Goal: Information Seeking & Learning: Learn about a topic

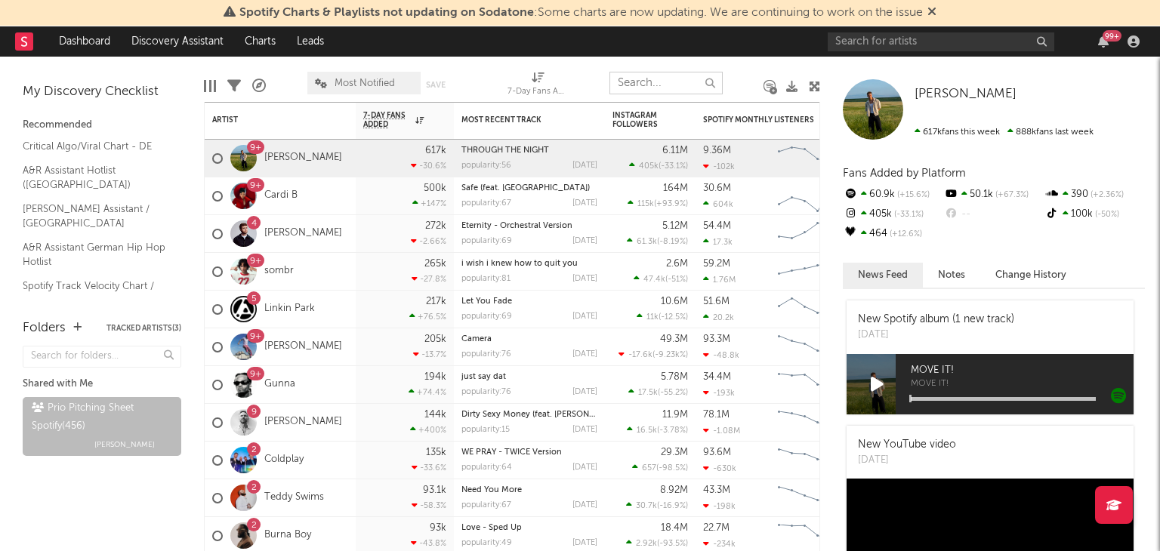
click at [655, 91] on input "text" at bounding box center [665, 83] width 113 height 23
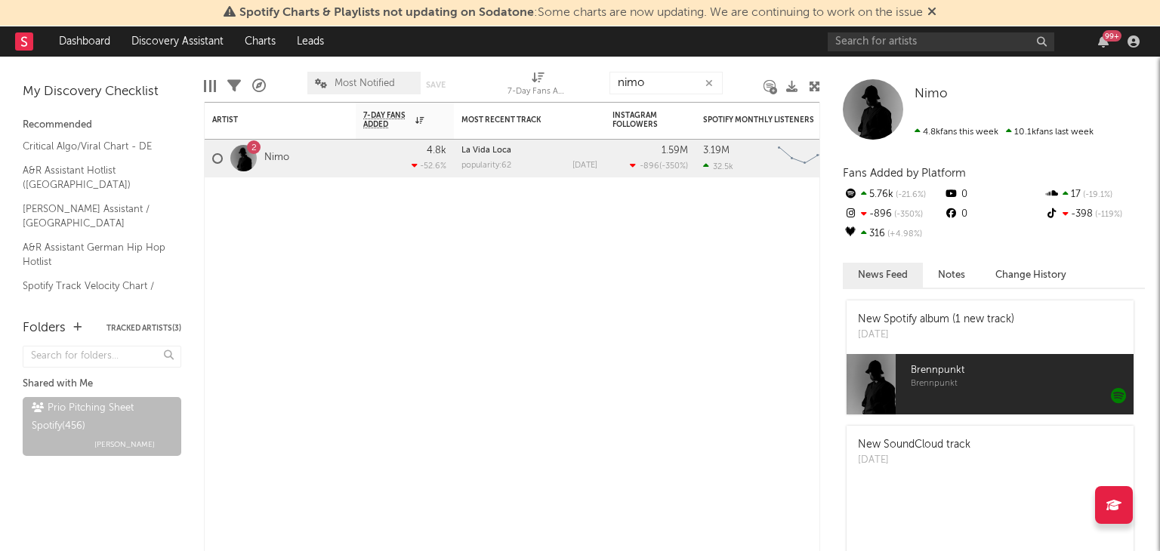
drag, startPoint x: 677, startPoint y: 69, endPoint x: 661, endPoint y: 79, distance: 18.7
click at [662, 78] on div "nimo" at bounding box center [665, 83] width 113 height 38
drag, startPoint x: 619, startPoint y: 85, endPoint x: 535, endPoint y: 88, distance: 83.9
click at [553, 88] on div "Edit Columns Filters A&R Pipeline Most Notified Save Save as 7-Day Fans Added (…" at bounding box center [512, 79] width 616 height 45
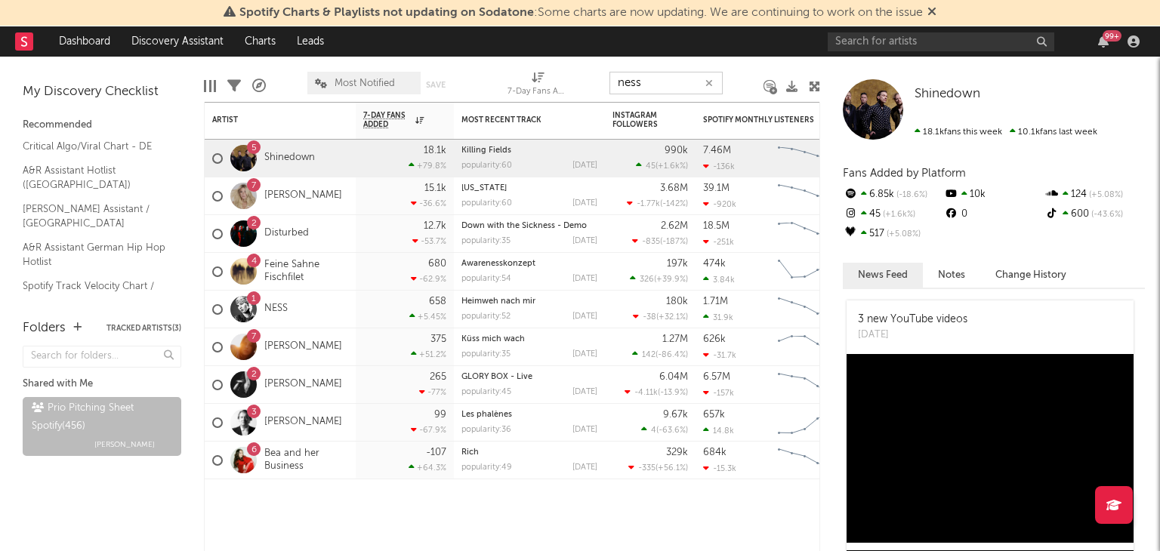
drag, startPoint x: 675, startPoint y: 85, endPoint x: 603, endPoint y: 86, distance: 71.7
click at [612, 86] on input "ness" at bounding box center [665, 83] width 113 height 23
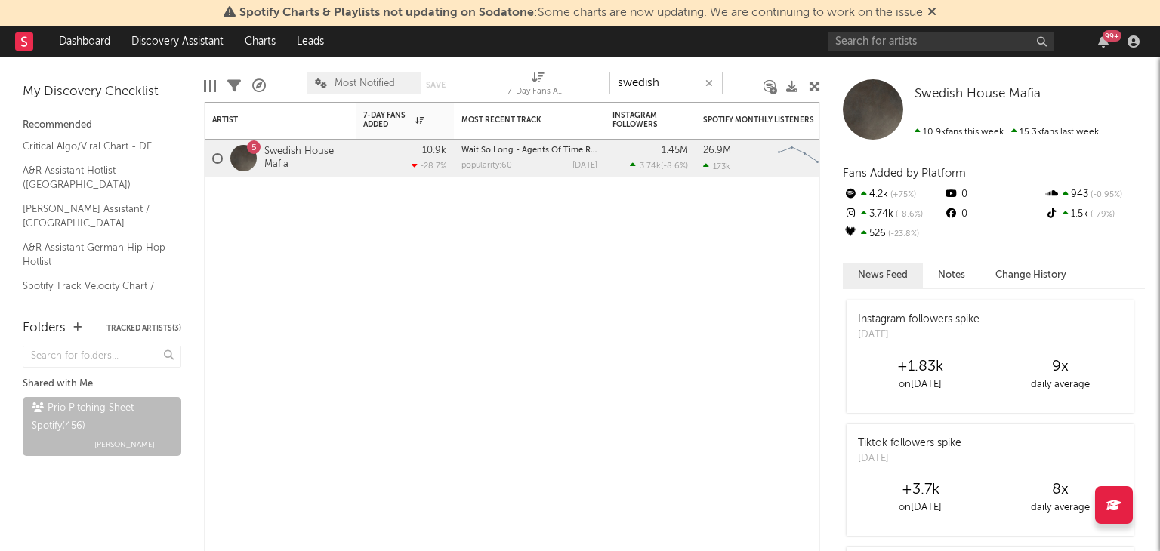
drag, startPoint x: 591, startPoint y: 88, endPoint x: 495, endPoint y: 76, distance: 97.5
click at [550, 85] on div "Edit Columns Filters A&R Pipeline Most Notified Save Save as 7-Day Fans Added (…" at bounding box center [512, 79] width 616 height 45
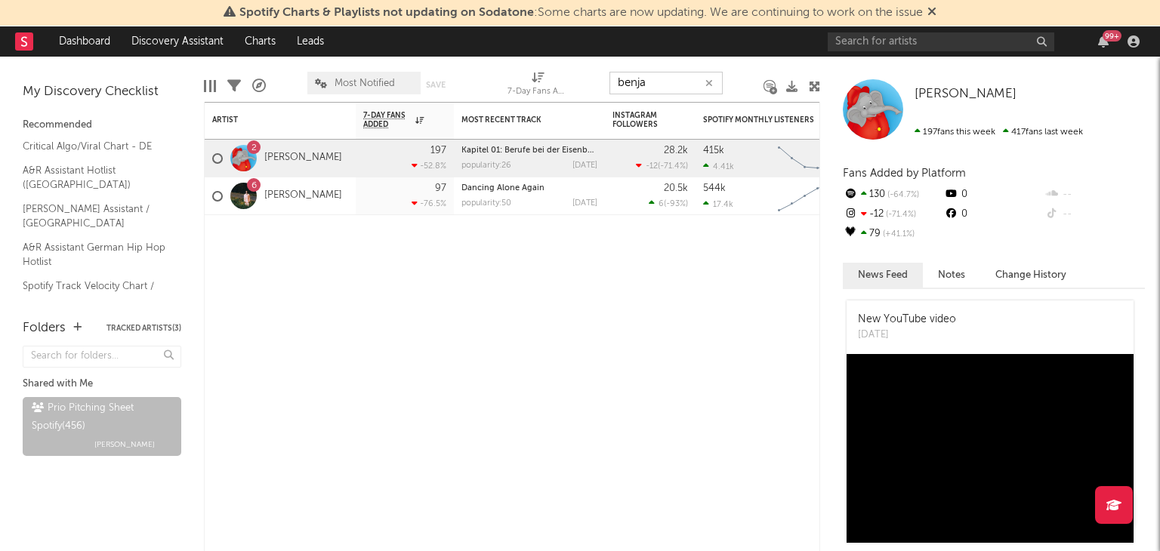
drag, startPoint x: 674, startPoint y: 82, endPoint x: 529, endPoint y: 83, distance: 144.2
click at [594, 85] on div "Edit Columns Filters A&R Pipeline Most Notified Save Save as 7-Day Fans Added (…" at bounding box center [512, 79] width 616 height 45
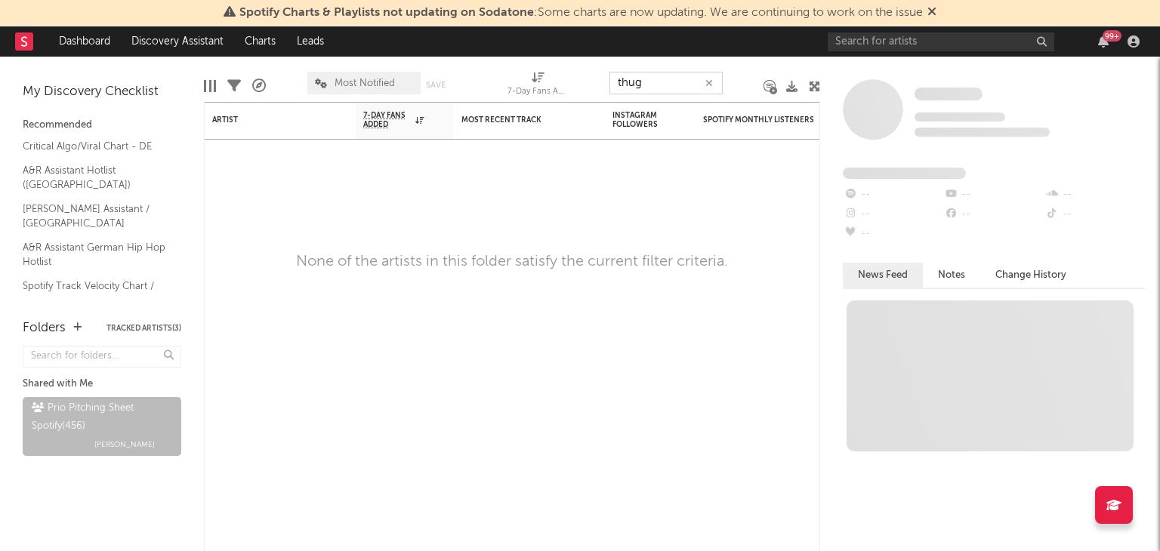
drag, startPoint x: 660, startPoint y: 91, endPoint x: 477, endPoint y: 93, distance: 183.5
click at [538, 94] on div "Edit Columns Filters A&R Pipeline Most Notified Save Save as 7-Day Fans Added (…" at bounding box center [512, 79] width 616 height 45
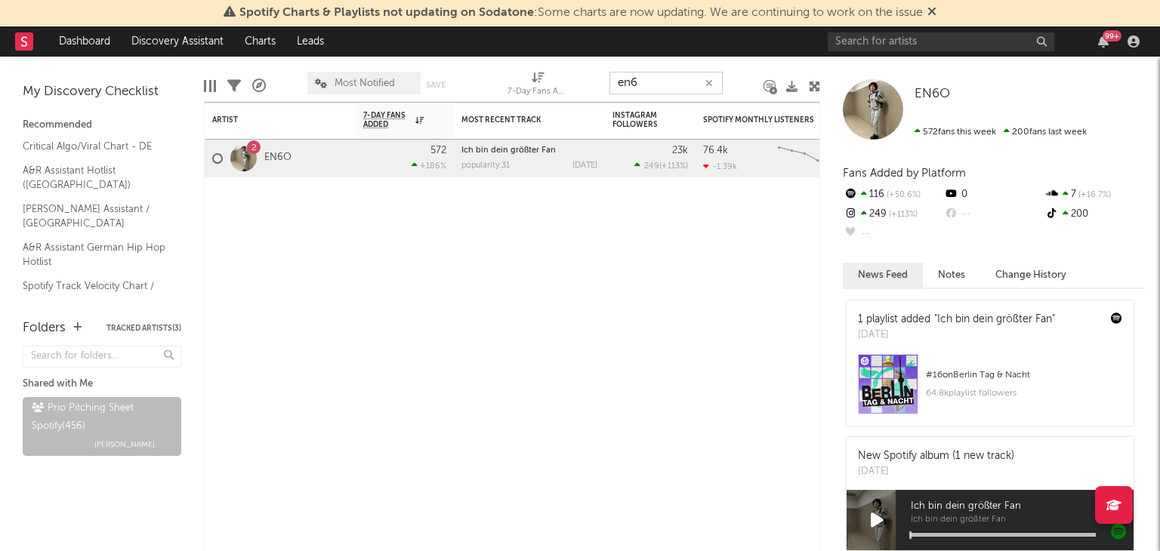
drag, startPoint x: 652, startPoint y: 85, endPoint x: 485, endPoint y: 101, distance: 168.4
click at [492, 100] on div "Edit Columns Filters A&R Pipeline Most Notified Save Save as 7-Day Fans Added (…" at bounding box center [512, 79] width 616 height 45
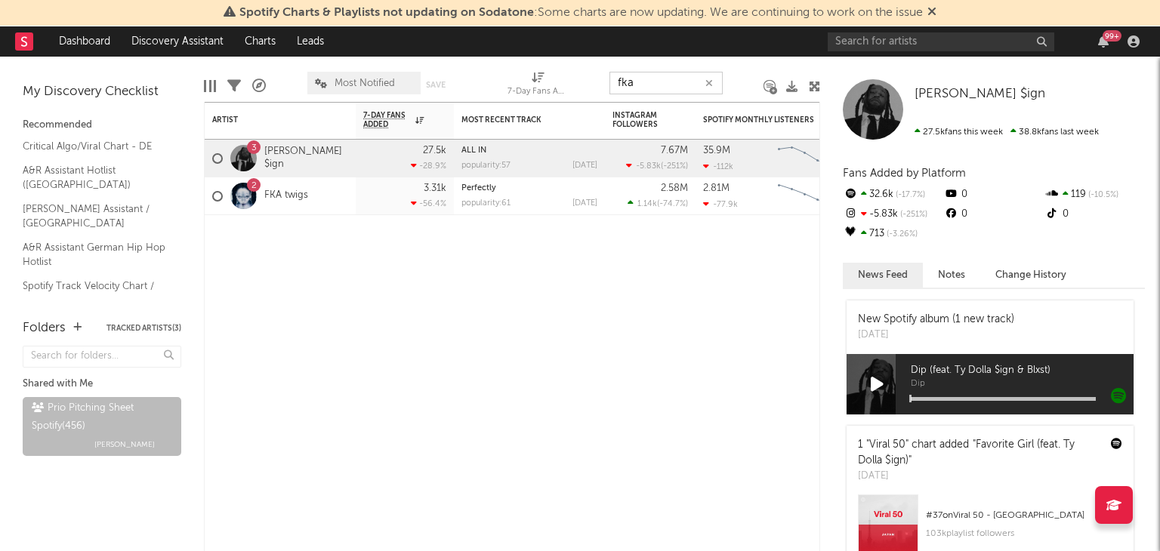
drag, startPoint x: 639, startPoint y: 77, endPoint x: 523, endPoint y: 88, distance: 116.9
click at [529, 88] on div "Edit Columns Filters A&R Pipeline Most Notified Save Save as 7-Day Fans Added (…" at bounding box center [512, 79] width 616 height 45
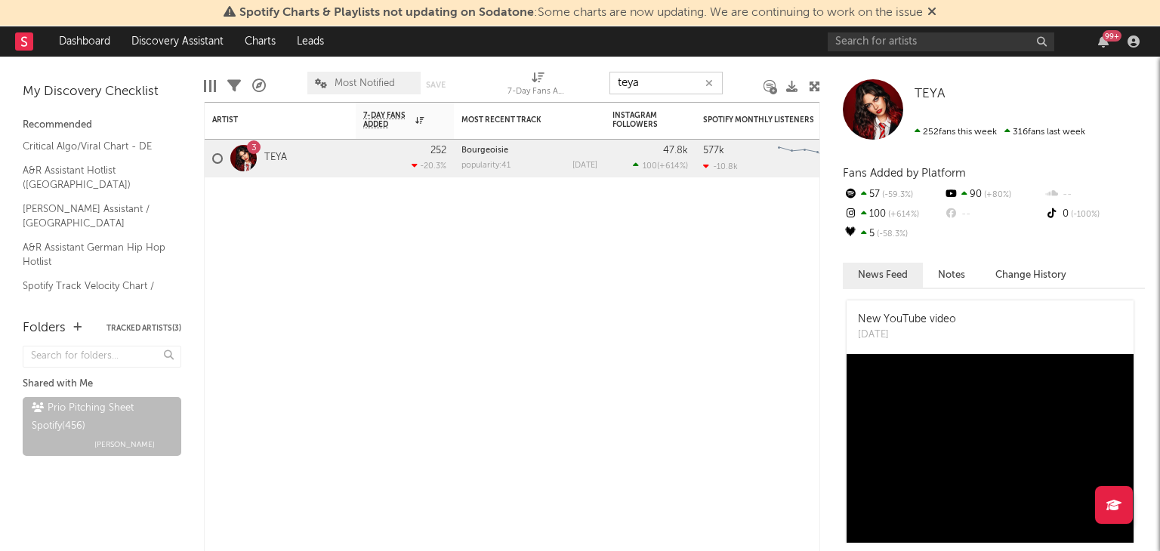
drag, startPoint x: 671, startPoint y: 85, endPoint x: 518, endPoint y: 86, distance: 153.3
click at [529, 88] on div "Edit Columns Filters A&R Pipeline Most Notified Save Save as 7-Day Fans Added (…" at bounding box center [512, 79] width 616 height 45
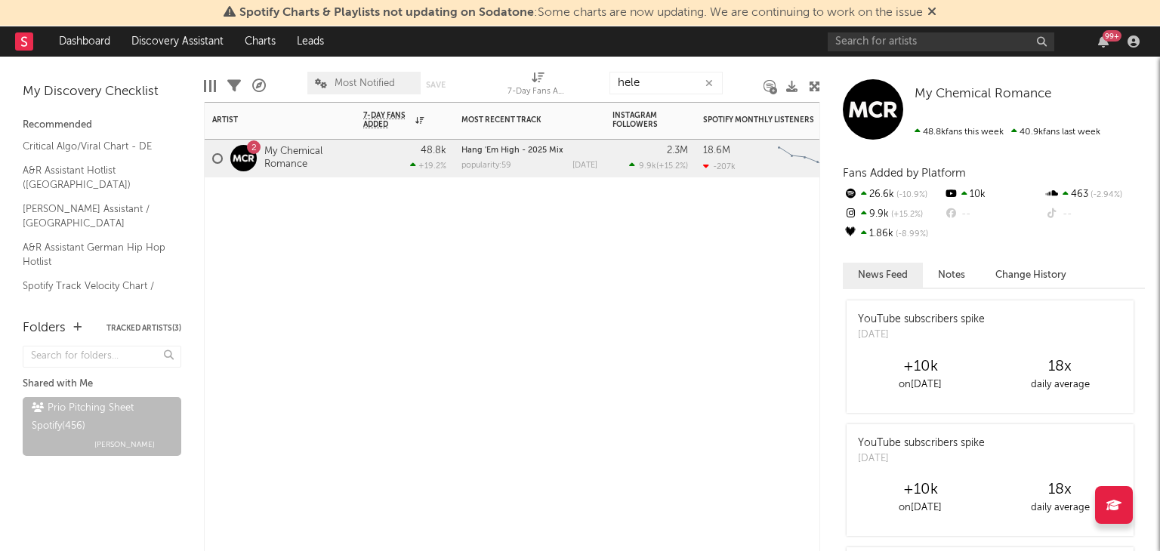
click at [676, 159] on div "2.3M 9.9k ( +15.2 % )" at bounding box center [650, 158] width 76 height 37
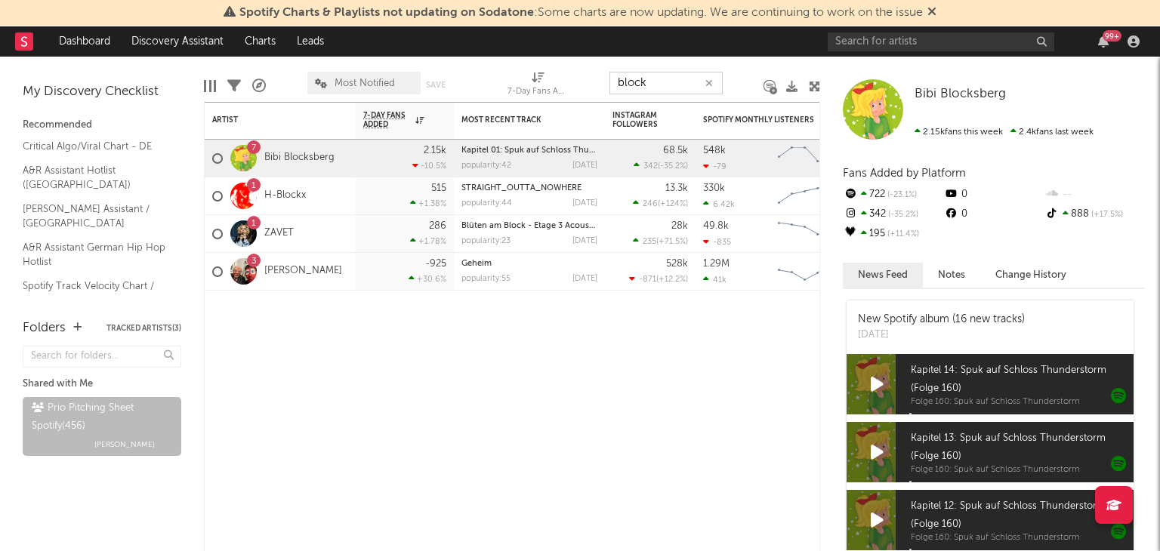
drag, startPoint x: 656, startPoint y: 88, endPoint x: 510, endPoint y: 85, distance: 146.5
click at [517, 86] on div "Edit Columns Filters A&R Pipeline Most Notified Save Save as 7-Day Fans Added (…" at bounding box center [512, 79] width 616 height 45
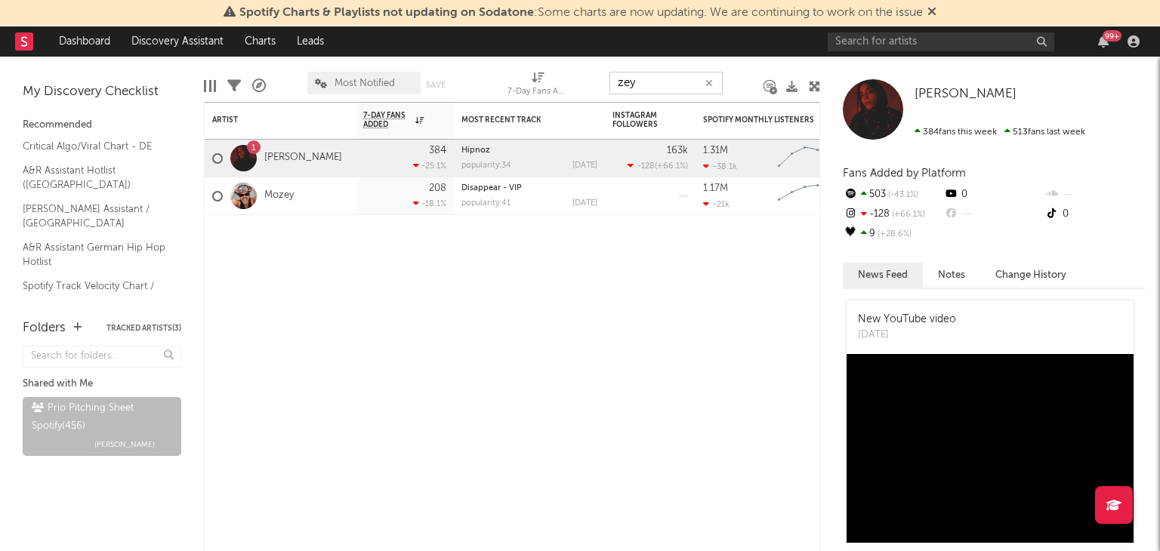
drag, startPoint x: 648, startPoint y: 85, endPoint x: 579, endPoint y: 87, distance: 68.7
click at [591, 87] on div "Edit Columns Filters A&R Pipeline Most Notified Save Save as 7-Day Fans Added (…" at bounding box center [512, 79] width 616 height 45
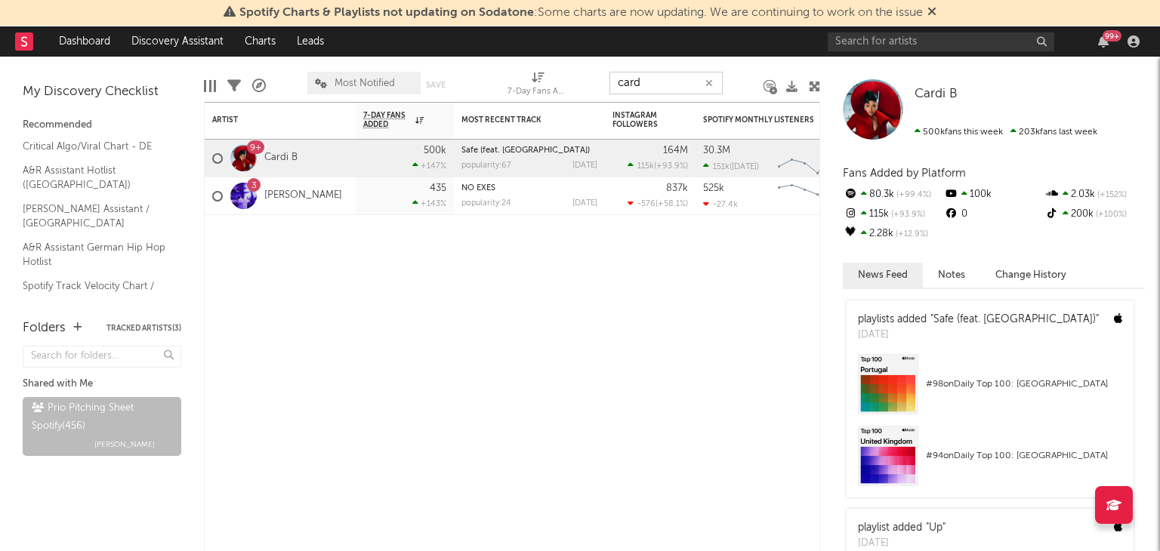
drag, startPoint x: 654, startPoint y: 72, endPoint x: 539, endPoint y: 86, distance: 115.7
click at [559, 85] on div "Edit Columns Filters A&R Pipeline Most Notified Save Save as 7-Day Fans Added (…" at bounding box center [512, 79] width 616 height 45
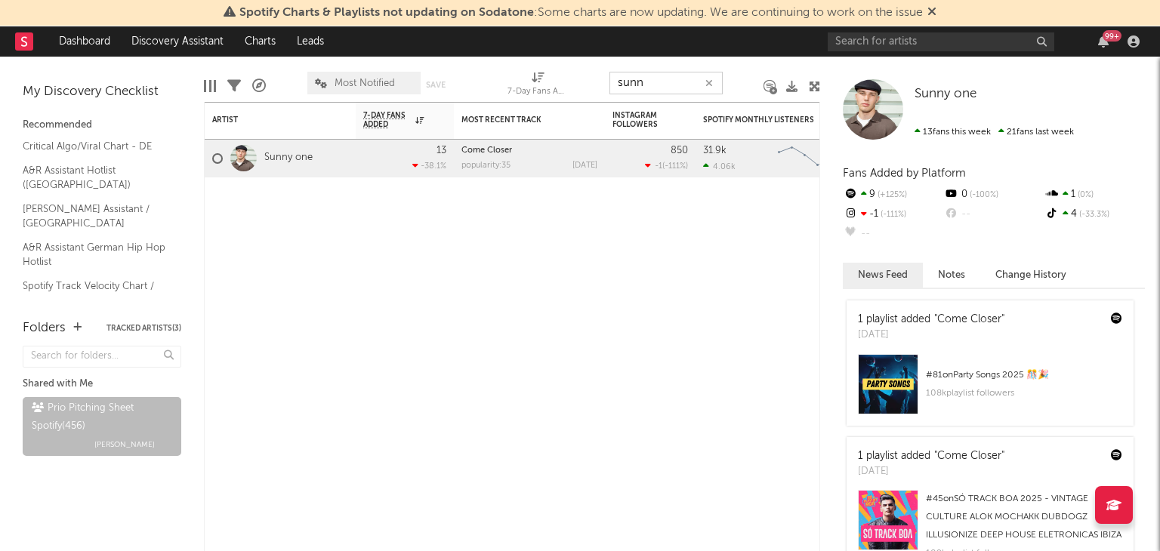
drag, startPoint x: 656, startPoint y: 88, endPoint x: 493, endPoint y: 87, distance: 162.4
click at [566, 87] on div "Edit Columns Filters A&R Pipeline Most Notified Save Save as 7-Day Fans Added (…" at bounding box center [512, 79] width 616 height 45
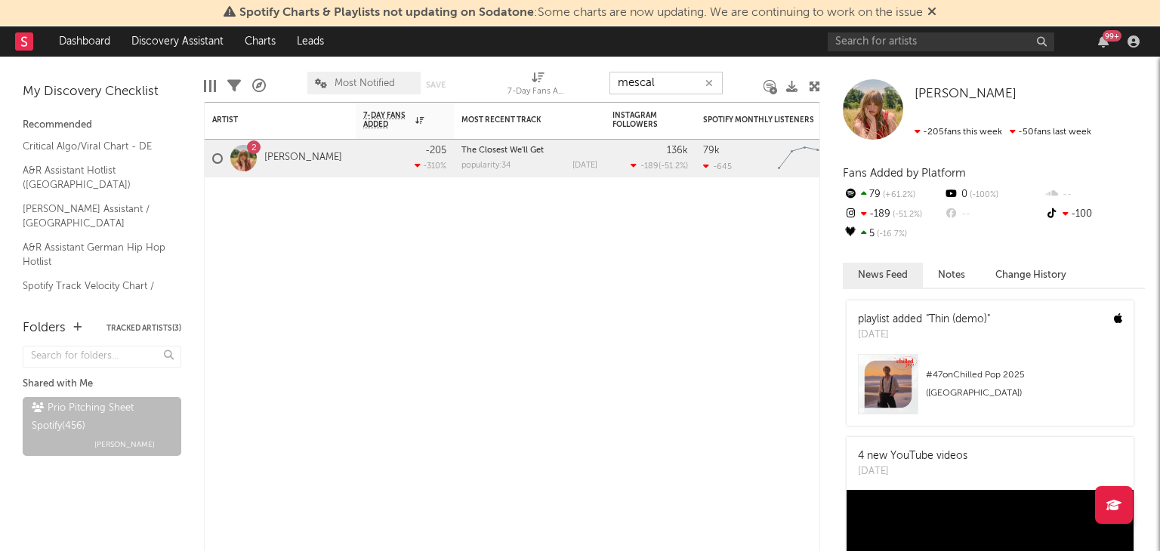
drag, startPoint x: 665, startPoint y: 88, endPoint x: 548, endPoint y: 91, distance: 116.3
click at [561, 91] on div "Edit Columns Filters A&R Pipeline Most Notified Save Save as 7-Day Fans Added (…" at bounding box center [512, 79] width 616 height 45
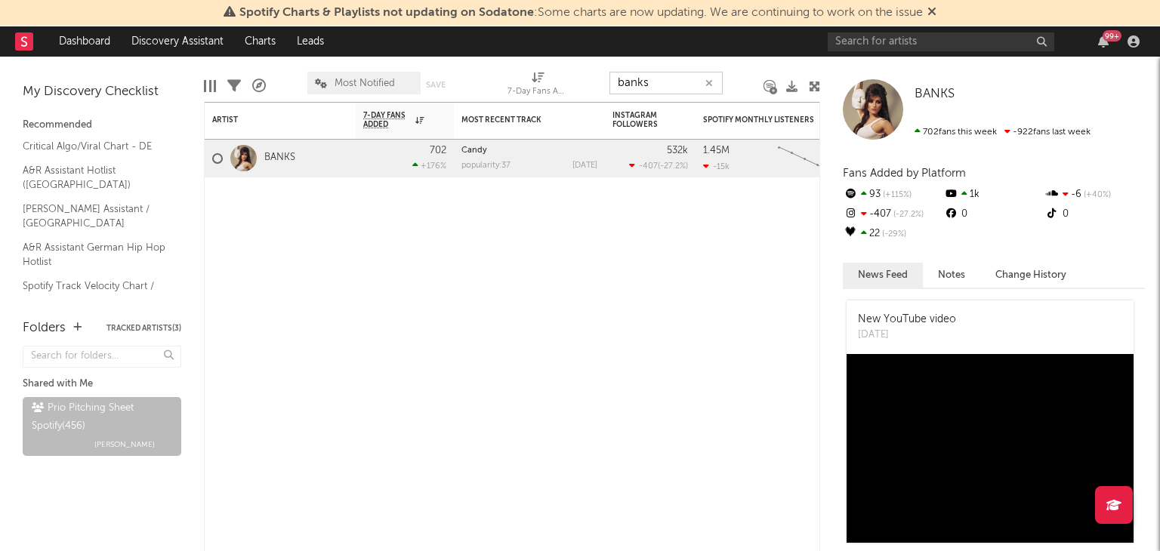
drag, startPoint x: 661, startPoint y: 73, endPoint x: 512, endPoint y: 82, distance: 149.0
click at [560, 79] on div "Edit Columns Filters A&R Pipeline Most Notified Save Save as 7-Day Fans Added (…" at bounding box center [512, 79] width 616 height 45
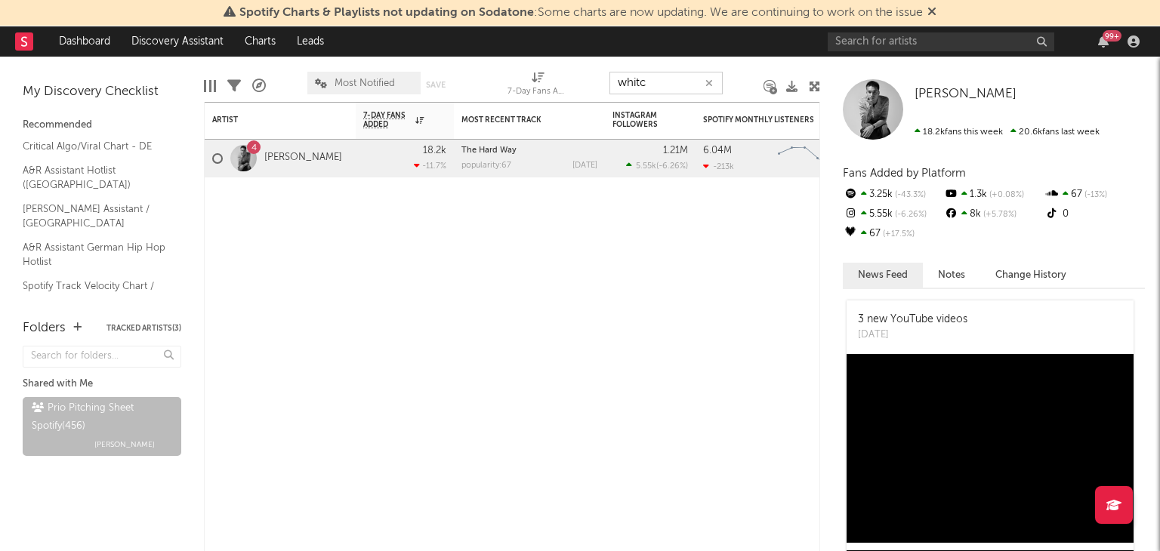
drag, startPoint x: 656, startPoint y: 83, endPoint x: 486, endPoint y: 76, distance: 170.8
click at [543, 77] on div "Edit Columns Filters A&R Pipeline Most Notified Save Save as 7-Day Fans Added (…" at bounding box center [512, 79] width 616 height 45
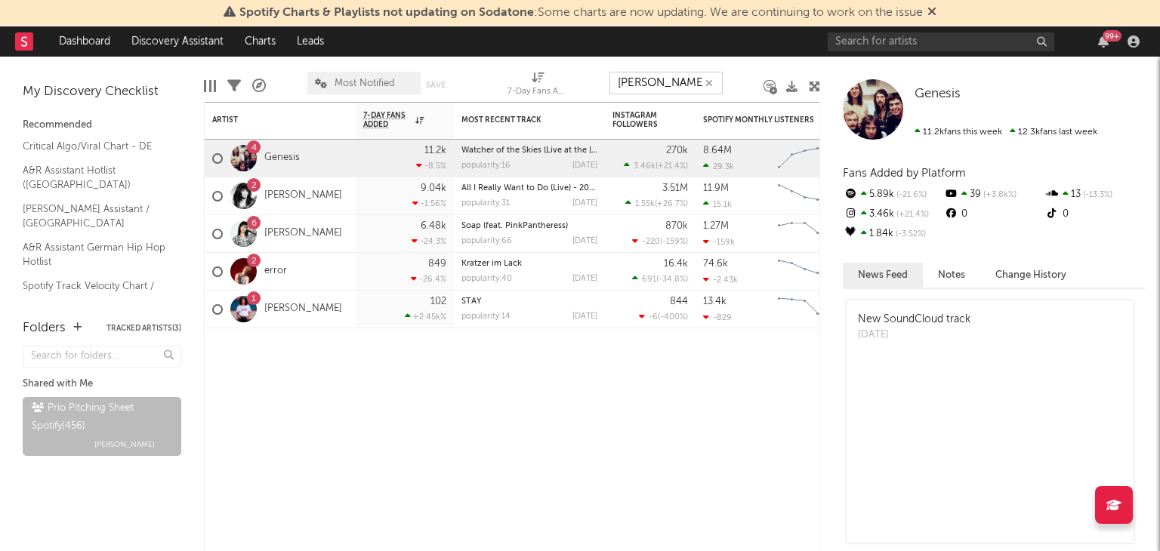
click at [566, 82] on div "Edit Columns Filters A&R Pipeline Most Notified Save Save as 7-Day Fans Added (…" at bounding box center [512, 79] width 616 height 45
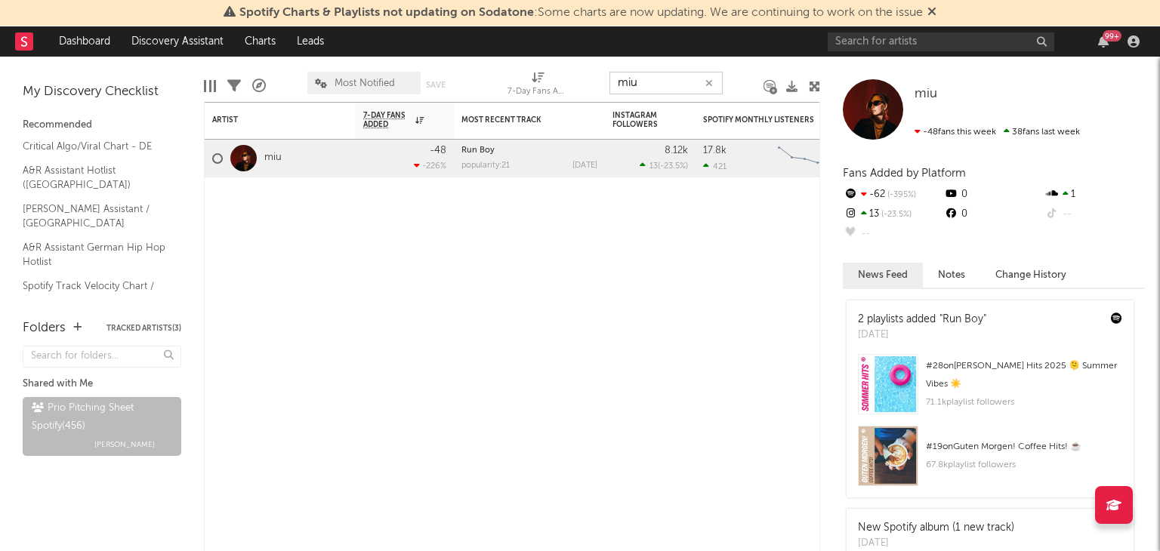
click at [555, 86] on div "Edit Columns Filters A&R Pipeline Most Notified Save Save as 7-Day Fans Added (…" at bounding box center [512, 79] width 616 height 45
type input "p"
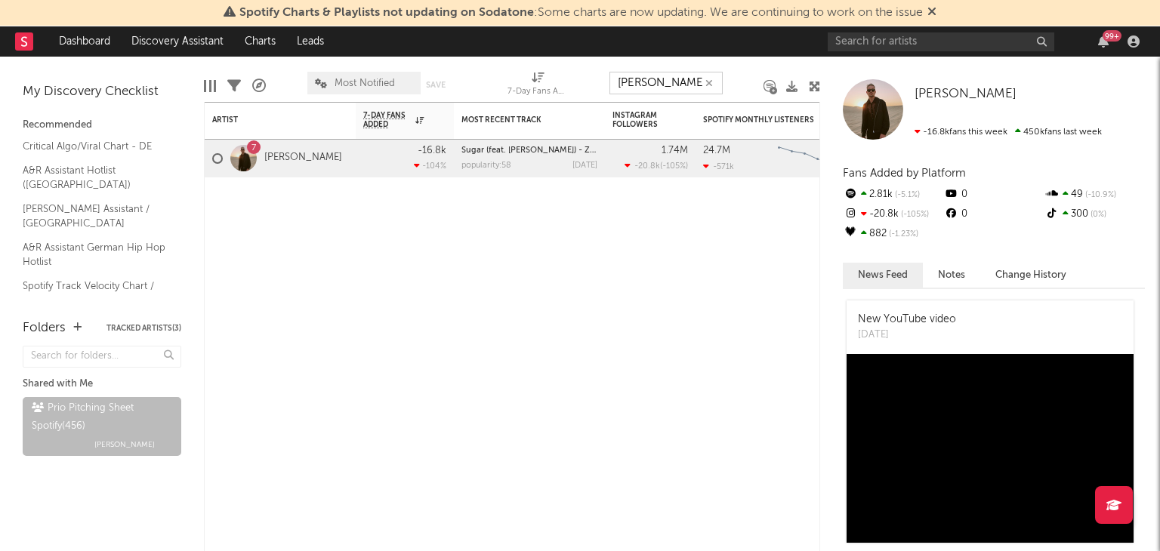
drag, startPoint x: 622, startPoint y: 88, endPoint x: 469, endPoint y: 97, distance: 153.6
click at [526, 94] on div "Edit Columns Filters A&R Pipeline Most Notified Save Save as 7-Day Fans Added (…" at bounding box center [512, 79] width 616 height 45
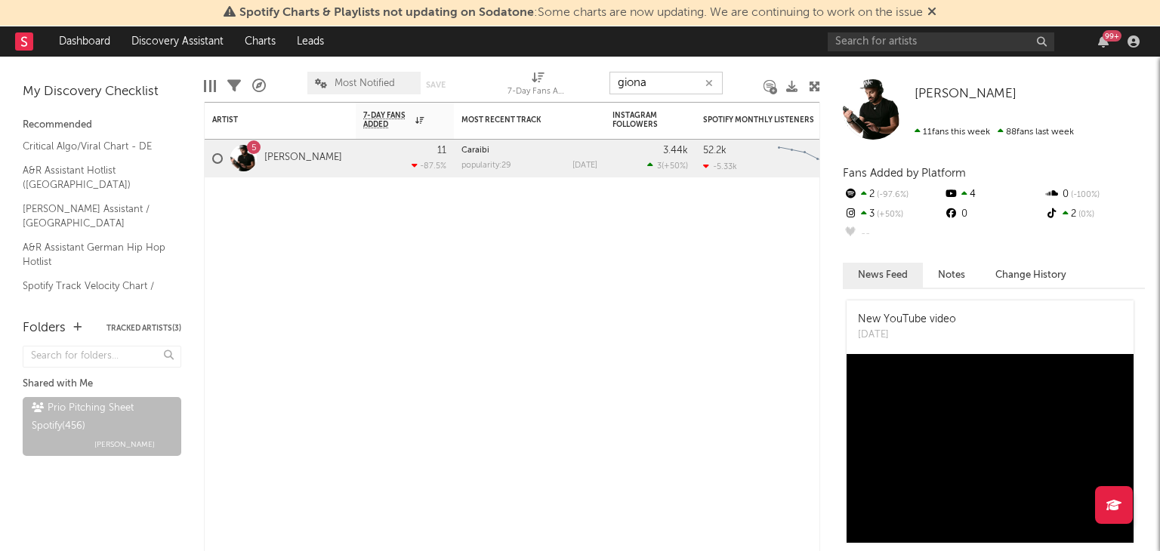
drag, startPoint x: 651, startPoint y: 85, endPoint x: 490, endPoint y: 88, distance: 160.9
click at [559, 85] on div "Edit Columns Filters A&R Pipeline Most Notified Save Save as 7-Day Fans Added (…" at bounding box center [512, 79] width 616 height 45
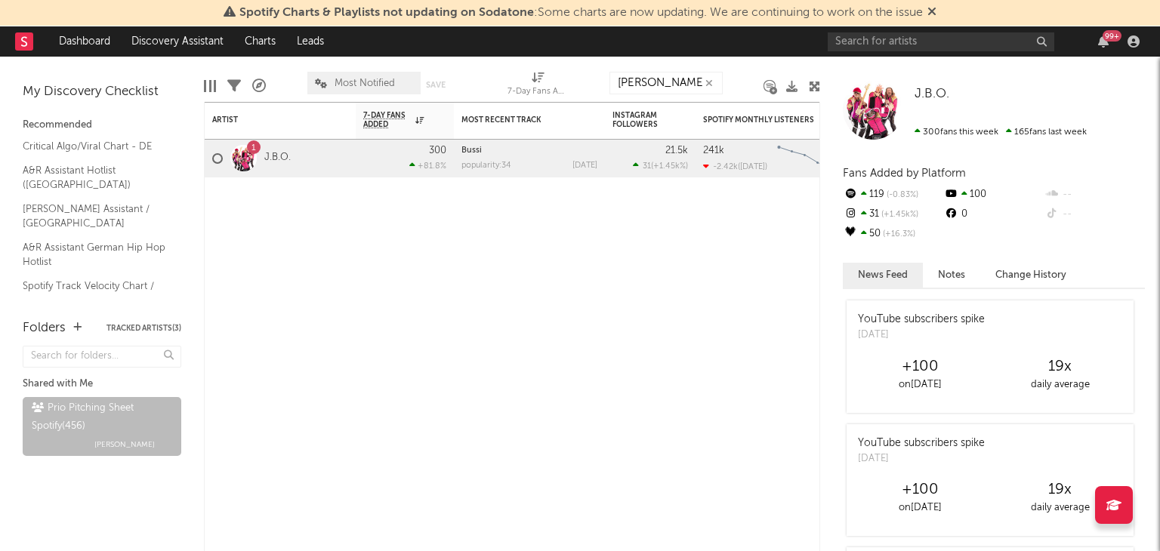
drag, startPoint x: 664, startPoint y: 94, endPoint x: 612, endPoint y: 90, distance: 51.6
click at [653, 92] on div "[PERSON_NAME]" at bounding box center [665, 83] width 113 height 38
drag, startPoint x: 612, startPoint y: 90, endPoint x: 466, endPoint y: 88, distance: 146.5
click at [487, 91] on div "Edit Columns Filters A&R Pipeline Most Notified Save Save as 7-Day Fans Added (…" at bounding box center [512, 79] width 616 height 45
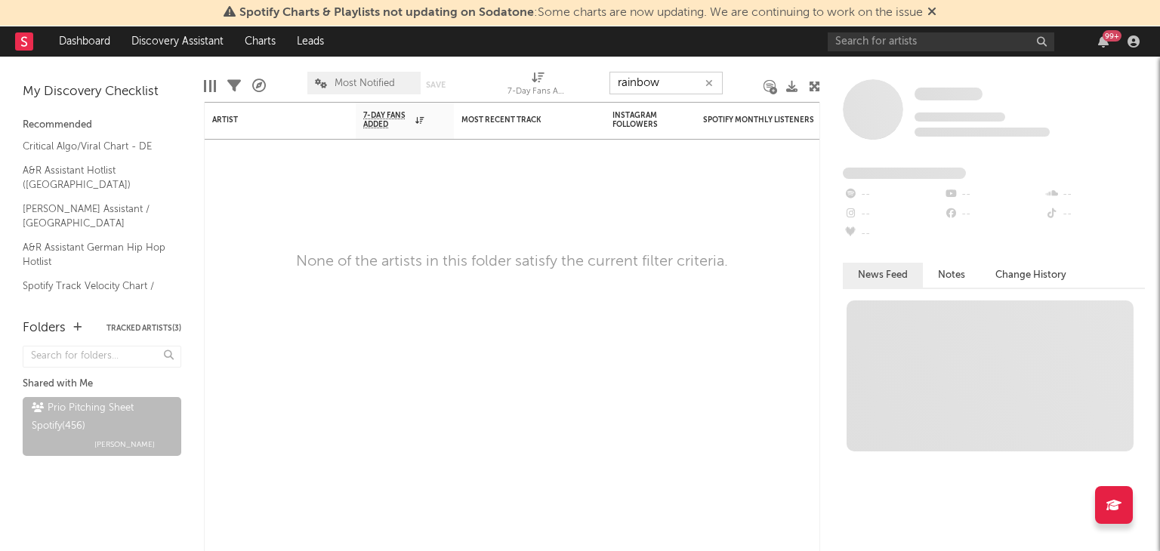
drag, startPoint x: 695, startPoint y: 74, endPoint x: 578, endPoint y: 84, distance: 117.5
click at [590, 84] on div "Edit Columns Filters A&R Pipeline Most Notified Save Save as 7-Day Fans Added (…" at bounding box center [512, 79] width 616 height 45
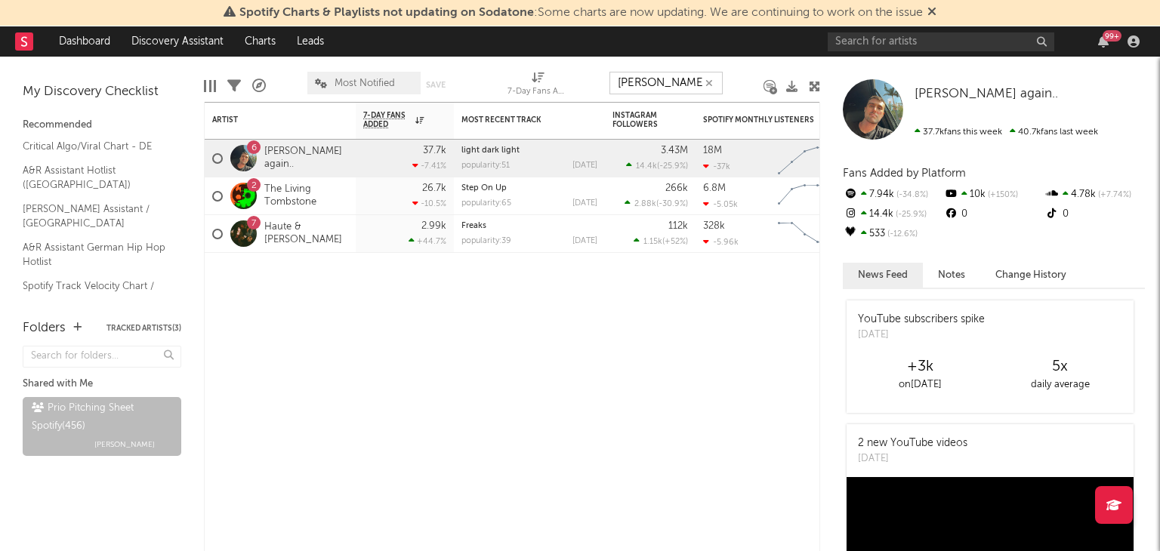
drag, startPoint x: 662, startPoint y: 86, endPoint x: 551, endPoint y: 78, distance: 110.6
click at [603, 86] on div "Edit Columns Filters A&R Pipeline Most Notified Save Save as 7-Day Fans Added (…" at bounding box center [512, 79] width 616 height 45
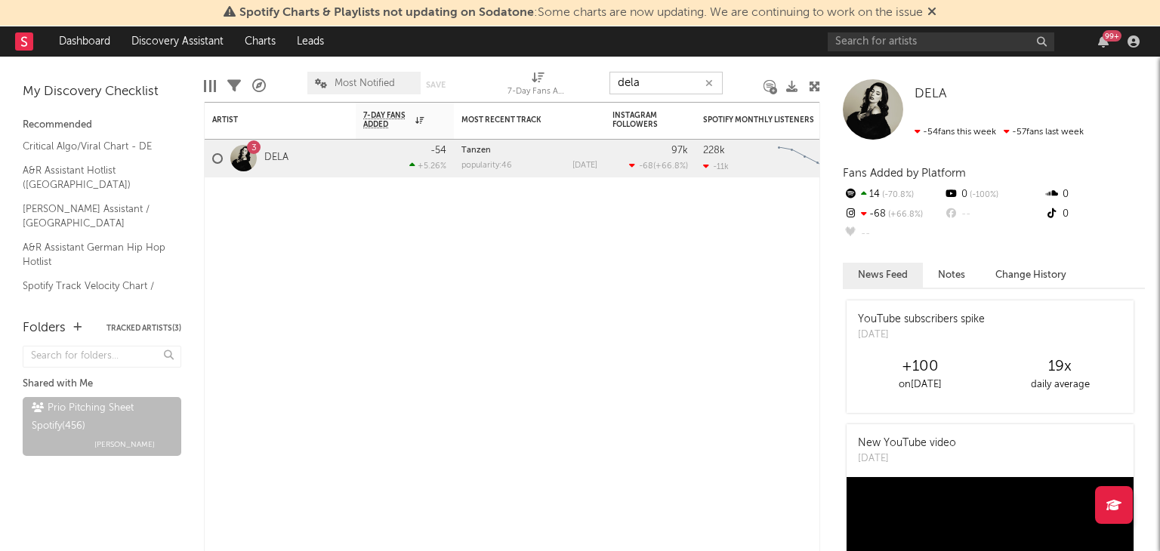
drag, startPoint x: 605, startPoint y: 88, endPoint x: 454, endPoint y: 59, distance: 153.9
click at [560, 85] on div "Edit Columns Filters A&R Pipeline Most Notified Save Save as 7-Day Fans Added (…" at bounding box center [512, 79] width 616 height 45
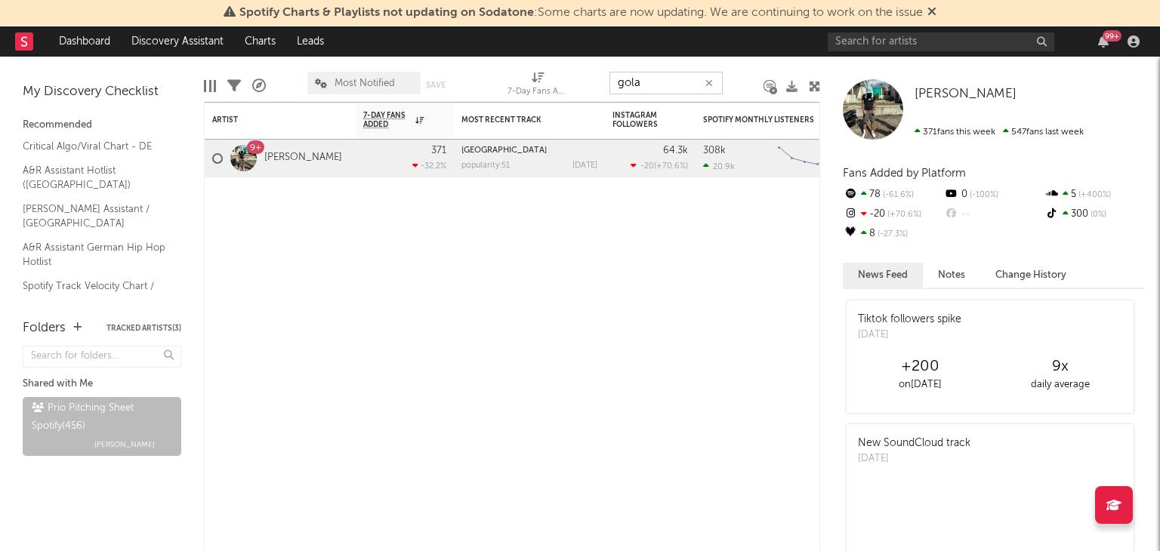
drag, startPoint x: 582, startPoint y: 79, endPoint x: 470, endPoint y: 72, distance: 112.0
click at [486, 73] on div "Edit Columns Filters A&R Pipeline Most Notified Save Save as 7-Day Fans Added (…" at bounding box center [512, 79] width 616 height 45
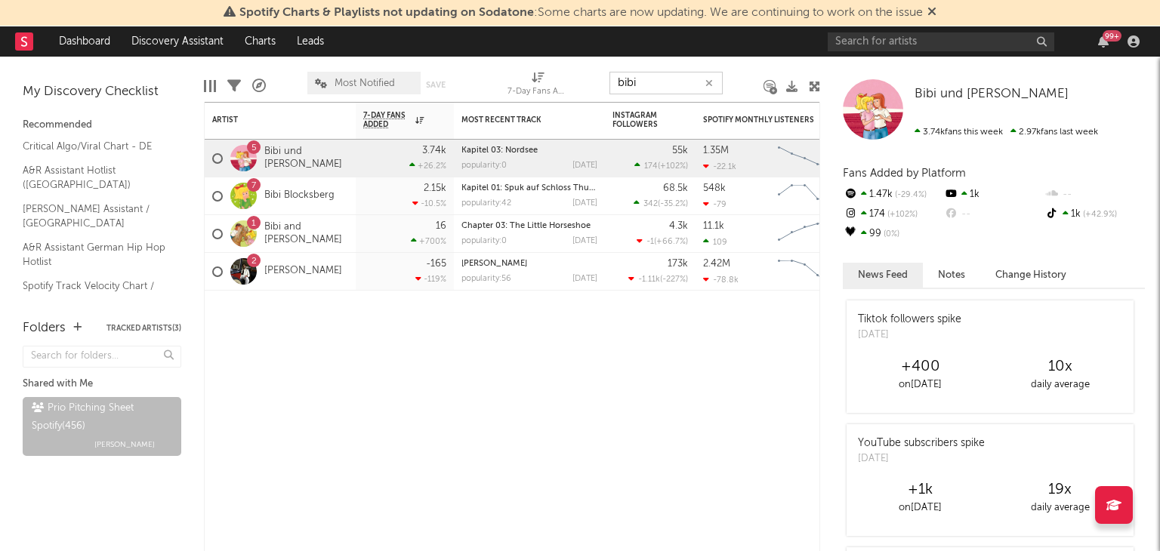
drag, startPoint x: 663, startPoint y: 72, endPoint x: 512, endPoint y: 76, distance: 151.1
click at [586, 79] on div "Edit Columns Filters A&R Pipeline Most Notified Save Save as 7-Day Fans Added (…" at bounding box center [512, 79] width 616 height 45
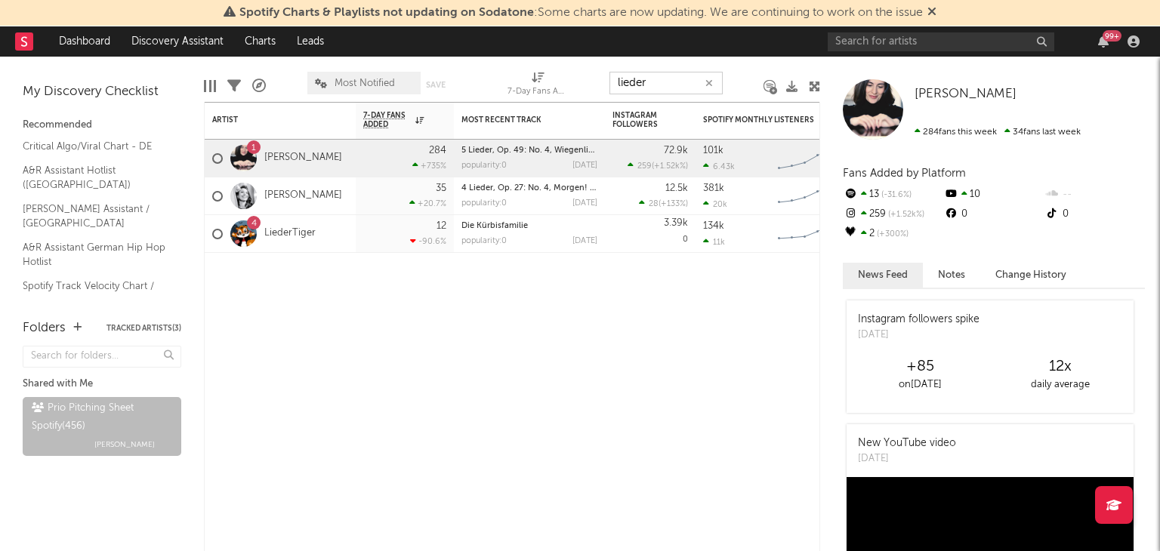
drag, startPoint x: 599, startPoint y: 92, endPoint x: 523, endPoint y: 93, distance: 75.5
click at [572, 93] on div "Edit Columns Filters A&R Pipeline Most Notified Save Save as 7-Day Fans Added (…" at bounding box center [512, 79] width 616 height 45
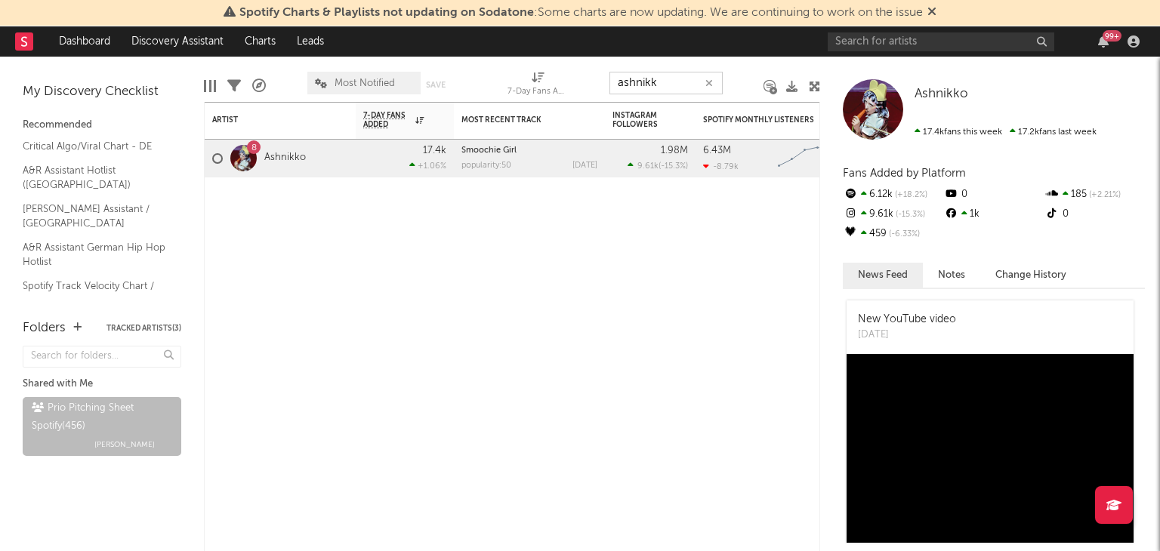
click at [566, 76] on div "Edit Columns Filters A&R Pipeline Most Notified Save Save as 7-Day Fans Added (…" at bounding box center [512, 79] width 616 height 45
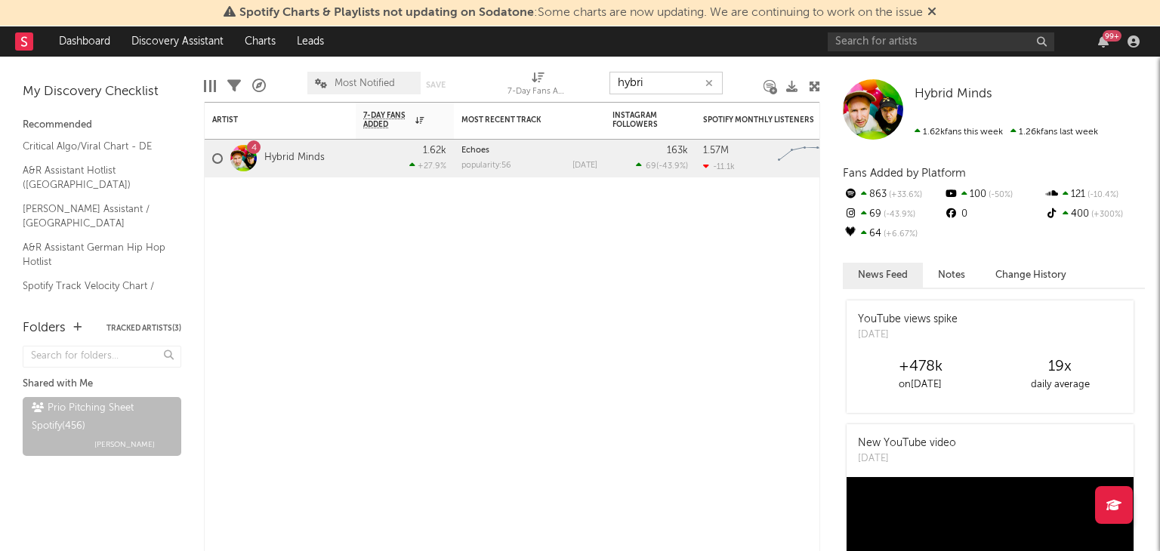
drag, startPoint x: 581, startPoint y: 82, endPoint x: 475, endPoint y: 85, distance: 105.8
click at [538, 83] on div "Edit Columns Filters A&R Pipeline Most Notified Save Save as 7-Day Fans Added (…" at bounding box center [512, 79] width 616 height 45
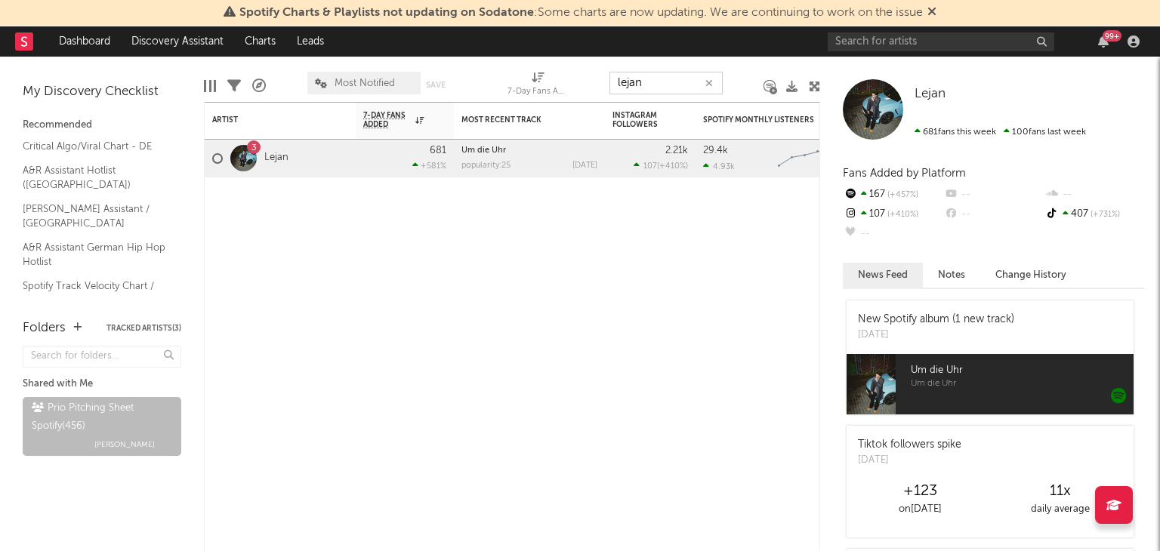
drag, startPoint x: 615, startPoint y: 83, endPoint x: 428, endPoint y: 63, distance: 187.6
click at [538, 73] on div "Edit Columns Filters A&R Pipeline Most Notified Save Save as 7-Day Fans Added (…" at bounding box center [512, 79] width 616 height 45
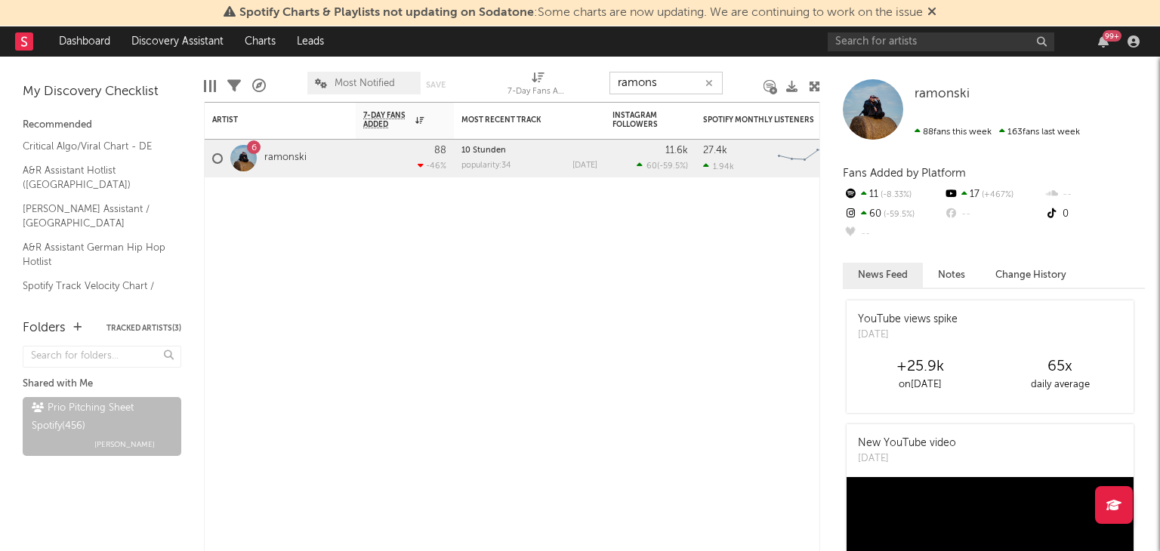
drag, startPoint x: 665, startPoint y: 82, endPoint x: 539, endPoint y: 82, distance: 125.4
click at [545, 82] on div "Edit Columns Filters A&R Pipeline Most Notified Save Save as 7-Day Fans Added (…" at bounding box center [512, 79] width 616 height 45
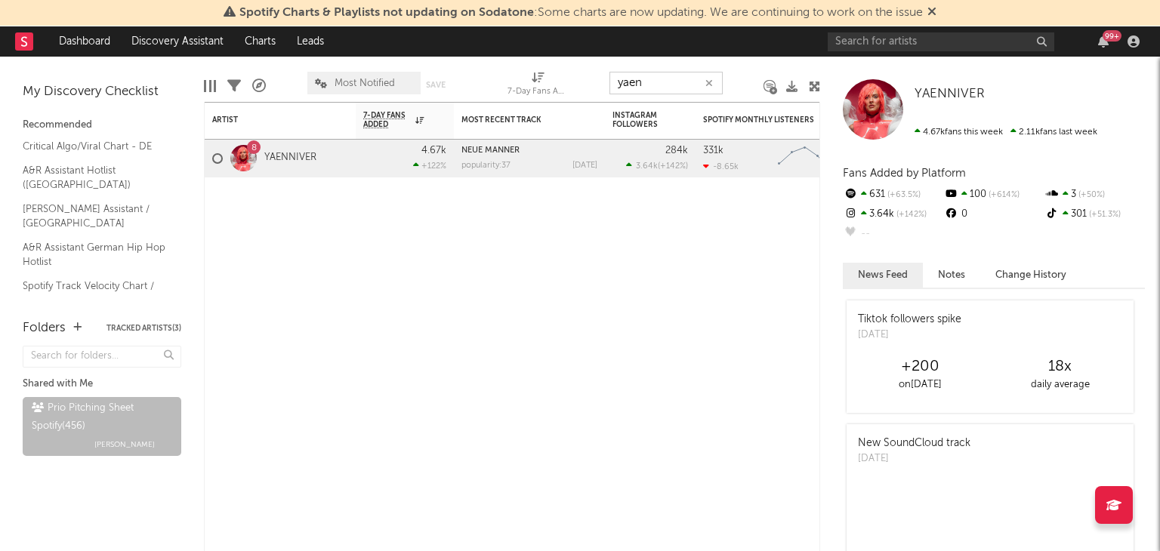
drag, startPoint x: 657, startPoint y: 82, endPoint x: 551, endPoint y: 84, distance: 106.5
click at [551, 84] on div "Edit Columns Filters A&R Pipeline Most Notified Save Save as 7-Day Fans Added (…" at bounding box center [512, 79] width 616 height 45
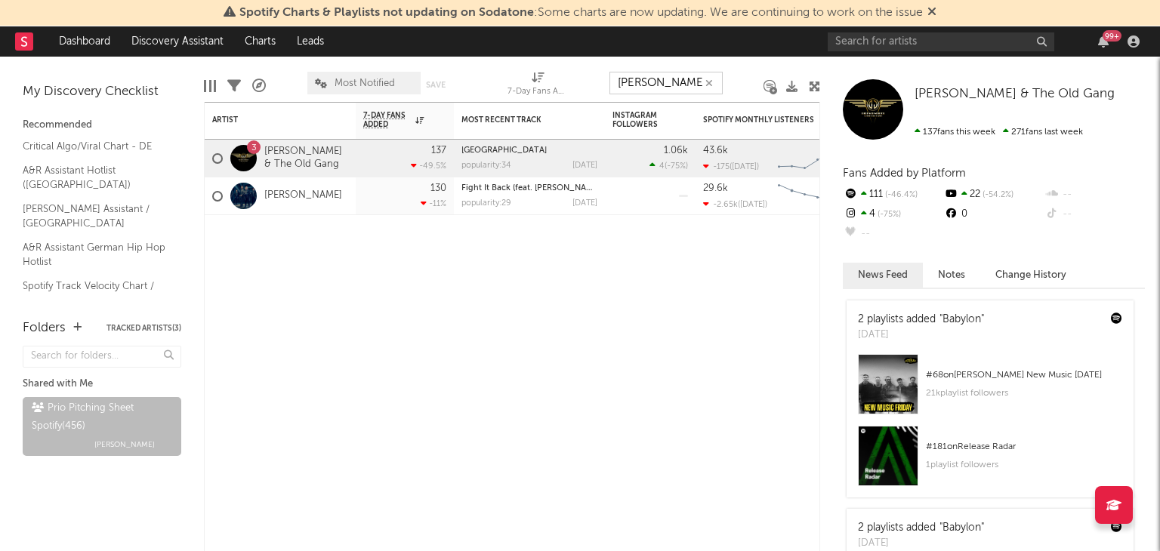
click at [578, 79] on div "Edit Columns Filters A&R Pipeline Most Notified Save Save as 7-Day Fans Added (…" at bounding box center [512, 79] width 616 height 45
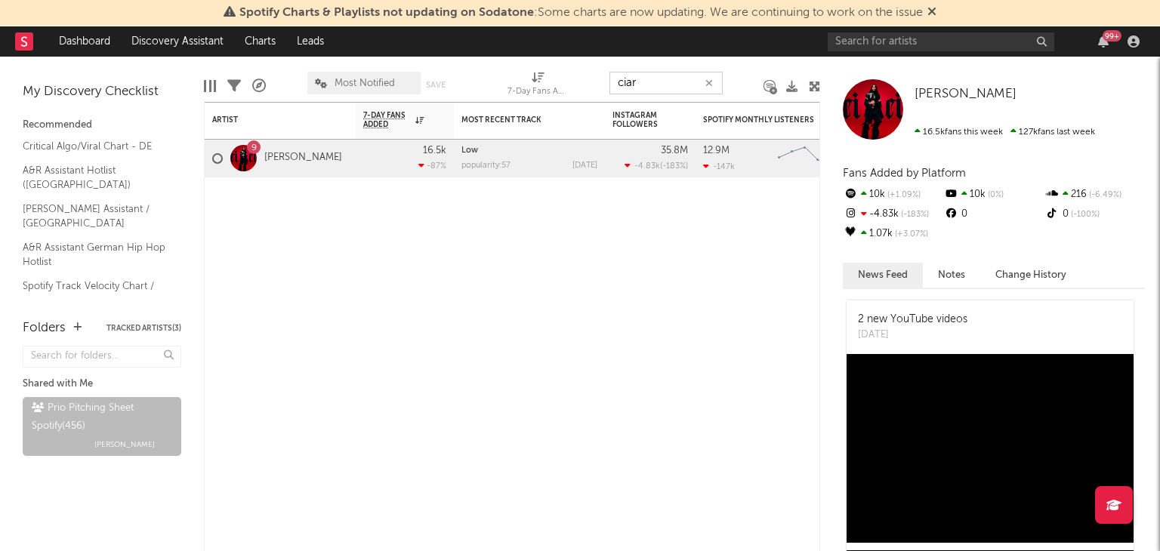
drag, startPoint x: 668, startPoint y: 86, endPoint x: 552, endPoint y: 85, distance: 116.3
click at [552, 85] on div "Edit Columns Filters A&R Pipeline Most Notified Save Save as 7-Day Fans Added (…" at bounding box center [512, 79] width 616 height 45
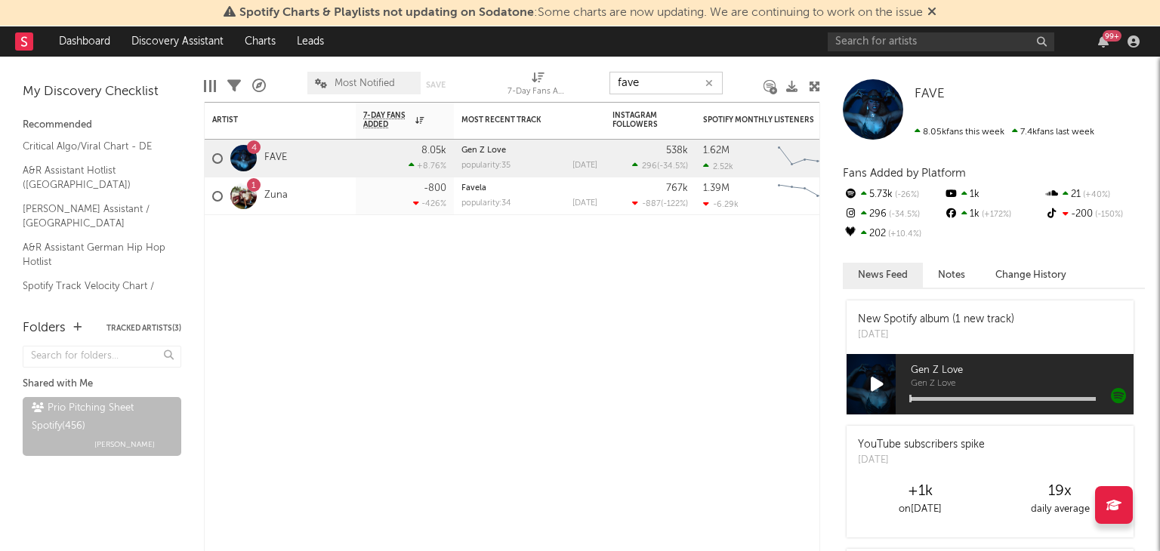
drag, startPoint x: 662, startPoint y: 72, endPoint x: 489, endPoint y: 90, distance: 173.8
click at [583, 97] on div "Edit Columns Filters A&R Pipeline Most Notified Save Save as 7-Day Fans Added (…" at bounding box center [512, 79] width 616 height 45
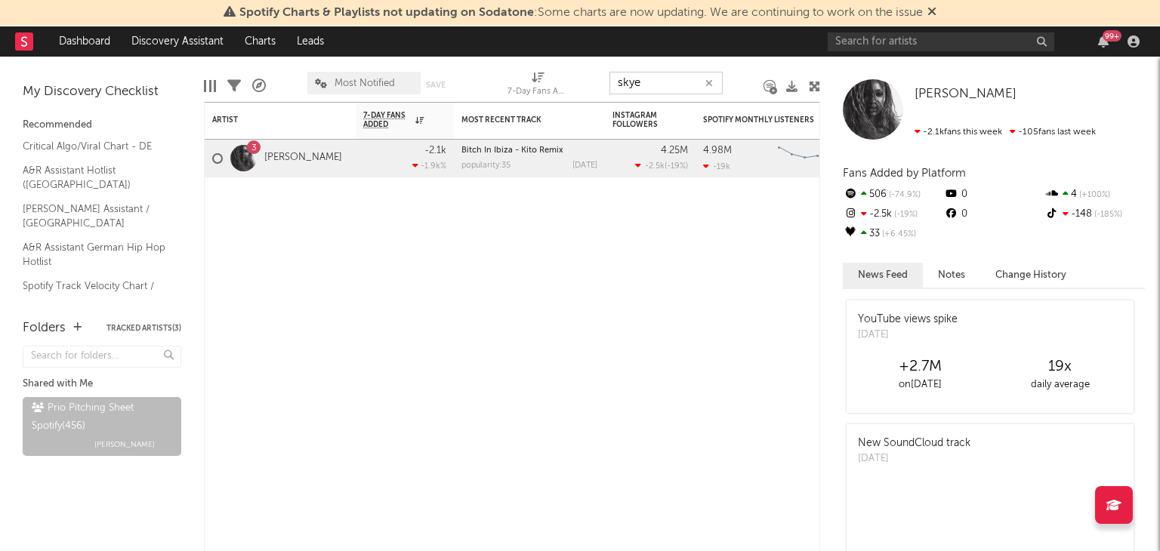
drag, startPoint x: 681, startPoint y: 84, endPoint x: 468, endPoint y: 87, distance: 213.0
click at [531, 85] on div "Edit Columns Filters A&R Pipeline Most Notified Save Save as 7-Day Fans Added (…" at bounding box center [512, 79] width 616 height 45
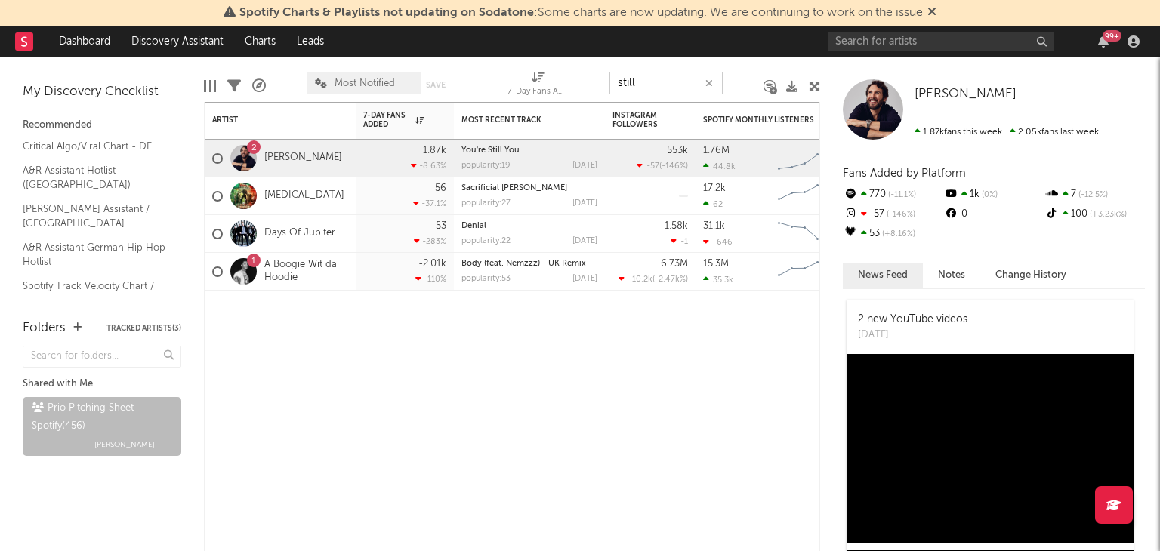
drag, startPoint x: 642, startPoint y: 77, endPoint x: 524, endPoint y: 76, distance: 117.8
click at [551, 78] on div "Edit Columns Filters A&R Pipeline Most Notified Save Save as 7-Day Fans Added (…" at bounding box center [512, 79] width 616 height 45
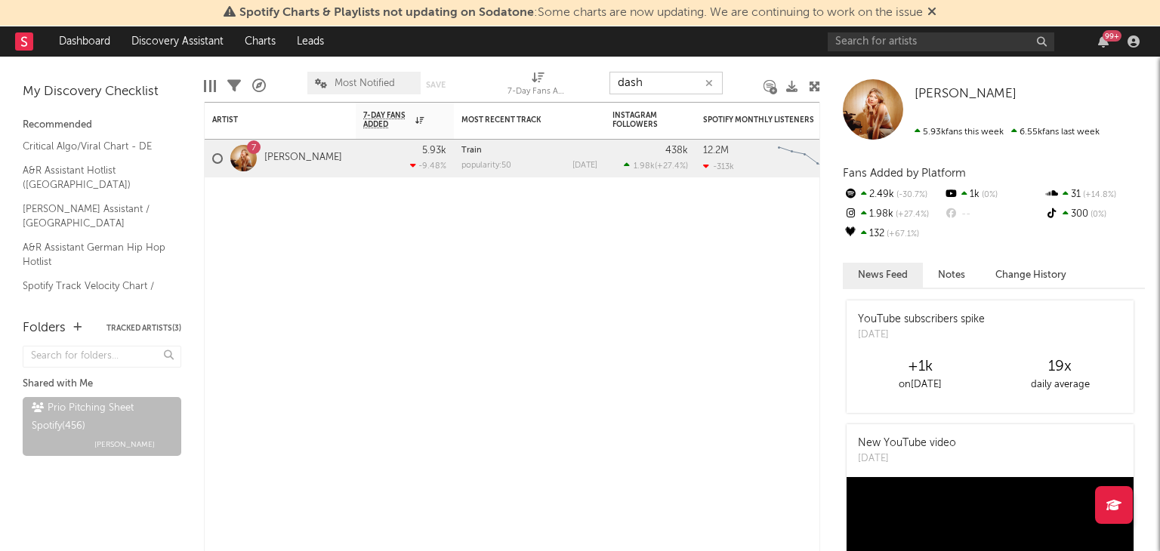
drag, startPoint x: 662, startPoint y: 73, endPoint x: 589, endPoint y: 73, distance: 72.5
click at [589, 73] on div "Edit Columns Filters A&R Pipeline Most Notified Save Save as 7-Day Fans Added (…" at bounding box center [512, 79] width 616 height 45
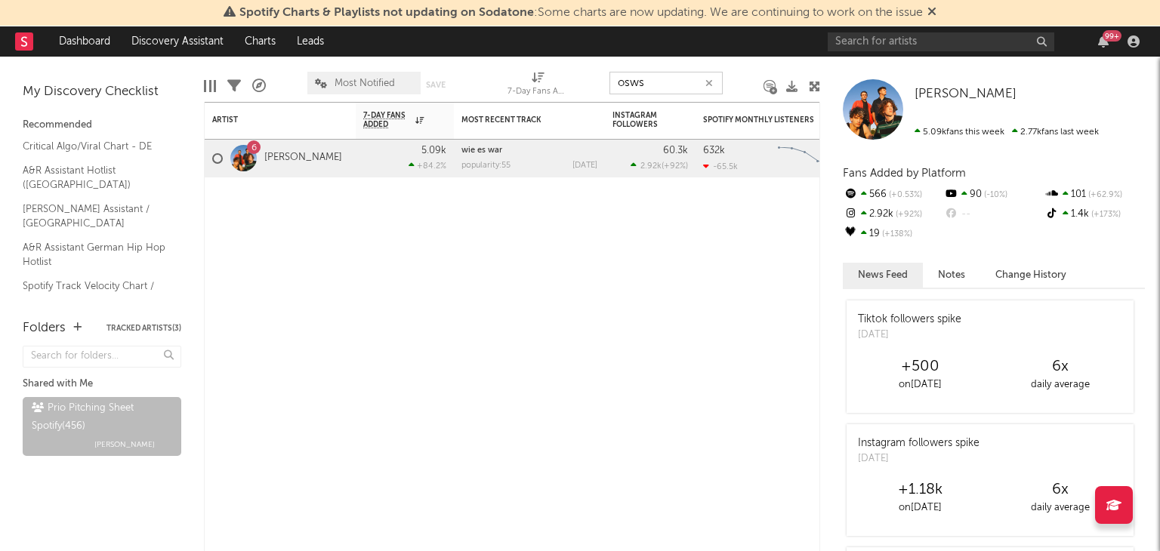
drag, startPoint x: 668, startPoint y: 76, endPoint x: 494, endPoint y: 72, distance: 173.8
click at [539, 73] on div "Edit Columns Filters A&R Pipeline Most Notified Save Save as 7-Day Fans Added (…" at bounding box center [512, 79] width 616 height 45
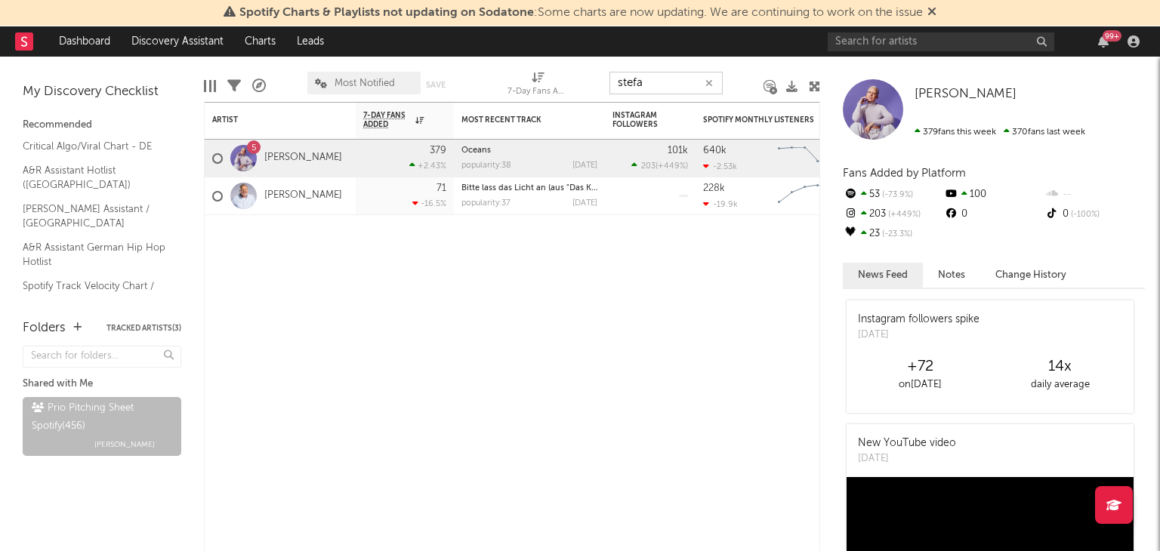
drag, startPoint x: 664, startPoint y: 85, endPoint x: 523, endPoint y: 83, distance: 141.2
click at [545, 82] on div "Edit Columns Filters A&R Pipeline Most Notified Save Save as 7-Day Fans Added (…" at bounding box center [512, 79] width 616 height 45
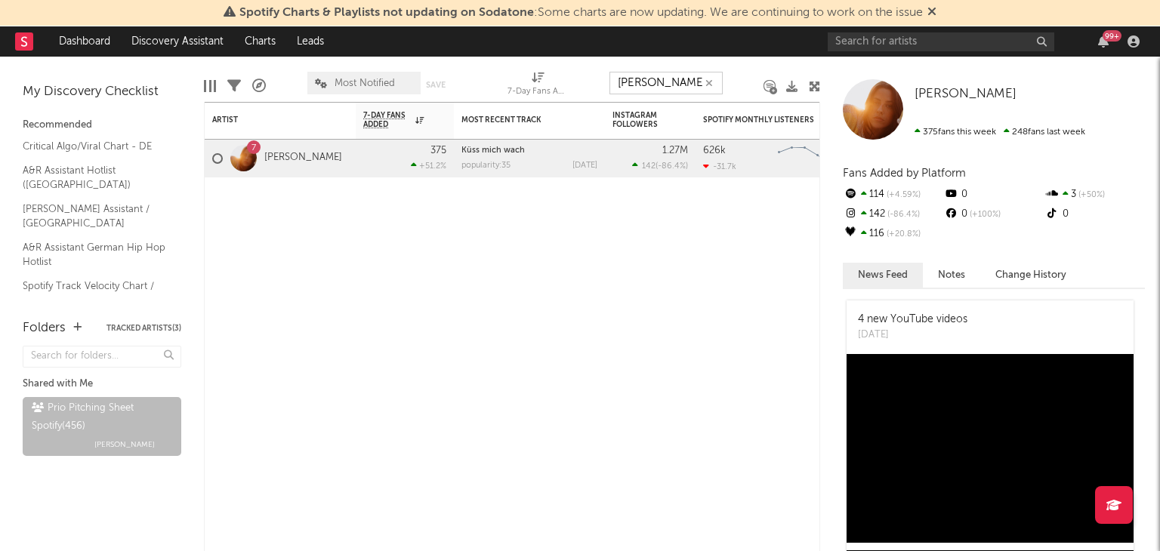
drag, startPoint x: 682, startPoint y: 73, endPoint x: 517, endPoint y: 76, distance: 164.7
click at [529, 76] on div "Edit Columns Filters A&R Pipeline Most Notified Save Save as 7-Day Fans Added (…" at bounding box center [512, 79] width 616 height 45
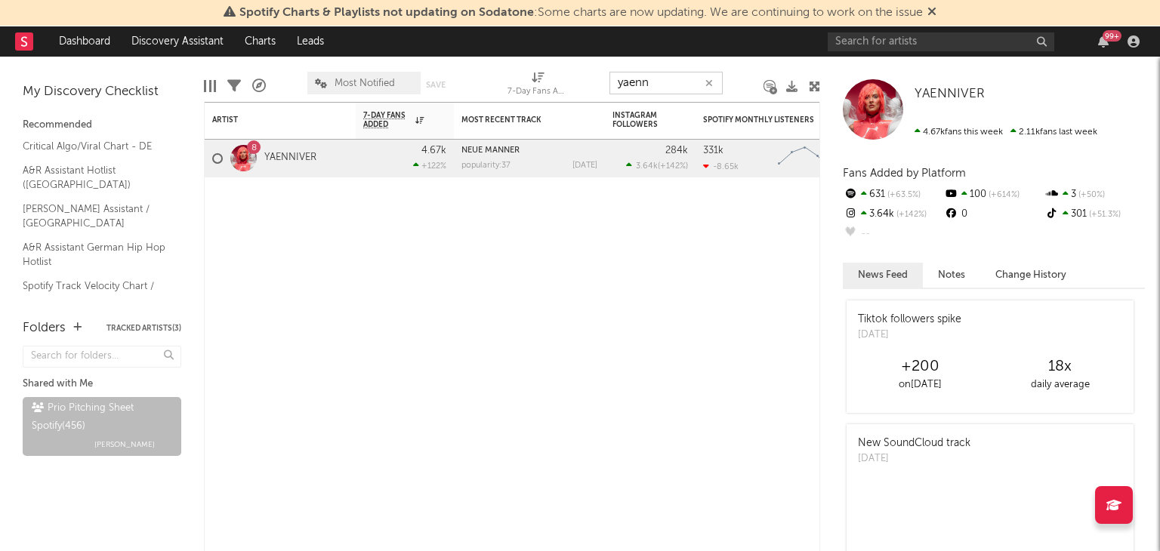
drag, startPoint x: 655, startPoint y: 88, endPoint x: 491, endPoint y: 89, distance: 163.9
click at [589, 88] on div "Edit Columns Filters A&R Pipeline Most Notified Save Save as 7-Day Fans Added (…" at bounding box center [512, 79] width 616 height 45
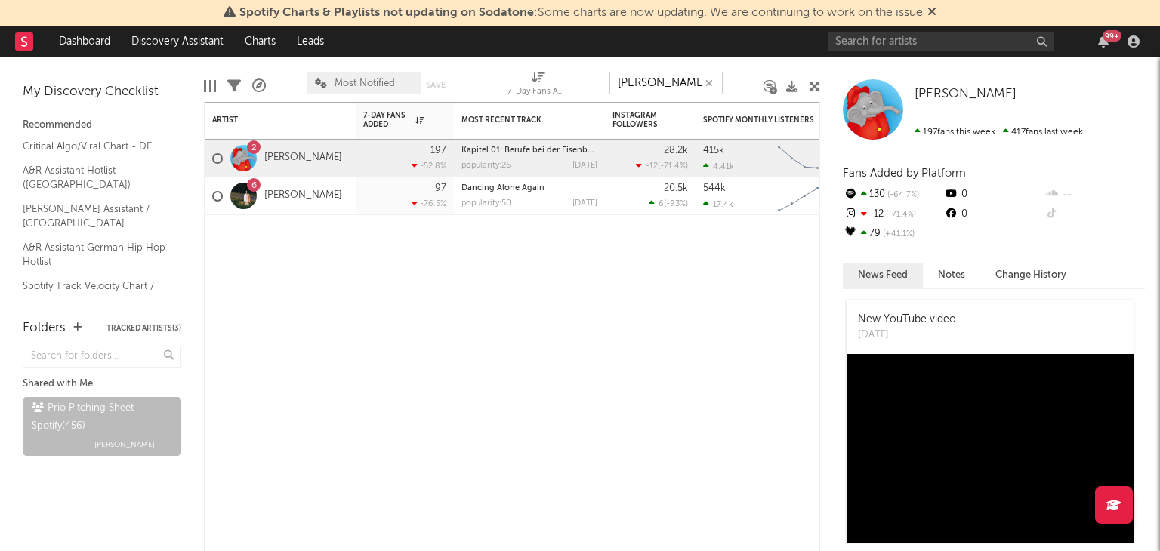
drag, startPoint x: 665, startPoint y: 84, endPoint x: 520, endPoint y: 85, distance: 144.2
click at [566, 81] on div "Edit Columns Filters A&R Pipeline Most Notified Save Save as 7-Day Fans Added (…" at bounding box center [512, 79] width 616 height 45
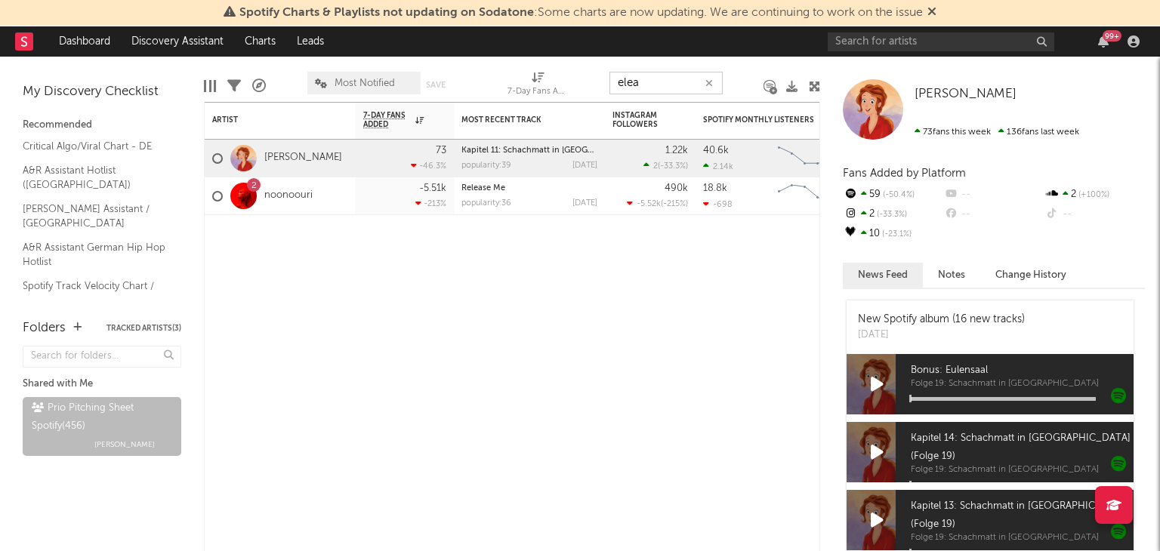
drag, startPoint x: 642, startPoint y: 81, endPoint x: 523, endPoint y: 79, distance: 118.6
click at [548, 82] on div "Edit Columns Filters A&R Pipeline Most Notified Save Save as 7-Day Fans Added (…" at bounding box center [512, 79] width 616 height 45
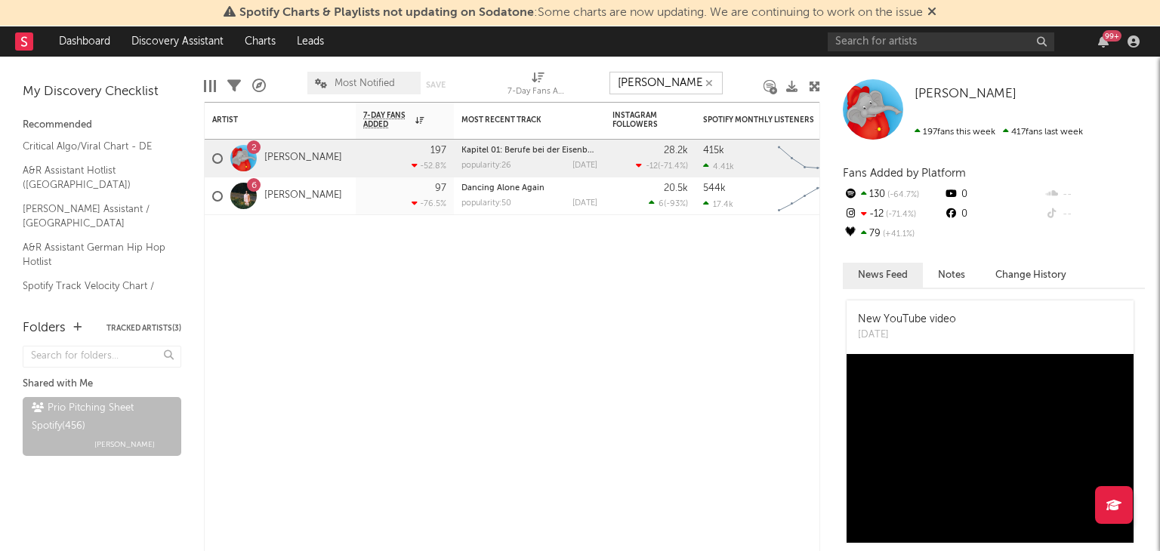
drag, startPoint x: 673, startPoint y: 81, endPoint x: 467, endPoint y: 82, distance: 205.4
click at [504, 81] on div "Edit Columns Filters A&R Pipeline Most Notified Save Save as 7-Day Fans Added (…" at bounding box center [512, 79] width 616 height 45
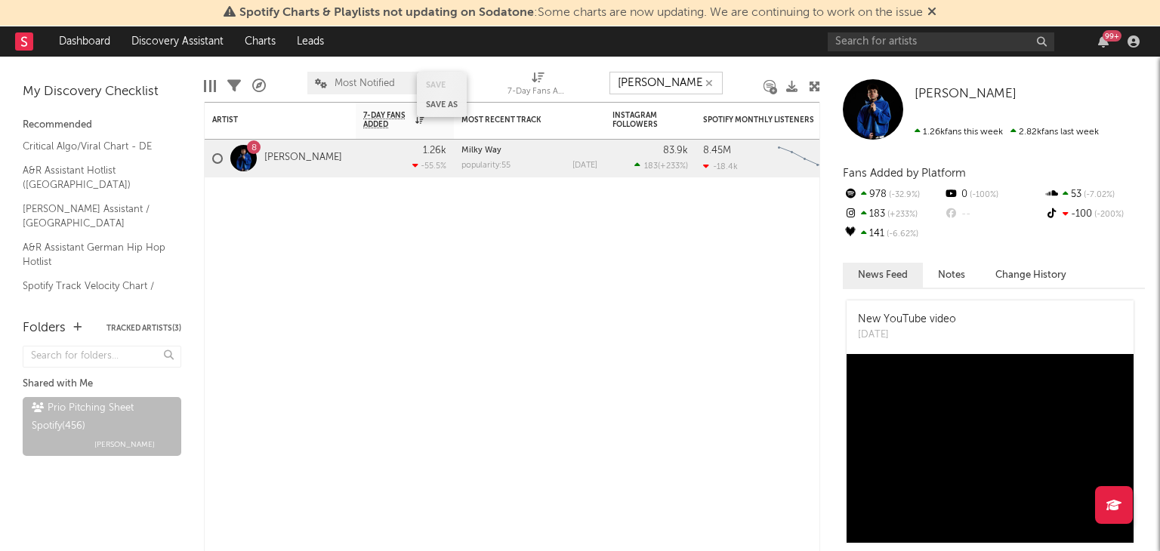
drag, startPoint x: 677, startPoint y: 85, endPoint x: 455, endPoint y: 72, distance: 223.2
click at [563, 84] on div "Edit Columns Filters A&R Pipeline Most Notified Save Save as 7-Day Fans Added (…" at bounding box center [512, 79] width 616 height 45
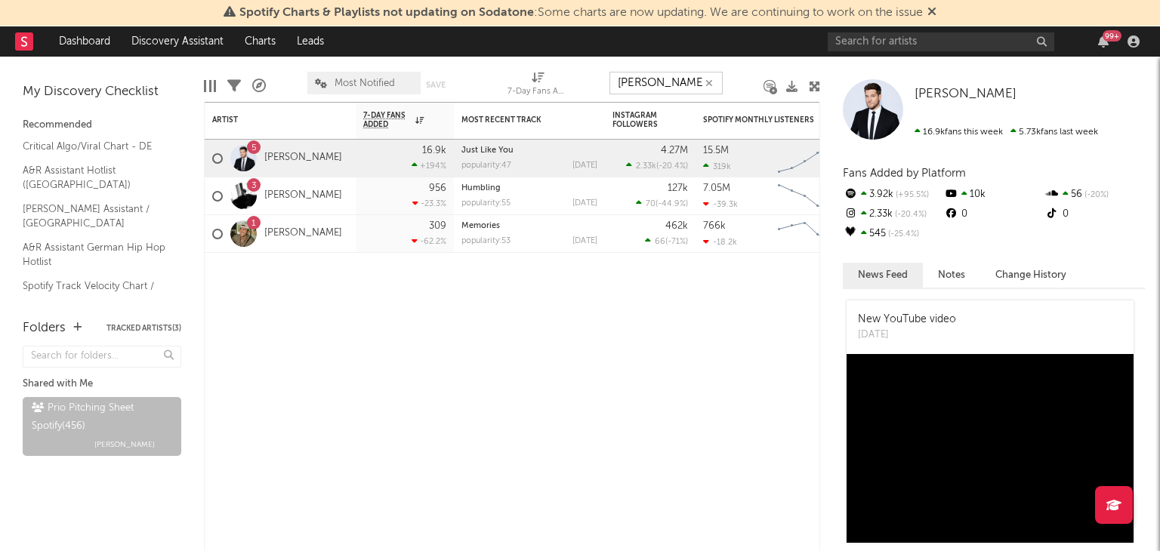
drag, startPoint x: 625, startPoint y: 85, endPoint x: 550, endPoint y: 86, distance: 75.5
click at [575, 85] on div "Edit Columns Filters A&R Pipeline Most Notified Save Save as 7-Day Fans Added (…" at bounding box center [512, 79] width 616 height 45
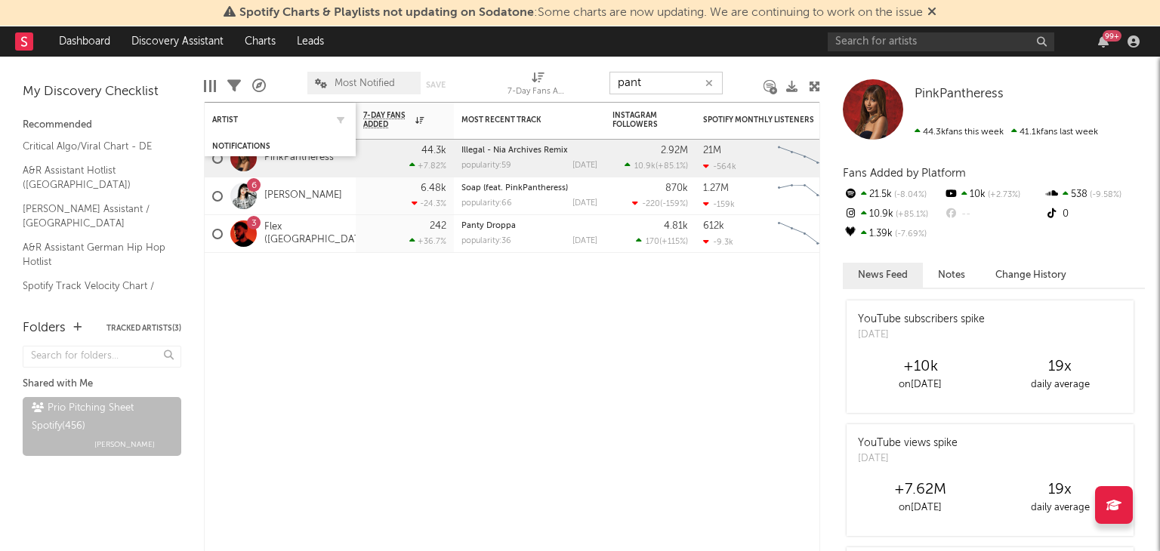
drag, startPoint x: 630, startPoint y: 93, endPoint x: 342, endPoint y: 104, distance: 288.0
click at [434, 102] on div "Edit Columns Filters A&R Pipeline Most Notified Save Save as 7-Day Fans Added (…" at bounding box center [512, 79] width 616 height 45
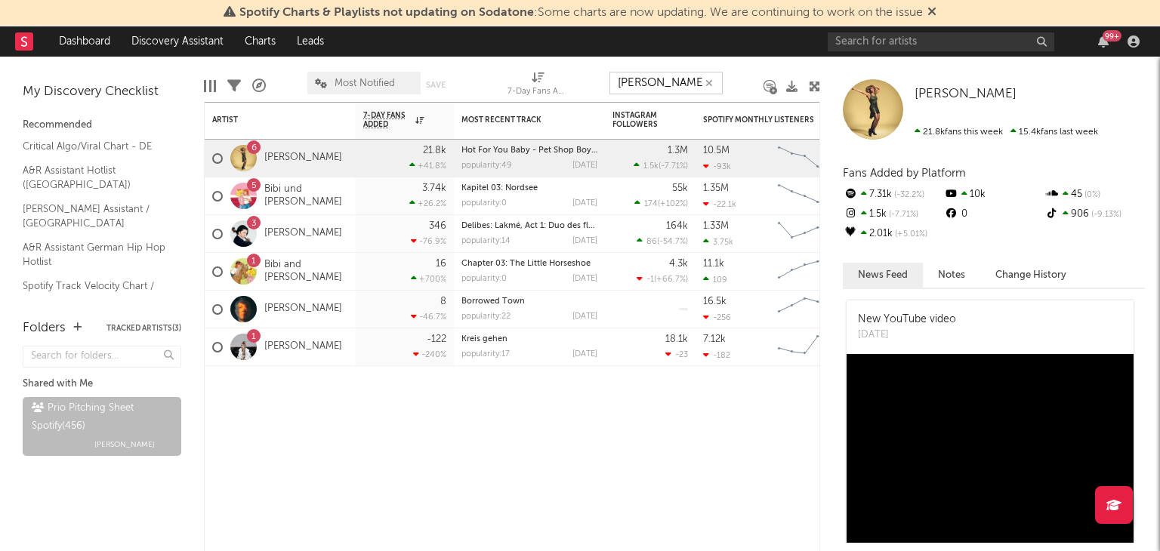
drag, startPoint x: 671, startPoint y: 85, endPoint x: 449, endPoint y: 64, distance: 223.8
click at [574, 88] on div "Edit Columns Filters A&R Pipeline Most Notified Save Save as 7-Day Fans Added (…" at bounding box center [512, 79] width 616 height 45
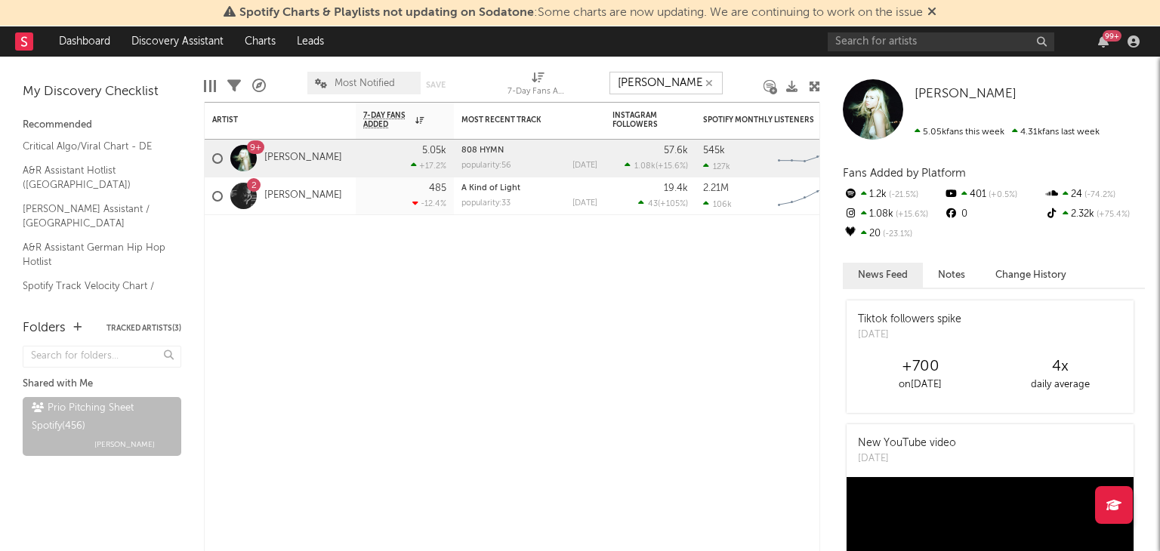
drag, startPoint x: 599, startPoint y: 83, endPoint x: 549, endPoint y: 89, distance: 50.2
click at [575, 88] on div "Edit Columns Filters A&R Pipeline Most Notified Save Save as 7-Day Fans Added (…" at bounding box center [512, 79] width 616 height 45
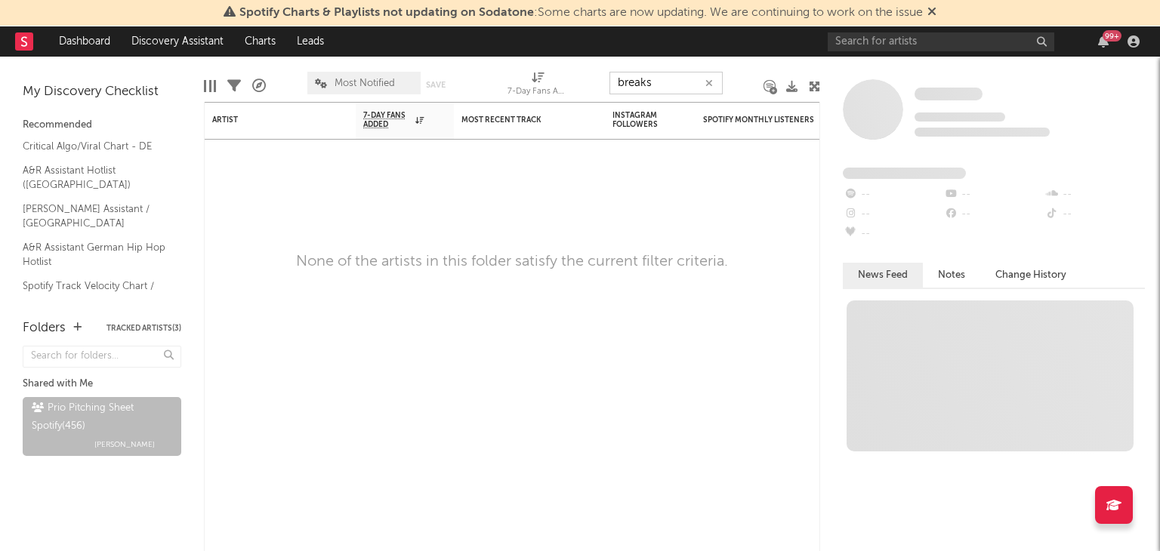
type input "breaks"
click at [985, 48] on input "text" at bounding box center [941, 41] width 227 height 19
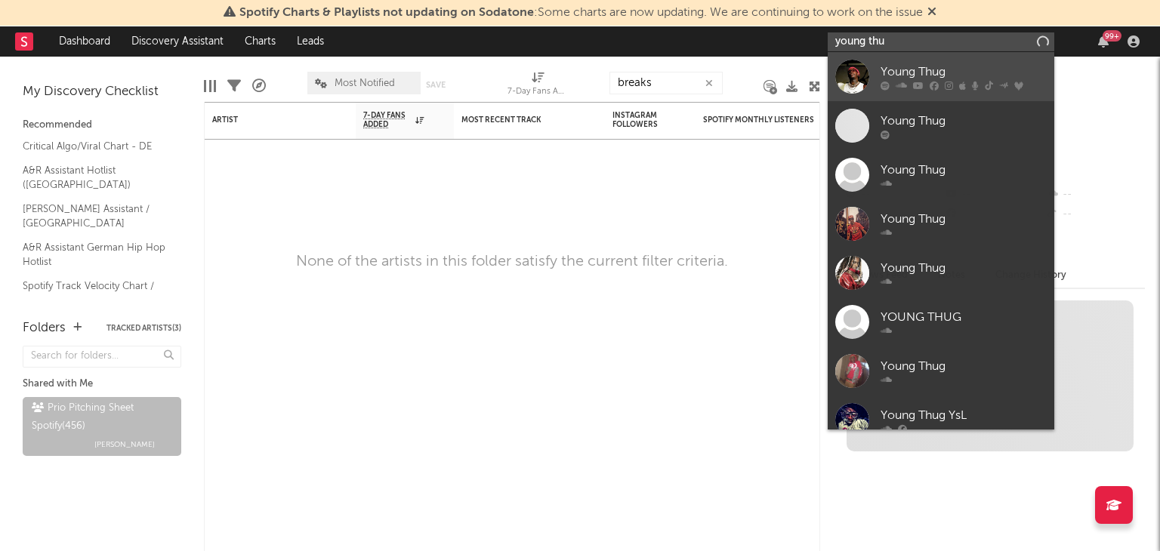
type input "young thu"
click at [883, 67] on div "Young Thug" at bounding box center [964, 72] width 166 height 18
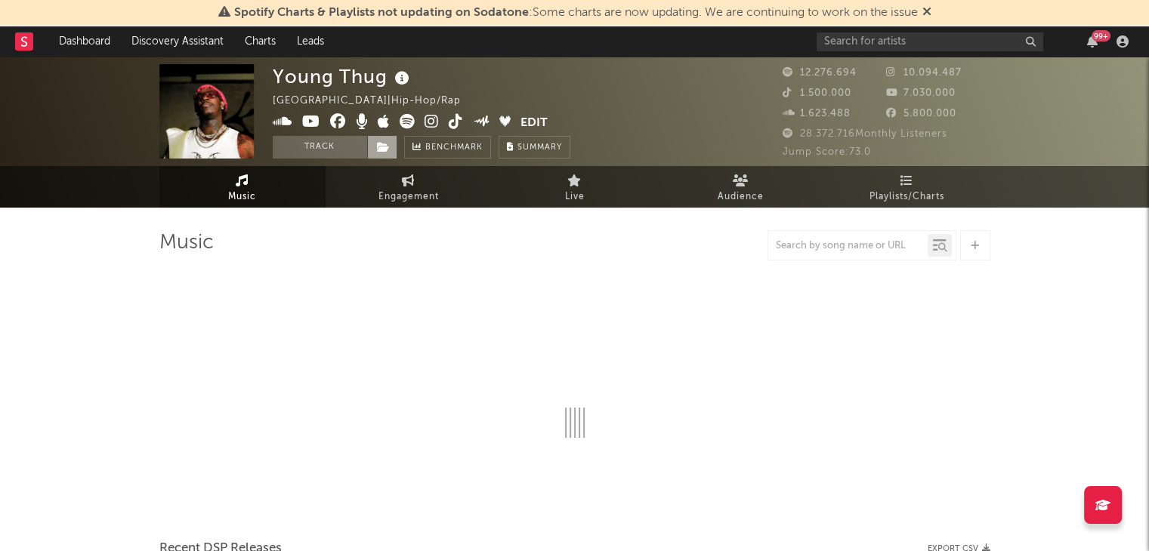
drag, startPoint x: 388, startPoint y: 149, endPoint x: 393, endPoint y: 158, distance: 10.1
click at [388, 149] on icon at bounding box center [383, 147] width 13 height 11
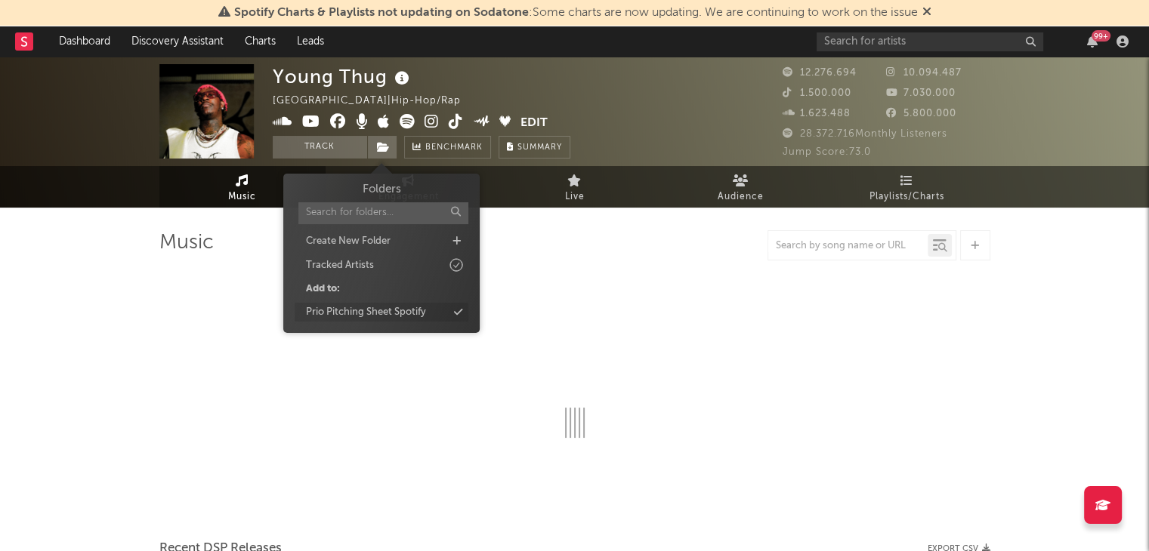
select select "6m"
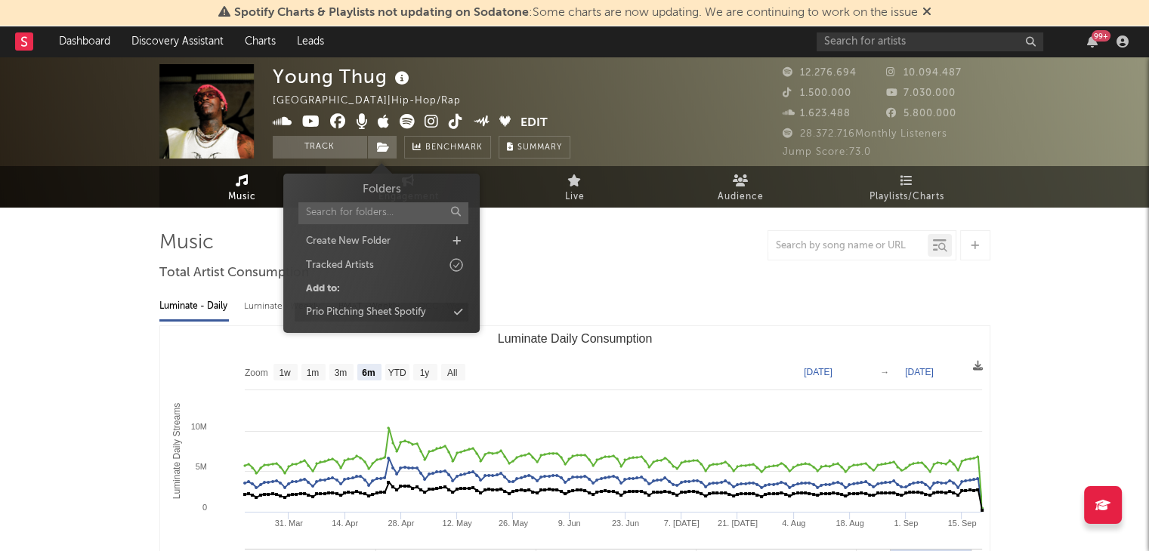
click at [403, 310] on div "Prio Pitching Sheet Spotify" at bounding box center [366, 312] width 120 height 15
drag, startPoint x: 917, startPoint y: 57, endPoint x: 897, endPoint y: 48, distance: 21.3
click at [917, 57] on div "Young Thug [GEOGRAPHIC_DATA] | Hip-Hop/Rap Edit Track ( 1 ) Benchmark Summary 1…" at bounding box center [574, 112] width 1149 height 110
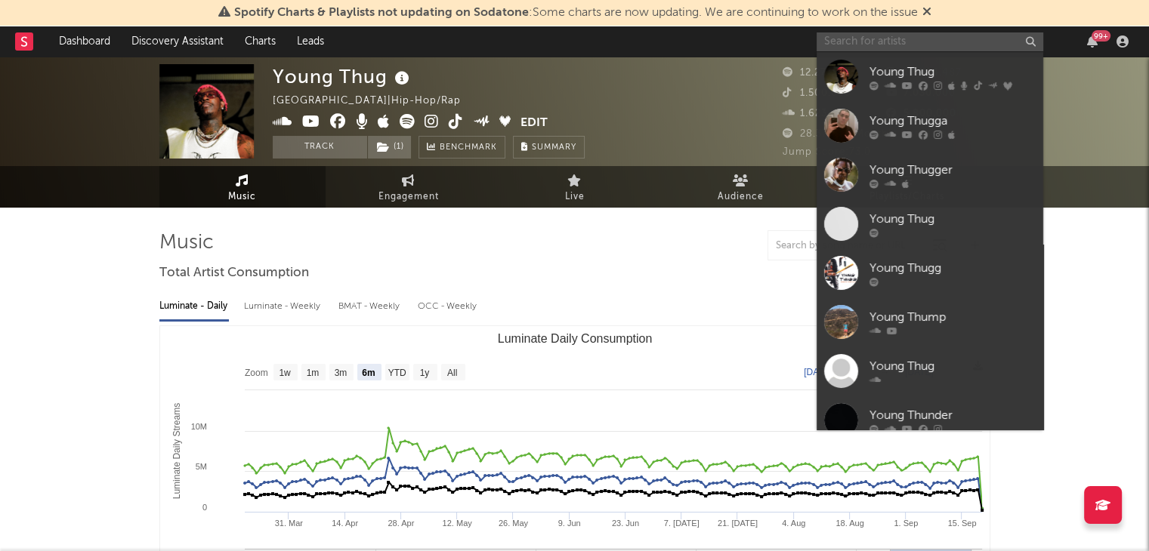
click at [897, 48] on input "text" at bounding box center [929, 41] width 227 height 19
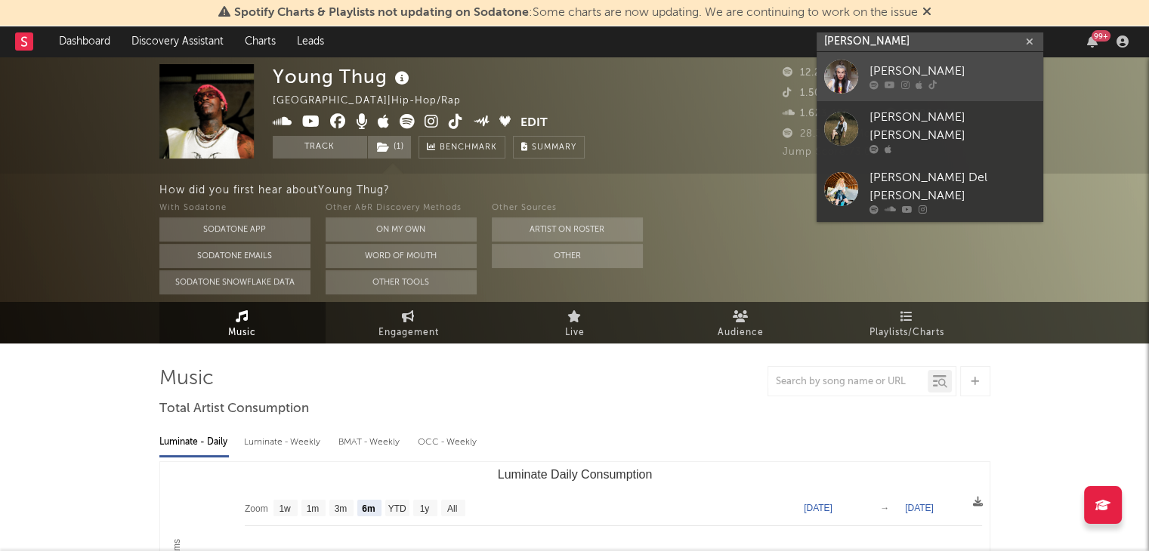
type input "[PERSON_NAME]"
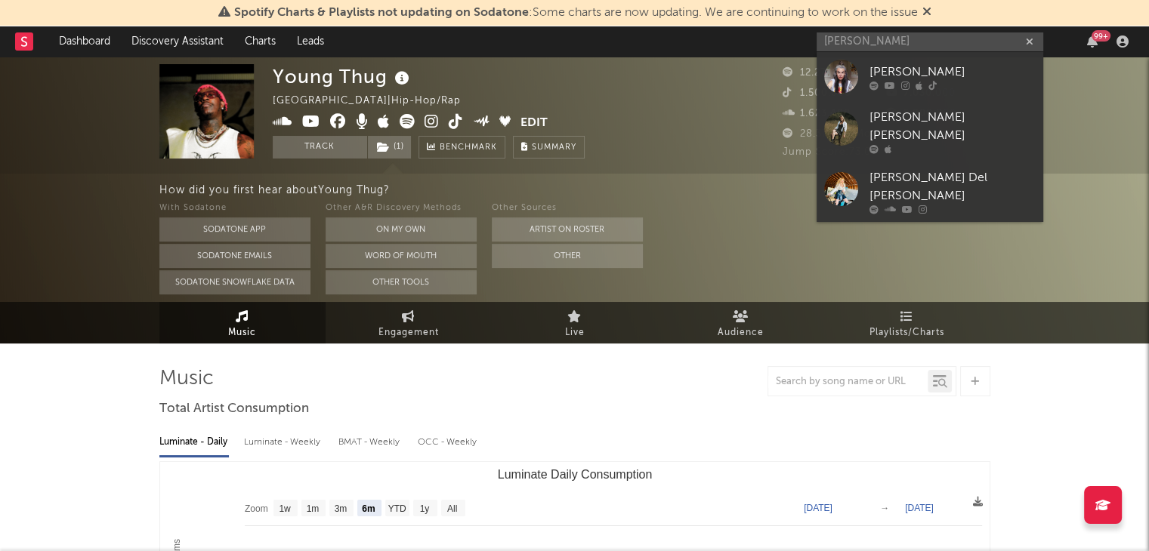
drag, startPoint x: 910, startPoint y: 68, endPoint x: 952, endPoint y: 100, distance: 52.3
click at [910, 68] on div "[PERSON_NAME]" at bounding box center [952, 72] width 166 height 18
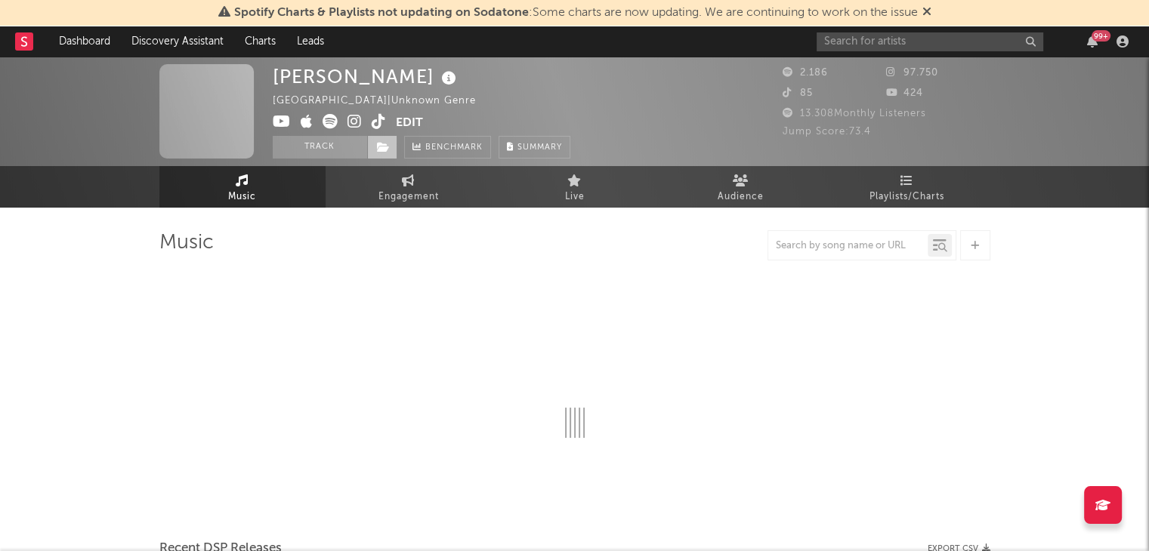
click at [385, 146] on icon at bounding box center [383, 147] width 13 height 11
click at [385, 147] on icon at bounding box center [383, 147] width 13 height 11
select select "1w"
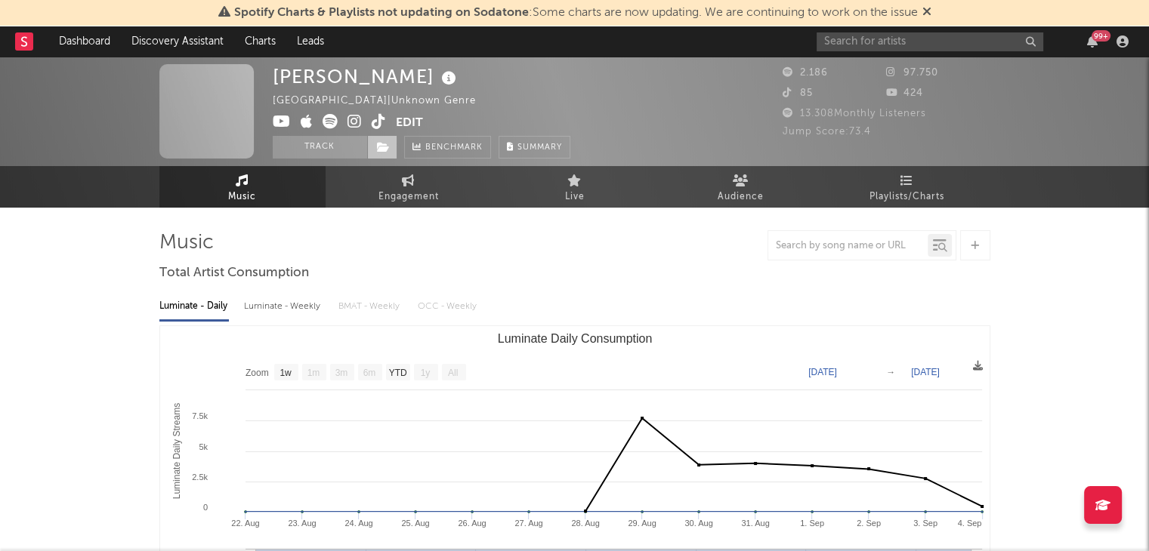
click at [385, 155] on span at bounding box center [382, 147] width 30 height 23
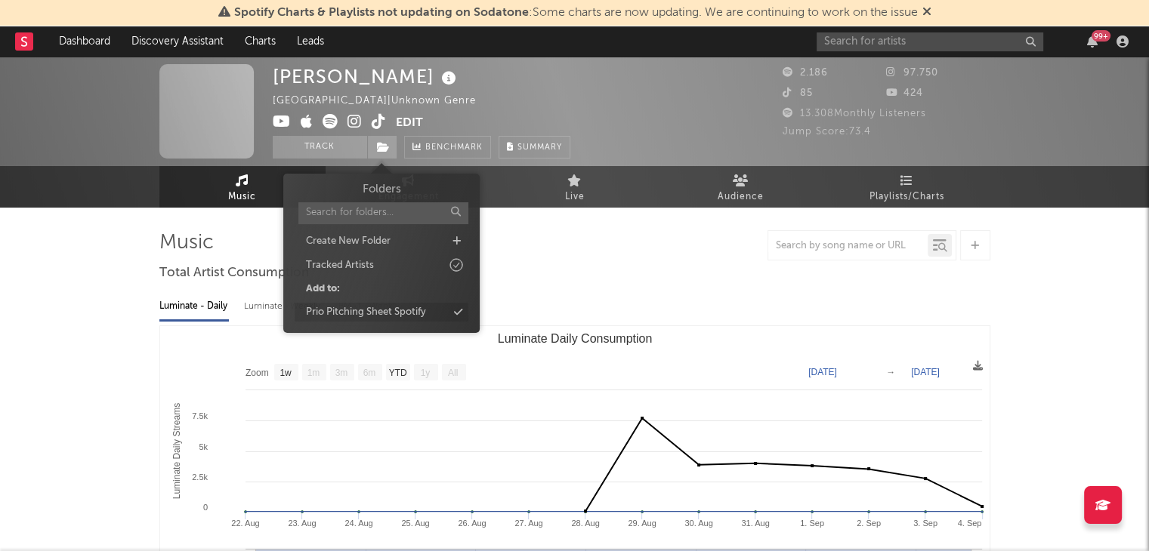
click at [433, 306] on div "Prio Pitching Sheet Spotify" at bounding box center [382, 313] width 174 height 20
click at [979, 42] on input "text" at bounding box center [929, 41] width 227 height 19
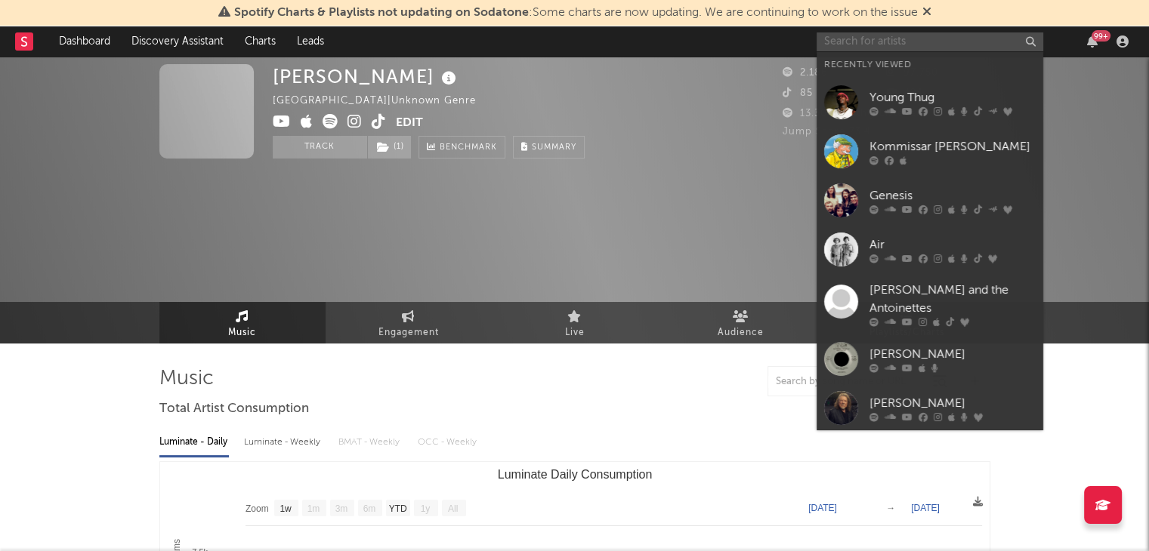
type input "o"
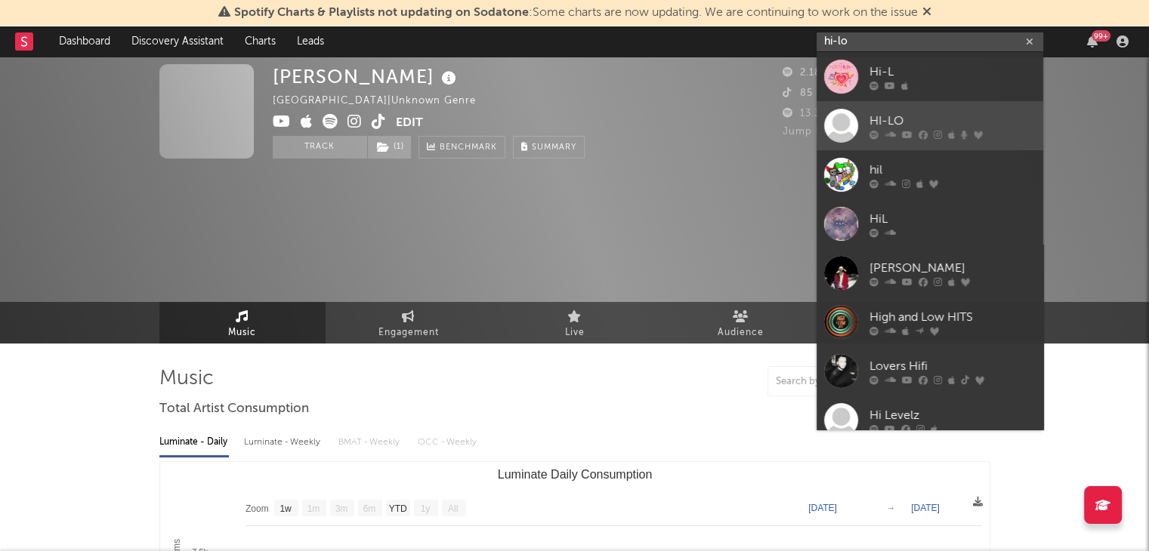
type input "hi-lo"
click at [898, 112] on div "HI-LO" at bounding box center [952, 121] width 166 height 18
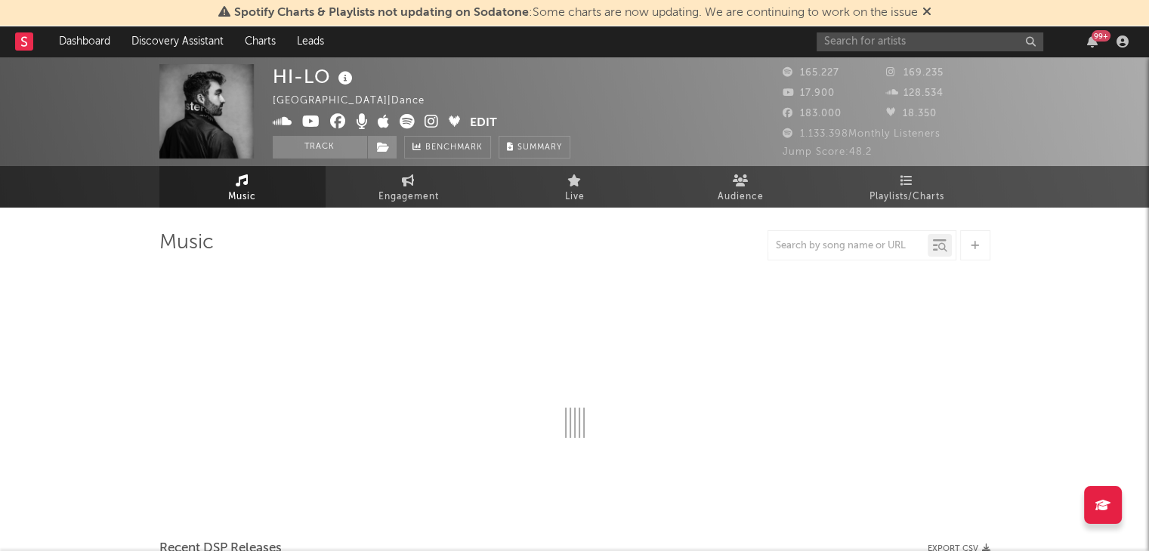
select select "6m"
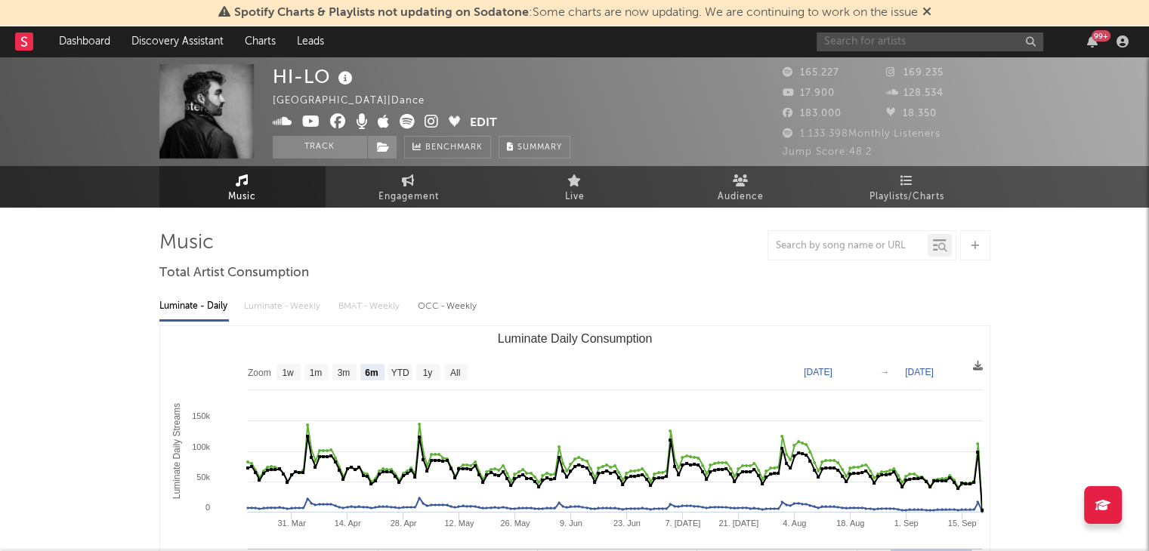
click at [893, 43] on input "text" at bounding box center [929, 41] width 227 height 19
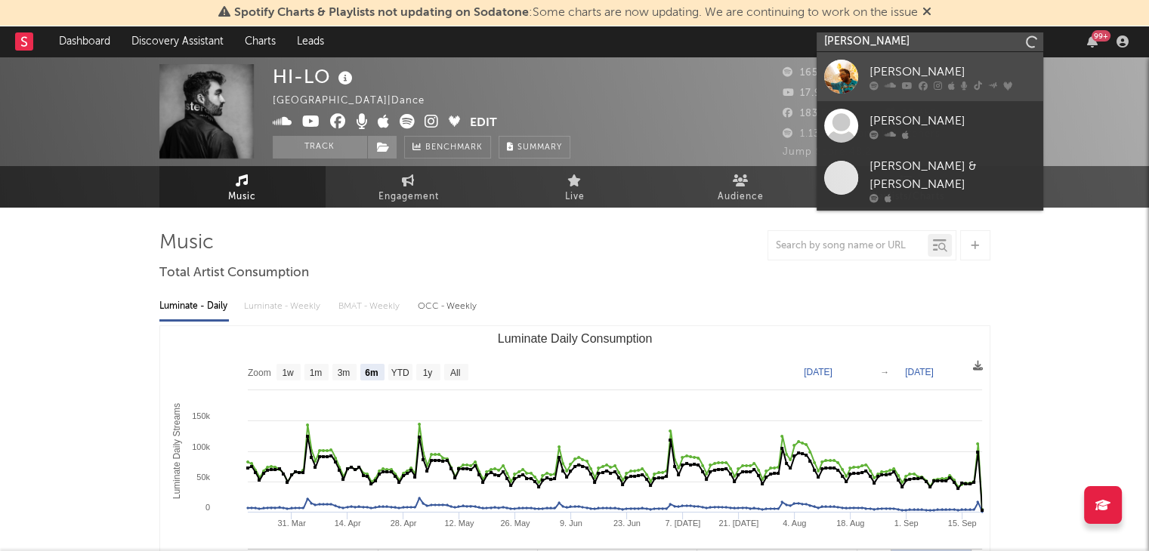
type input "[PERSON_NAME]"
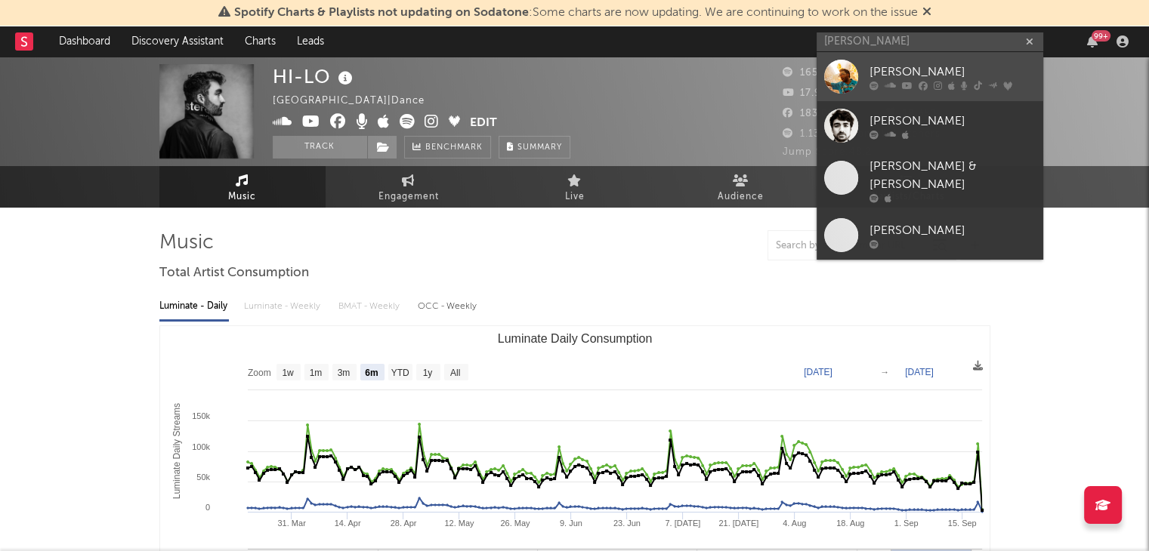
click at [868, 61] on link "[PERSON_NAME]" at bounding box center [929, 76] width 227 height 49
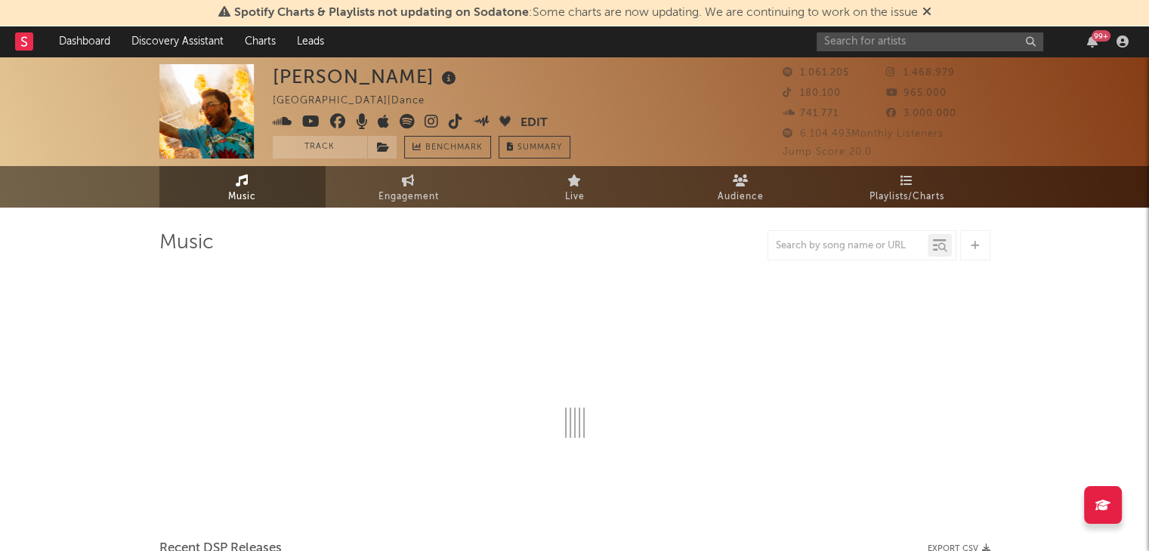
select select "6m"
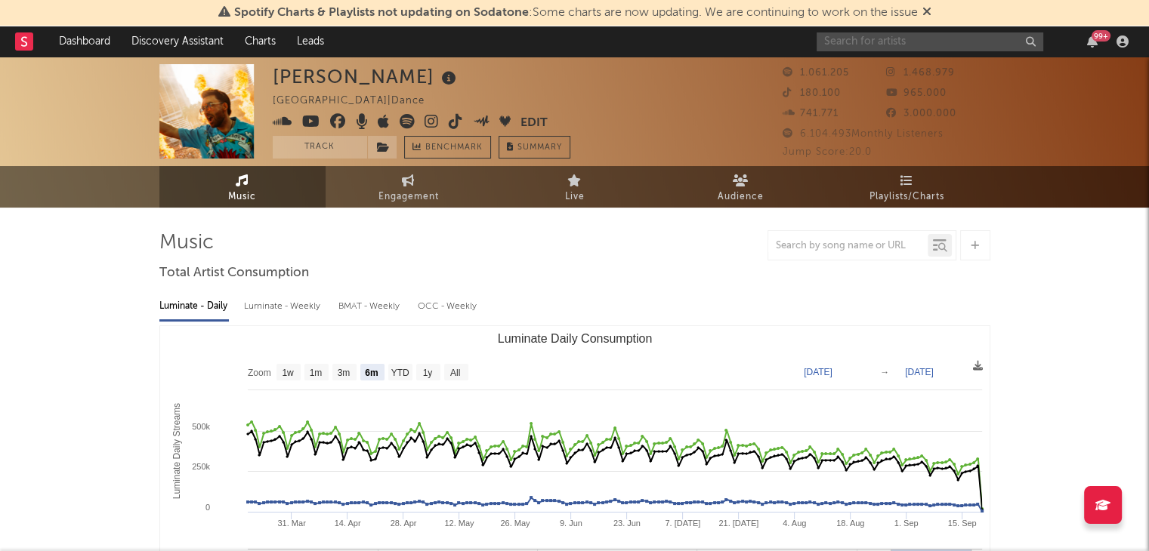
click at [867, 46] on input "text" at bounding box center [929, 41] width 227 height 19
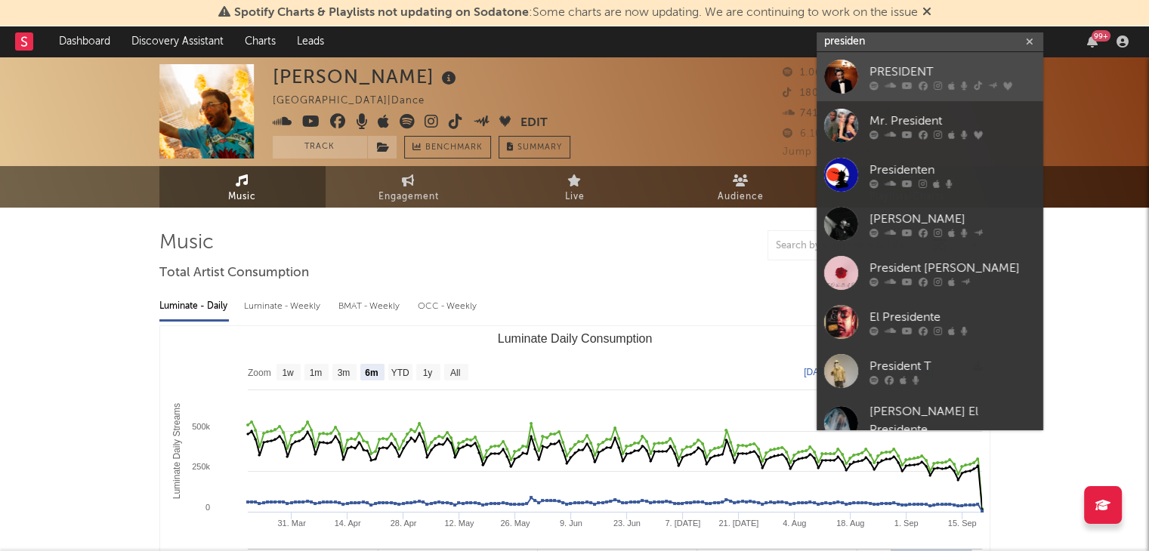
type input "presiden"
click at [884, 67] on div "PRESIDENT" at bounding box center [952, 72] width 166 height 18
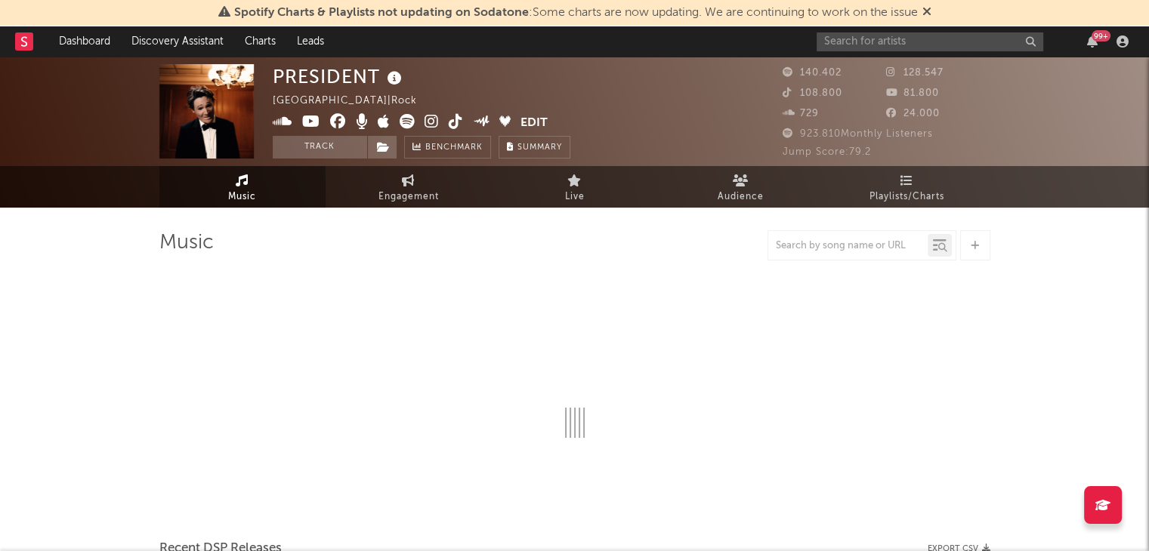
select select "1w"
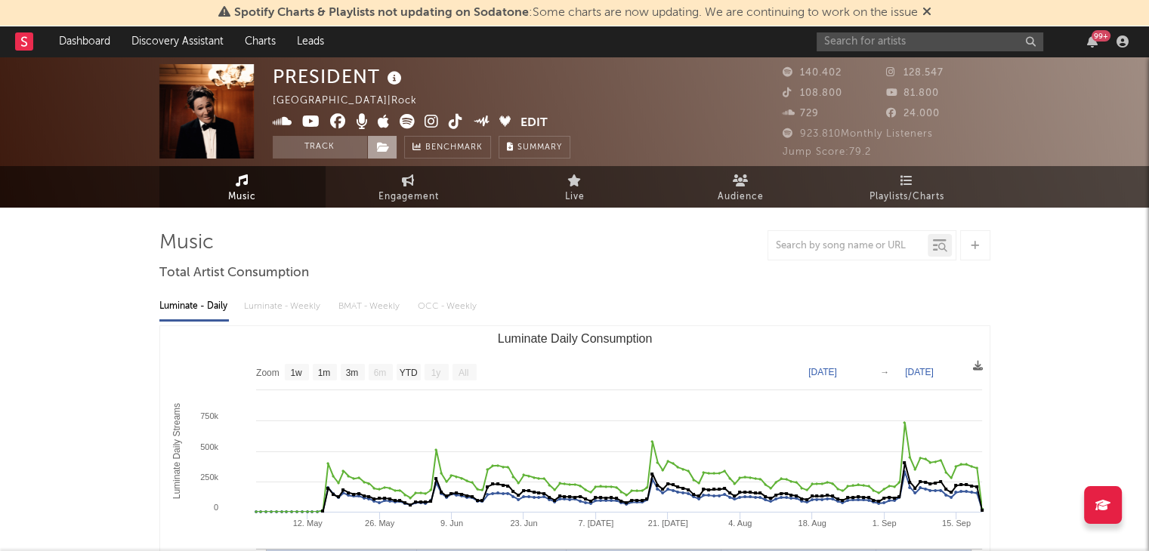
click at [384, 153] on span at bounding box center [382, 147] width 30 height 23
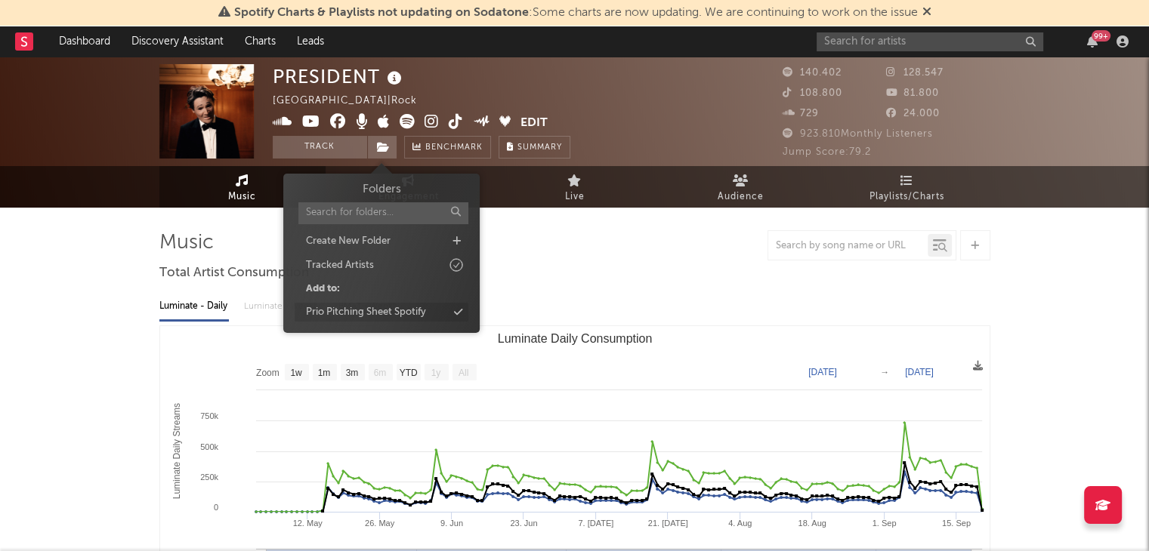
click at [422, 307] on div "Prio Pitching Sheet Spotify" at bounding box center [366, 312] width 120 height 15
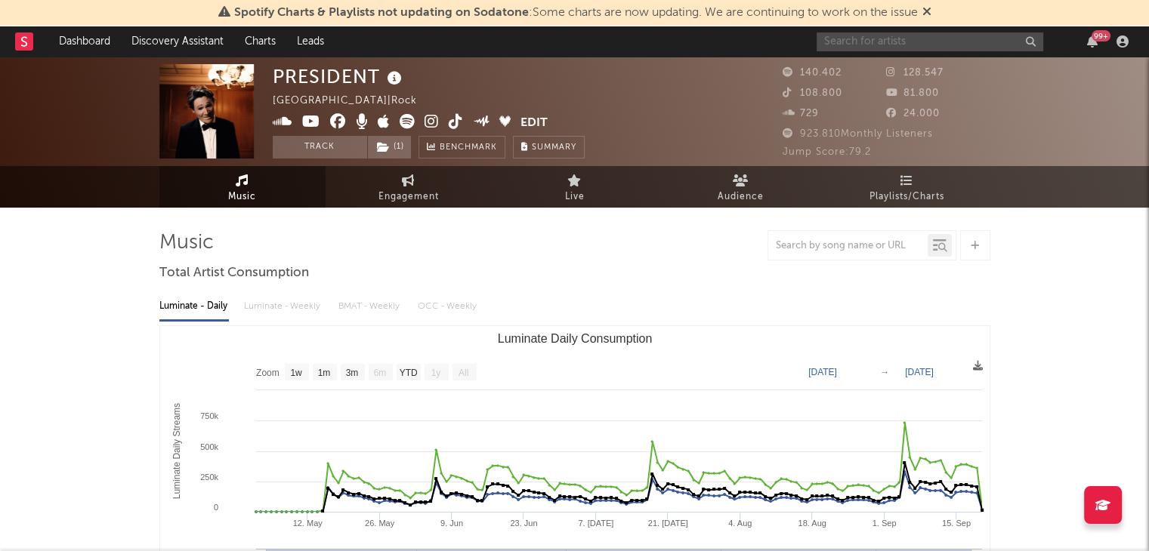
click at [885, 45] on input "text" at bounding box center [929, 41] width 227 height 19
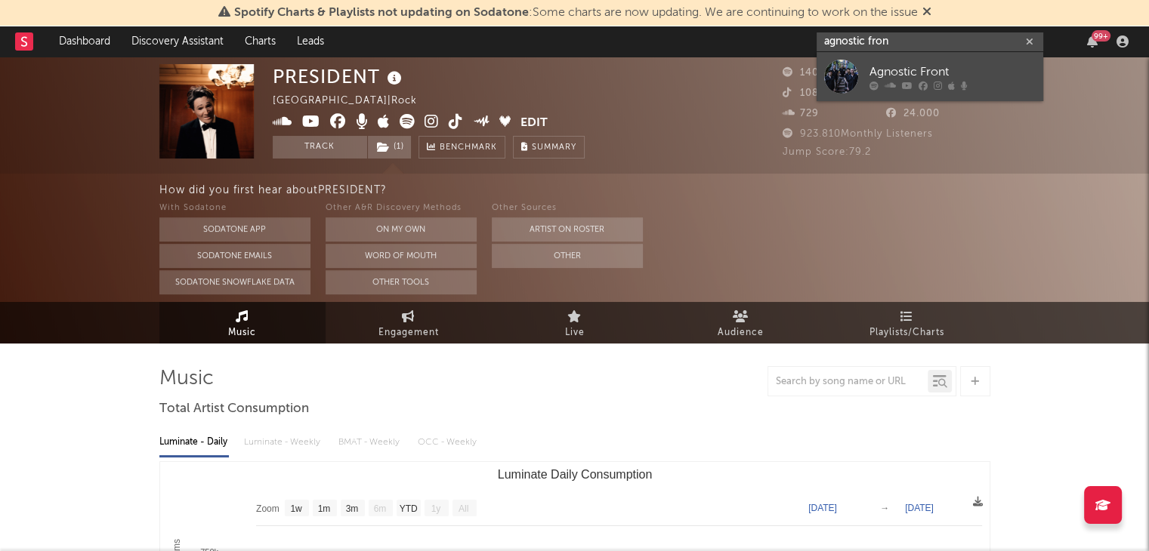
type input "agnostic fron"
click at [890, 58] on link "Agnostic Front" at bounding box center [929, 76] width 227 height 49
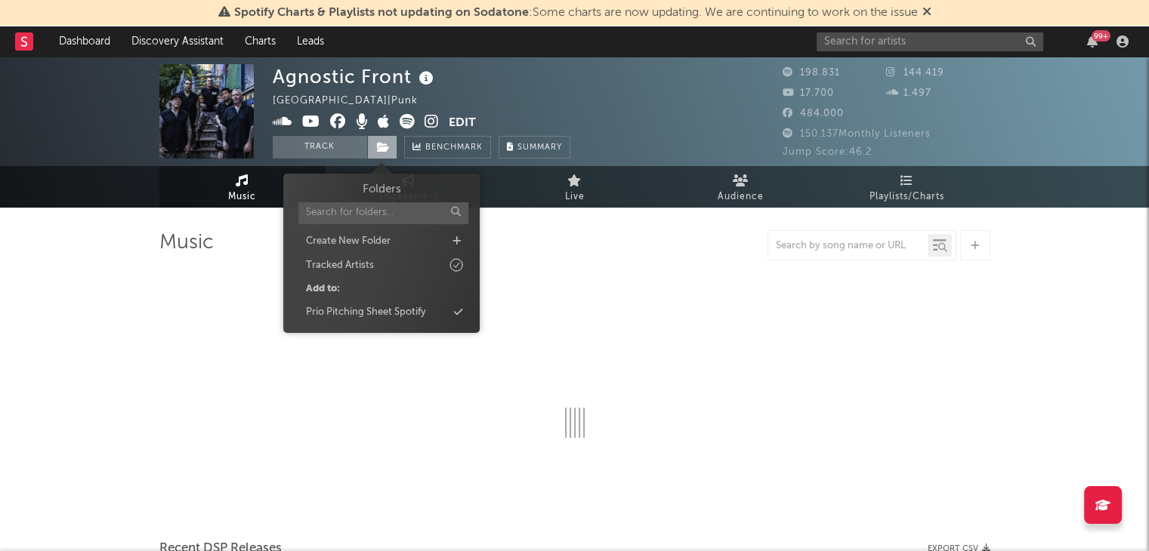
click at [378, 148] on icon at bounding box center [383, 147] width 13 height 11
click at [431, 313] on div "Prio Pitching Sheet Spotify" at bounding box center [382, 313] width 174 height 20
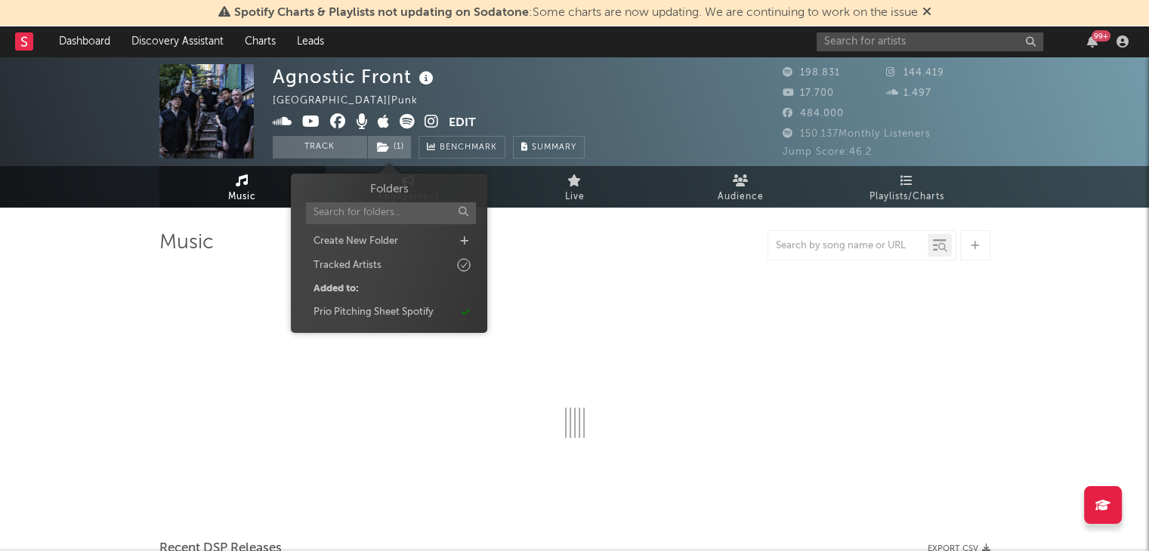
select select "6m"
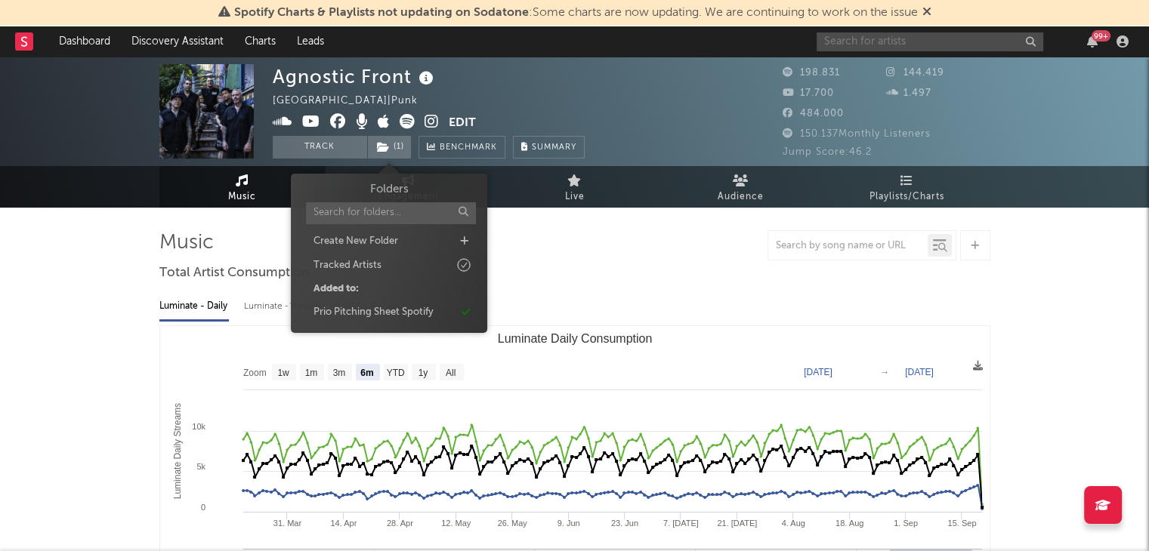
click at [857, 40] on input "text" at bounding box center [929, 41] width 227 height 19
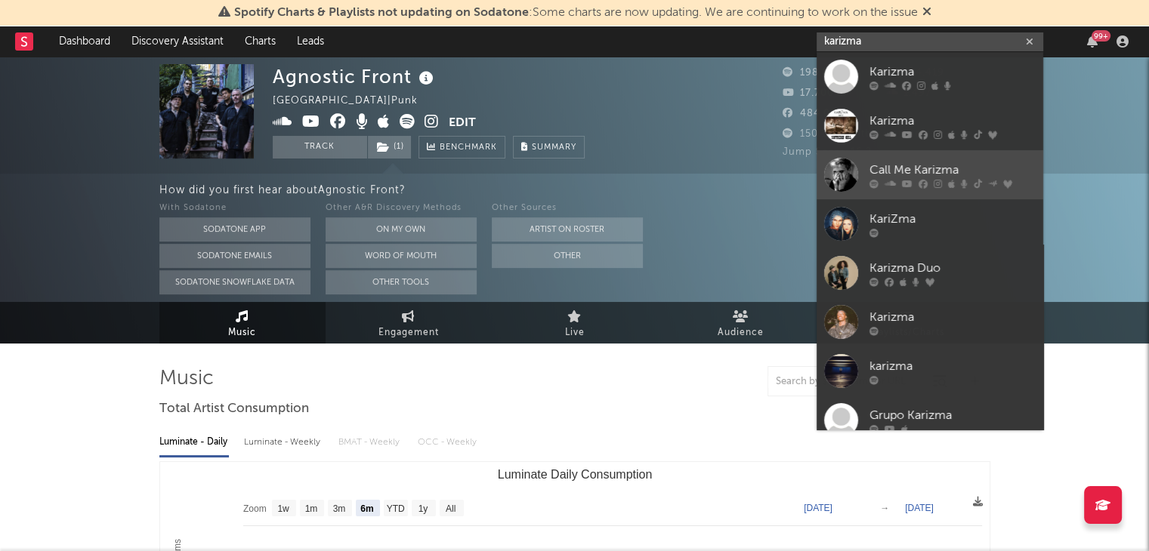
type input "karizma"
click at [915, 176] on div "Call Me Karizma" at bounding box center [952, 170] width 166 height 18
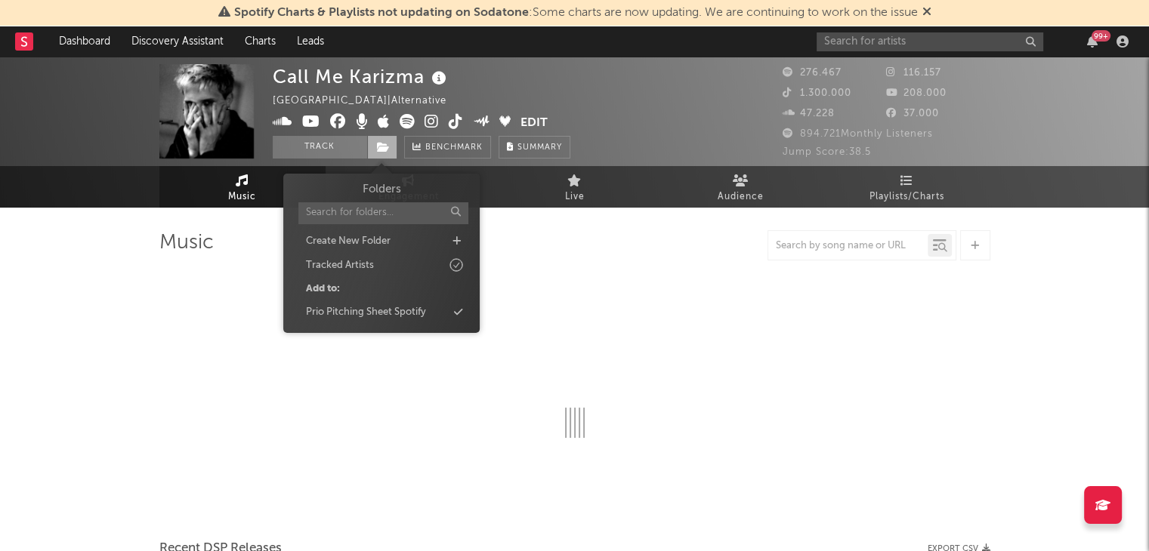
click at [381, 143] on icon at bounding box center [383, 147] width 13 height 11
click at [458, 318] on div "Prio Pitching Sheet Spotify" at bounding box center [382, 313] width 174 height 20
select select "6m"
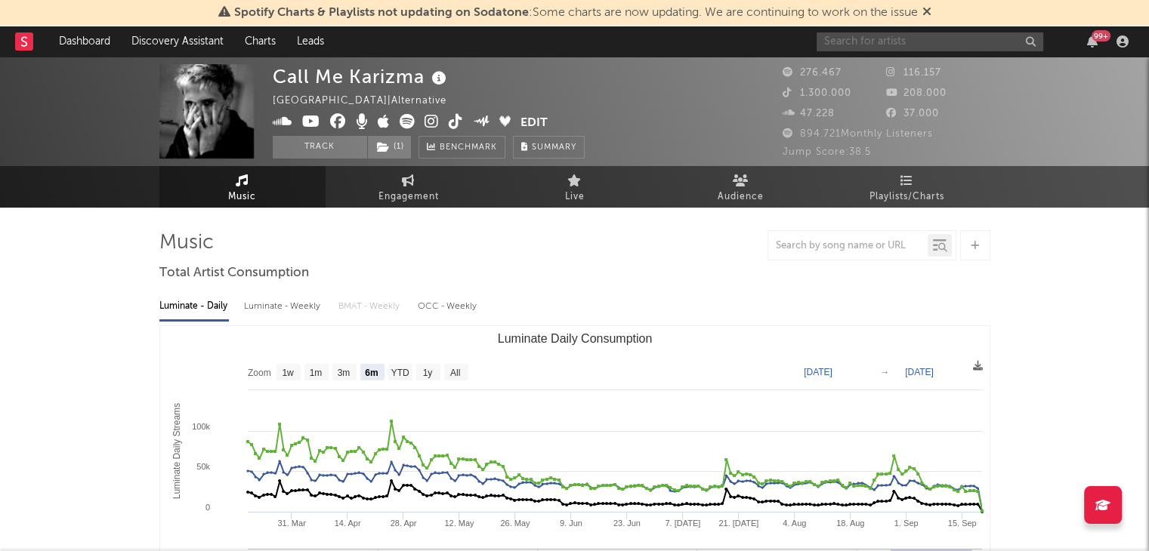
click at [873, 34] on input "text" at bounding box center [929, 41] width 227 height 19
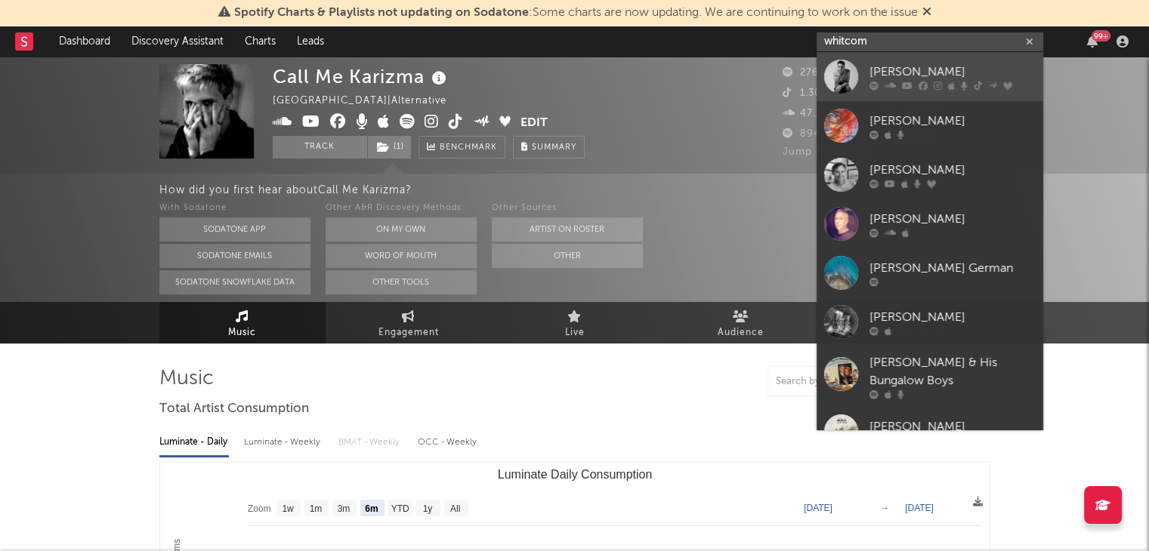
type input "whitcom"
click at [899, 82] on div at bounding box center [952, 85] width 166 height 9
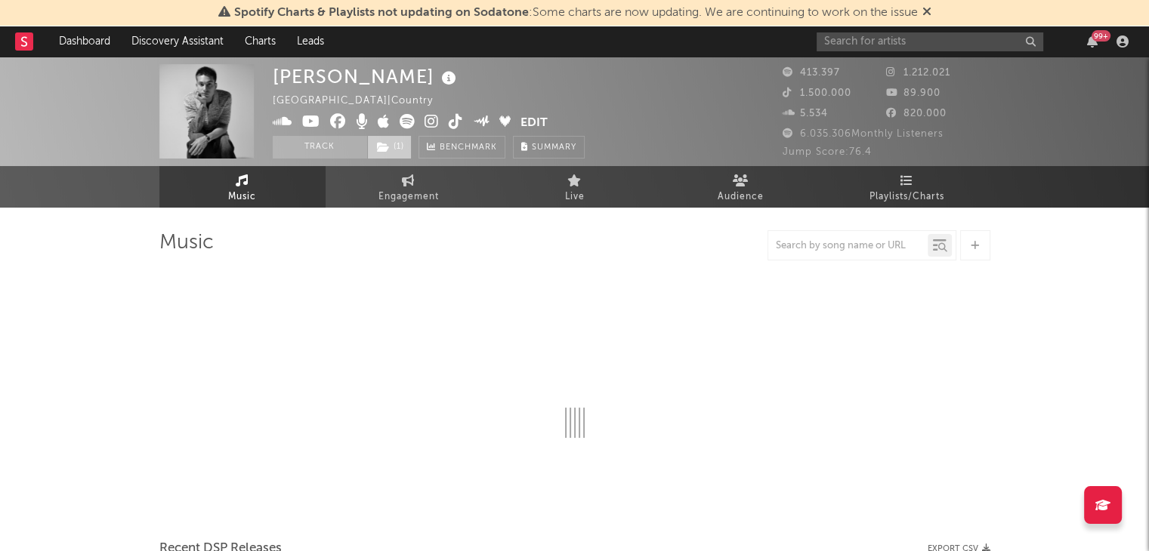
click at [378, 149] on icon at bounding box center [383, 147] width 13 height 11
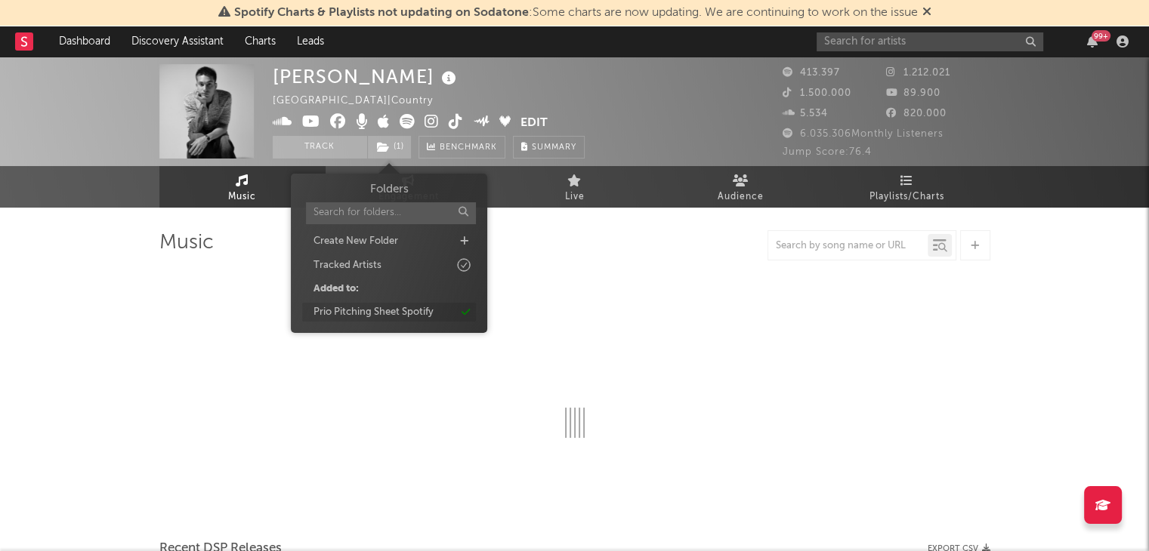
select select "6m"
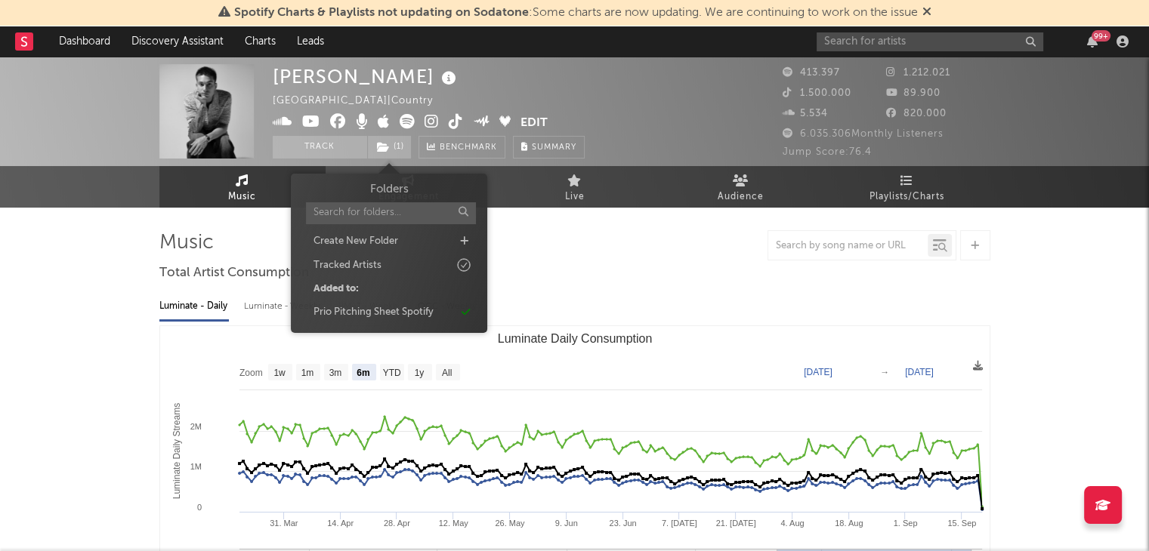
click at [856, 25] on div "Spotify Charts & Playlists not updating on Sodatone : Some charts are now updat…" at bounding box center [574, 13] width 1149 height 26
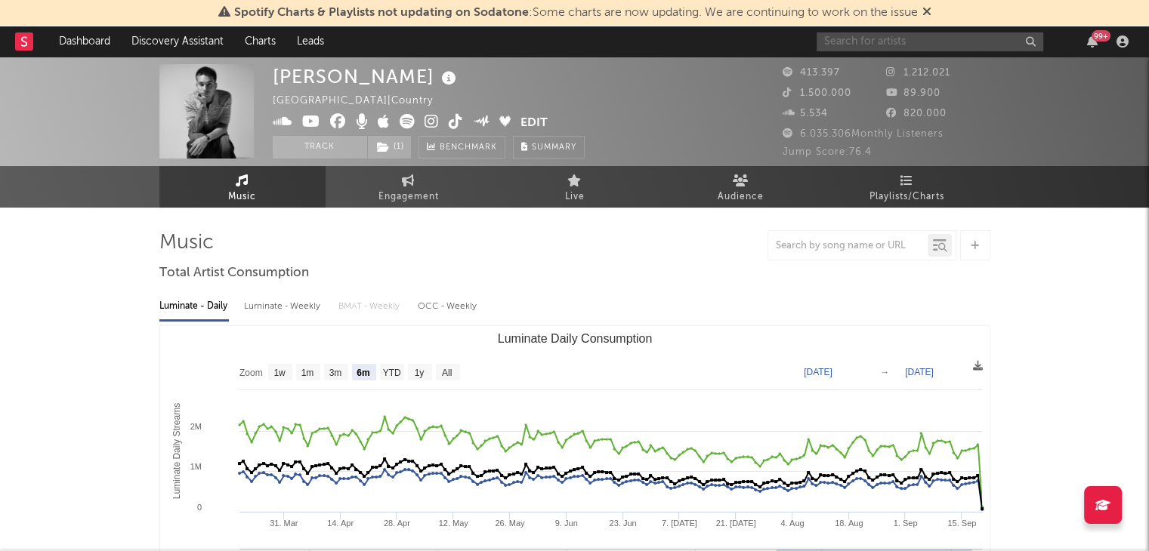
click at [856, 32] on input "text" at bounding box center [929, 41] width 227 height 19
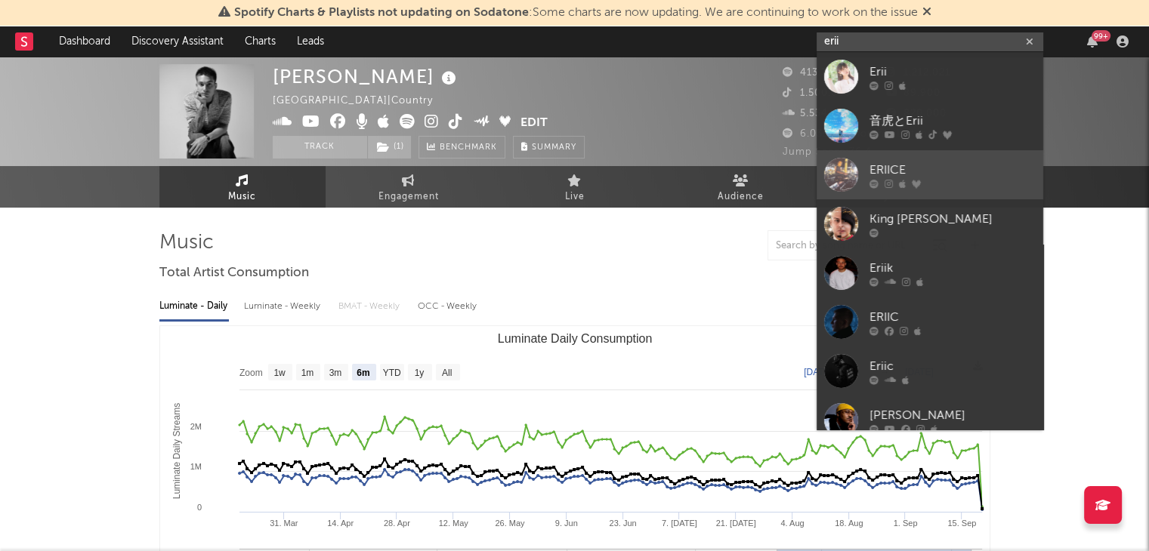
type input "erii"
click at [912, 165] on div "ERIICE" at bounding box center [952, 170] width 166 height 18
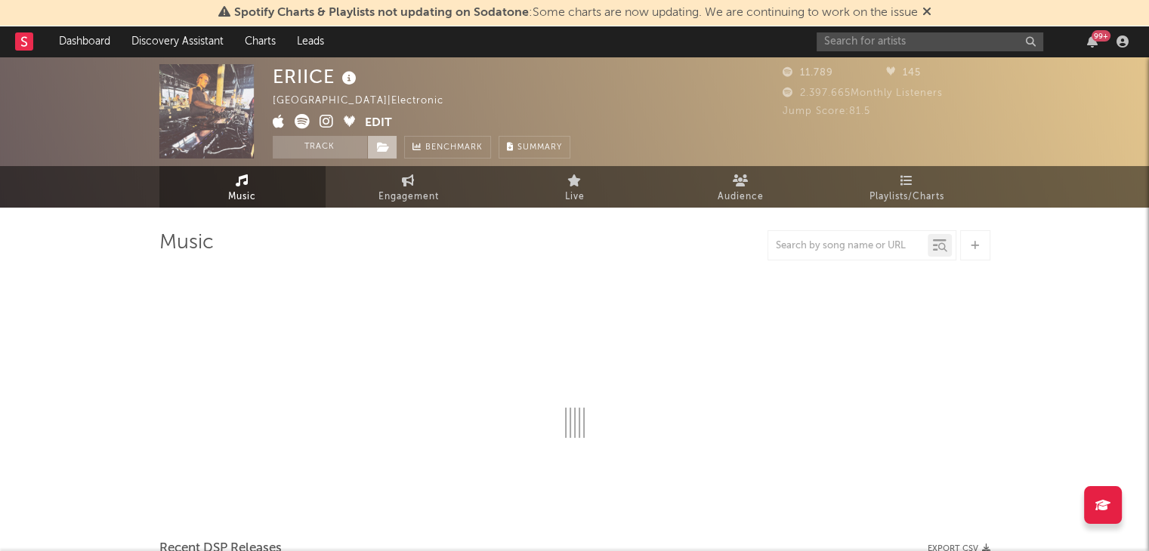
click at [378, 149] on icon at bounding box center [383, 147] width 13 height 11
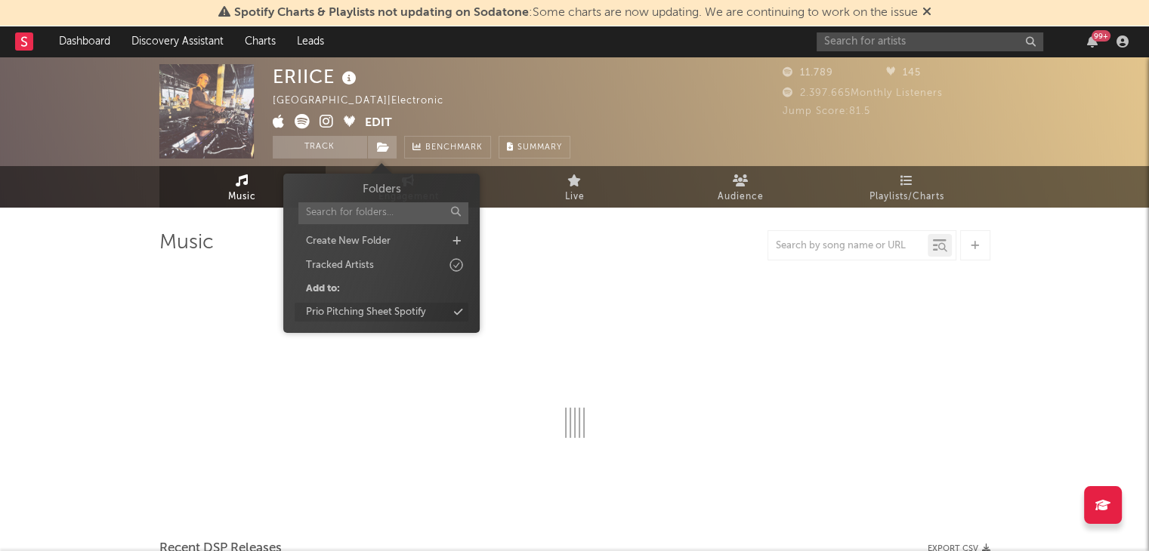
select select "6m"
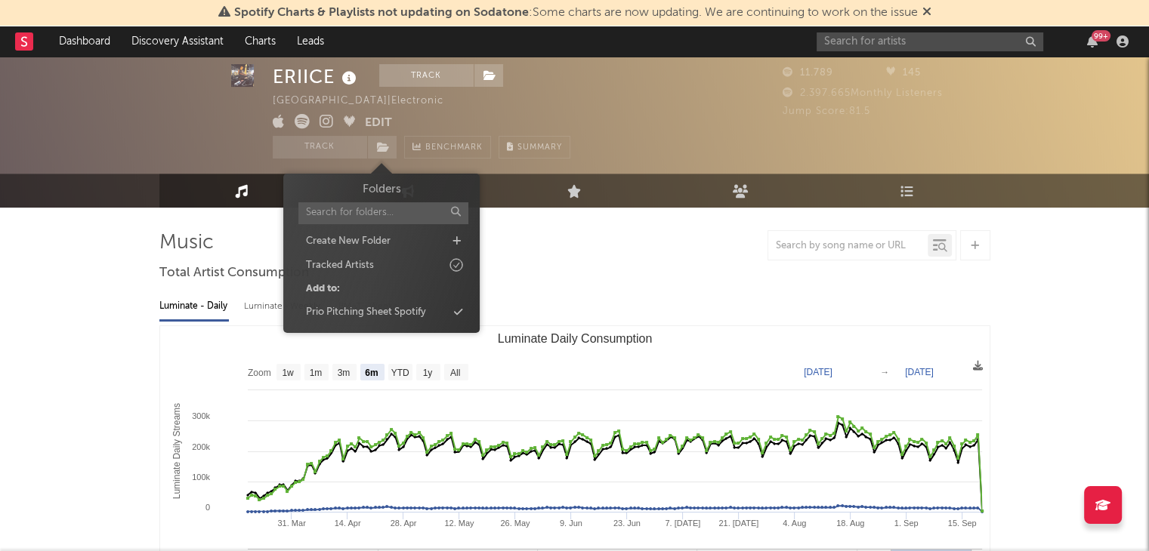
scroll to position [76, 0]
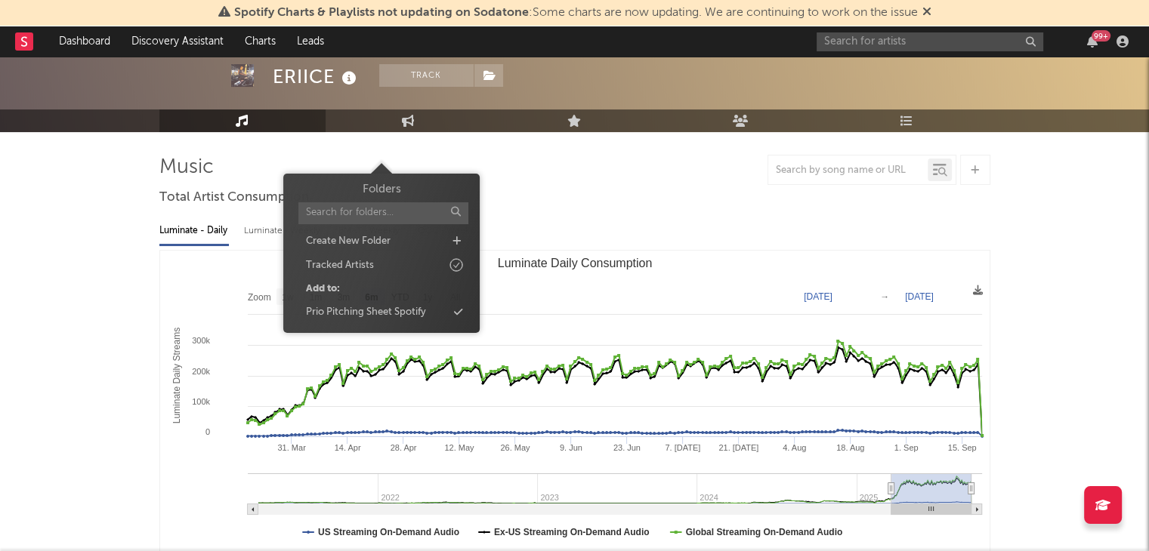
click at [426, 298] on div "Folders Create New Folder Tracked Artists Add to: Prio Pitching Sheet Spotify" at bounding box center [382, 251] width 174 height 140
click at [441, 313] on div "Prio Pitching Sheet Spotify" at bounding box center [382, 313] width 174 height 20
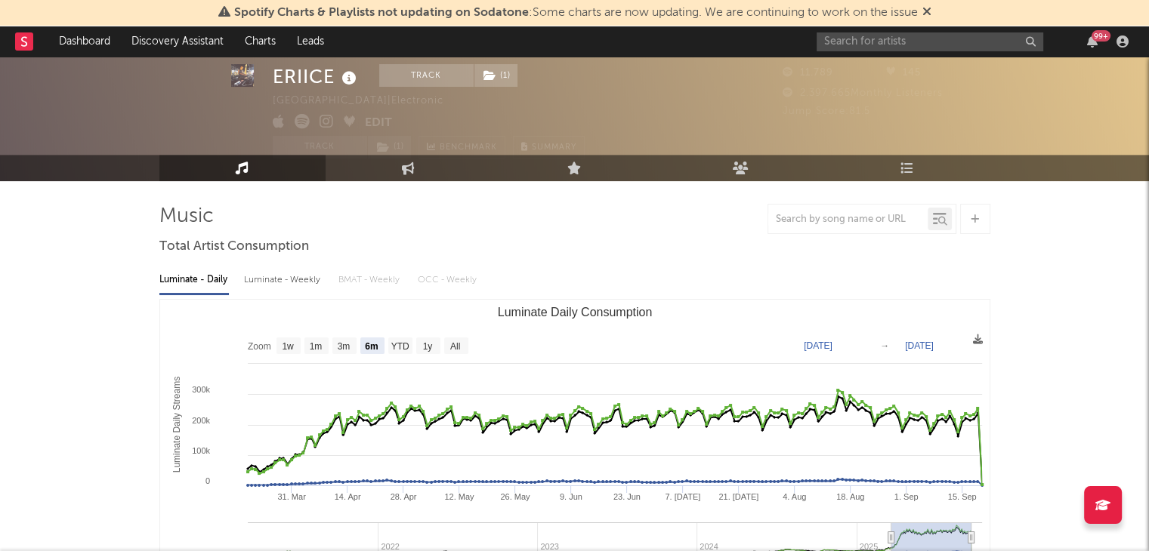
scroll to position [0, 0]
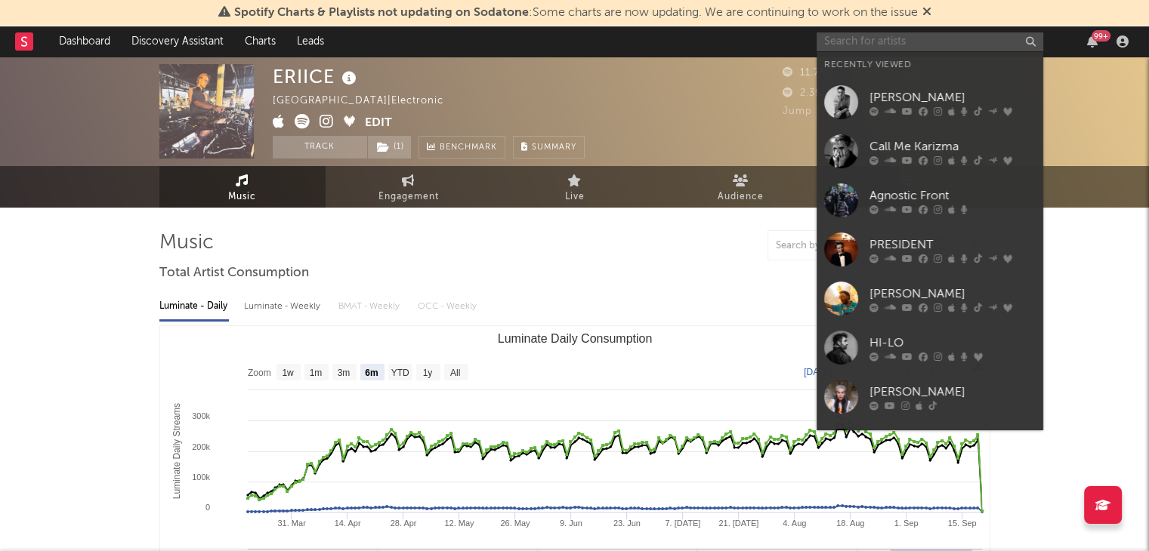
click at [849, 40] on input "text" at bounding box center [929, 41] width 227 height 19
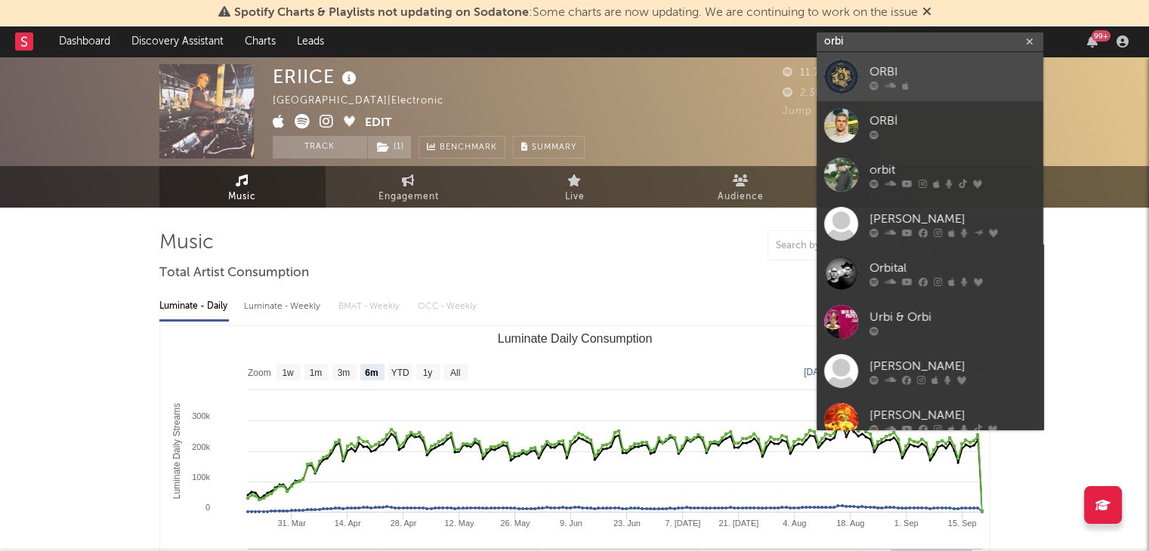
type input "orbi"
click at [921, 70] on div "ORBI" at bounding box center [952, 72] width 166 height 18
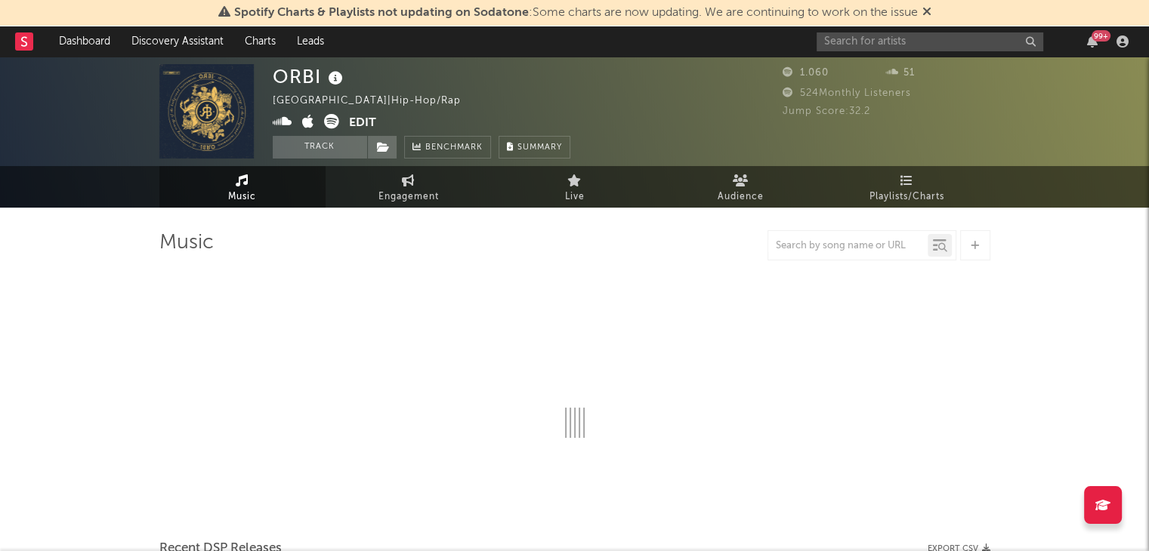
select select "1w"
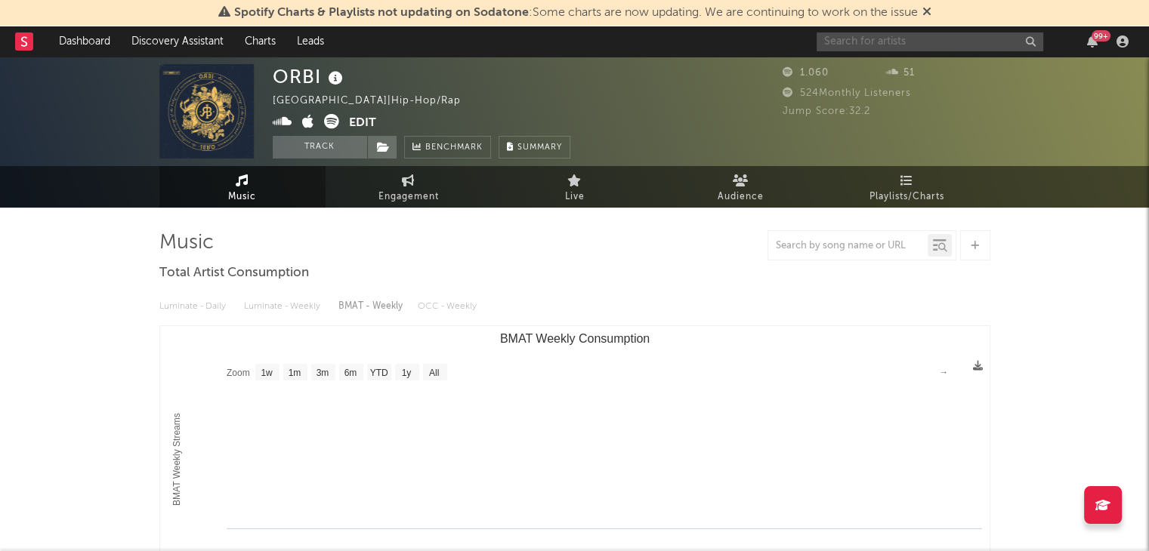
click at [901, 47] on input "text" at bounding box center [929, 41] width 227 height 19
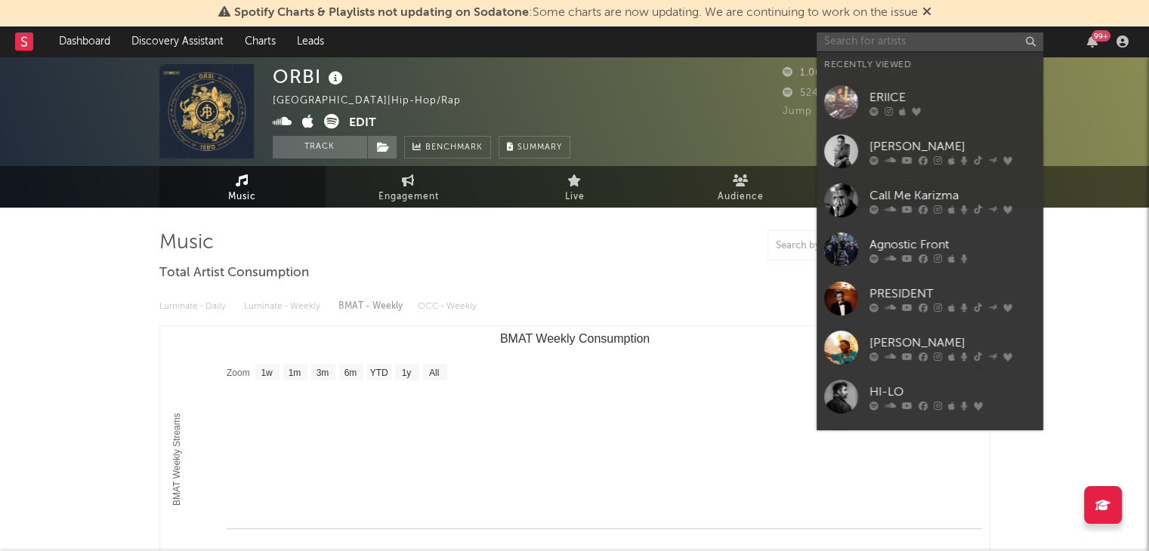
type input "o"
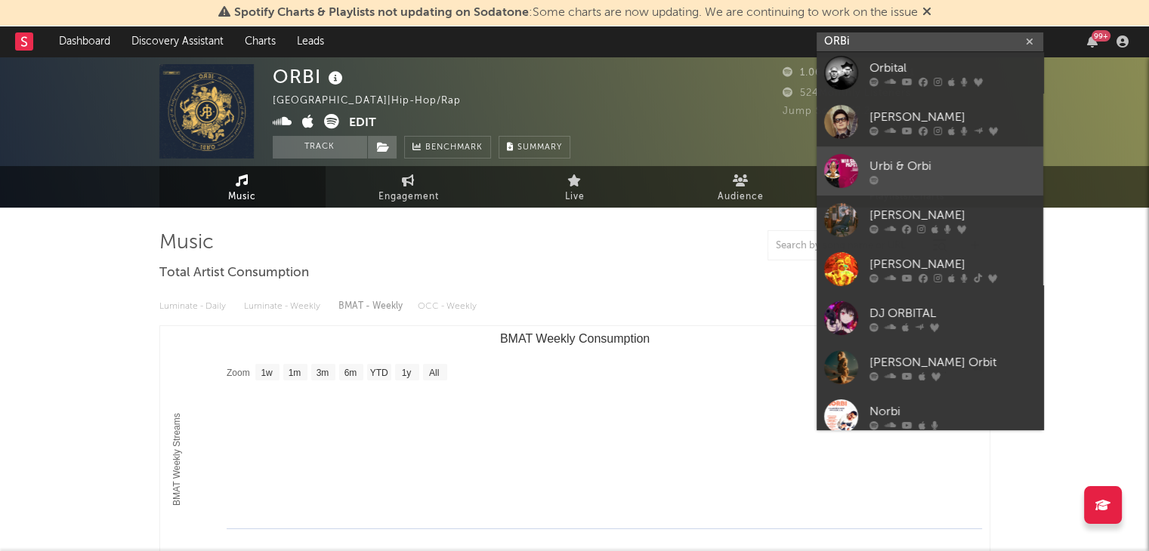
scroll to position [211, 0]
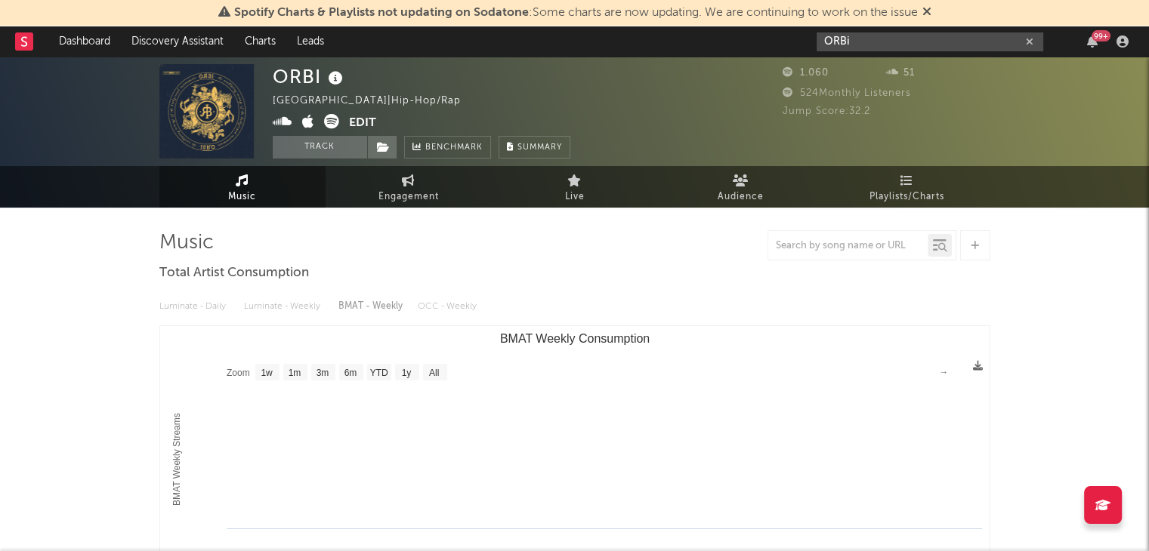
drag, startPoint x: 813, startPoint y: 39, endPoint x: 764, endPoint y: 33, distance: 50.1
click at [771, 34] on nav "Dashboard Discovery Assistant Charts Leads ORBi 99 +" at bounding box center [574, 41] width 1149 height 30
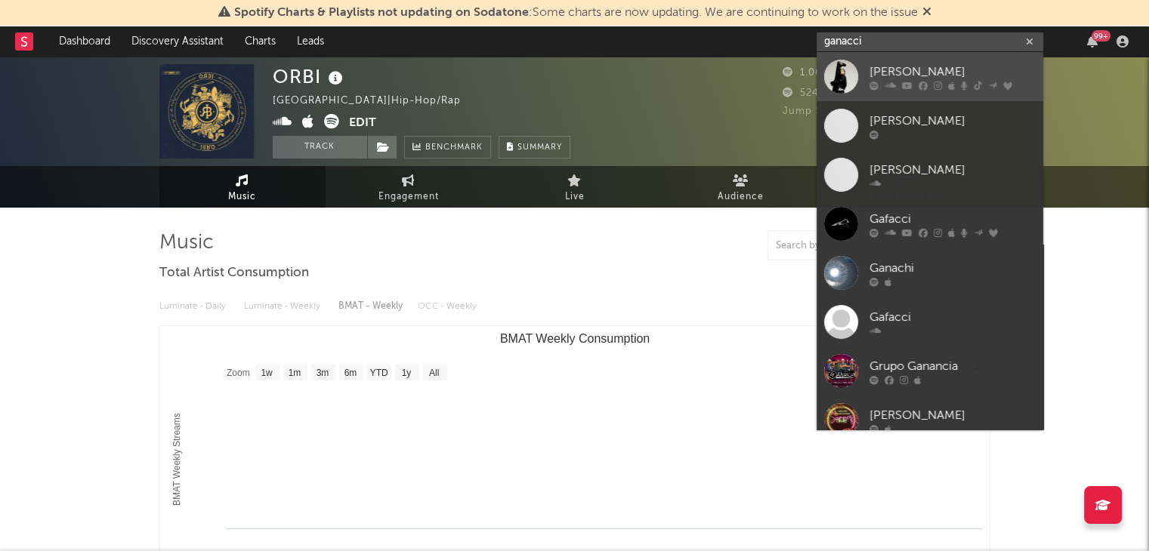
type input "ganacci"
click at [929, 73] on div "[PERSON_NAME]" at bounding box center [952, 72] width 166 height 18
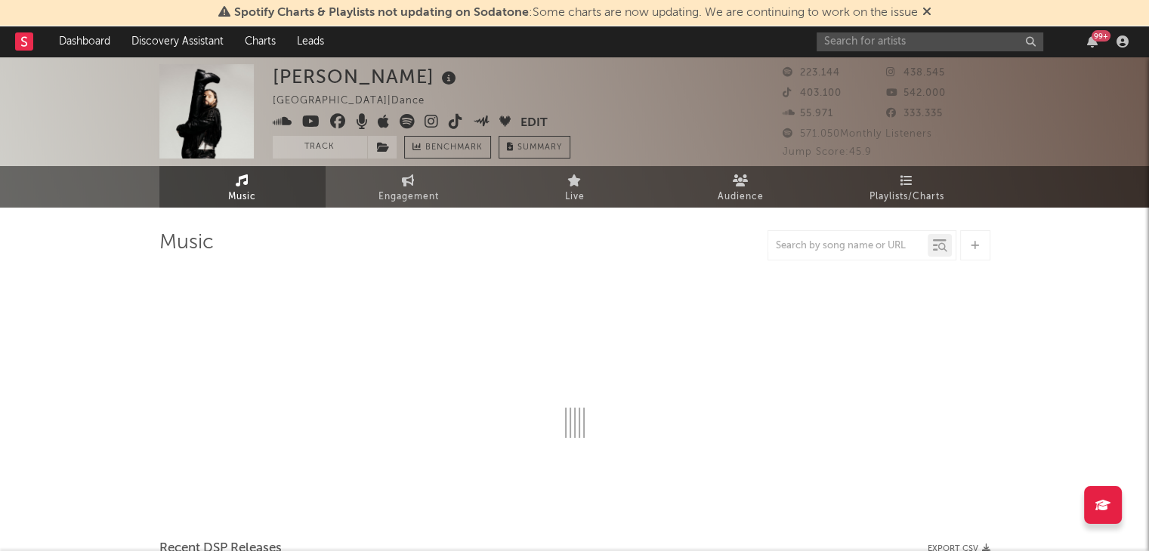
select select "6m"
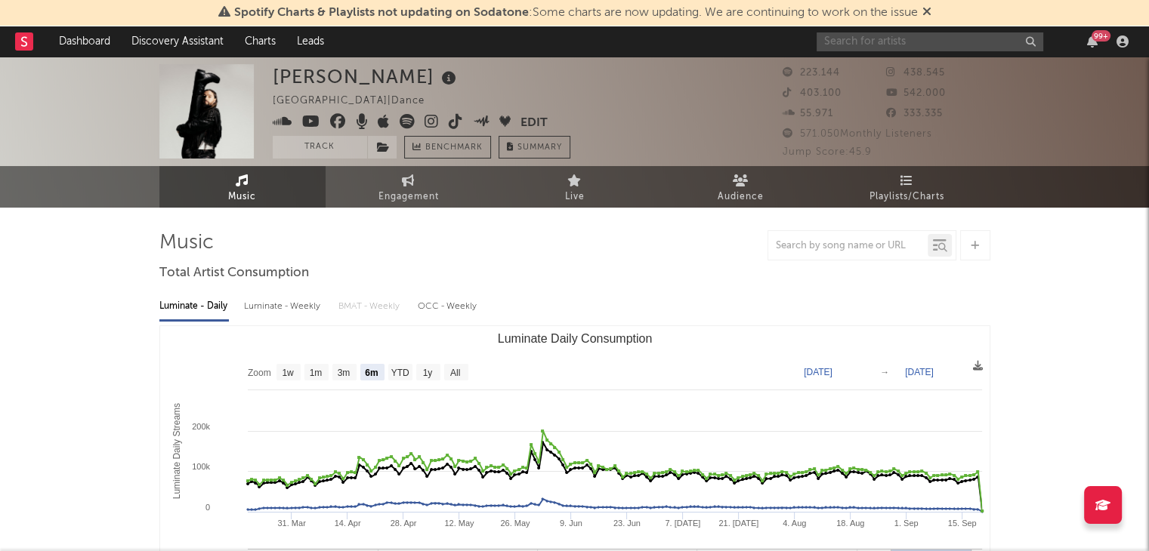
click at [856, 41] on input "text" at bounding box center [929, 41] width 227 height 19
click at [890, 45] on input "j&r pro" at bounding box center [929, 41] width 227 height 19
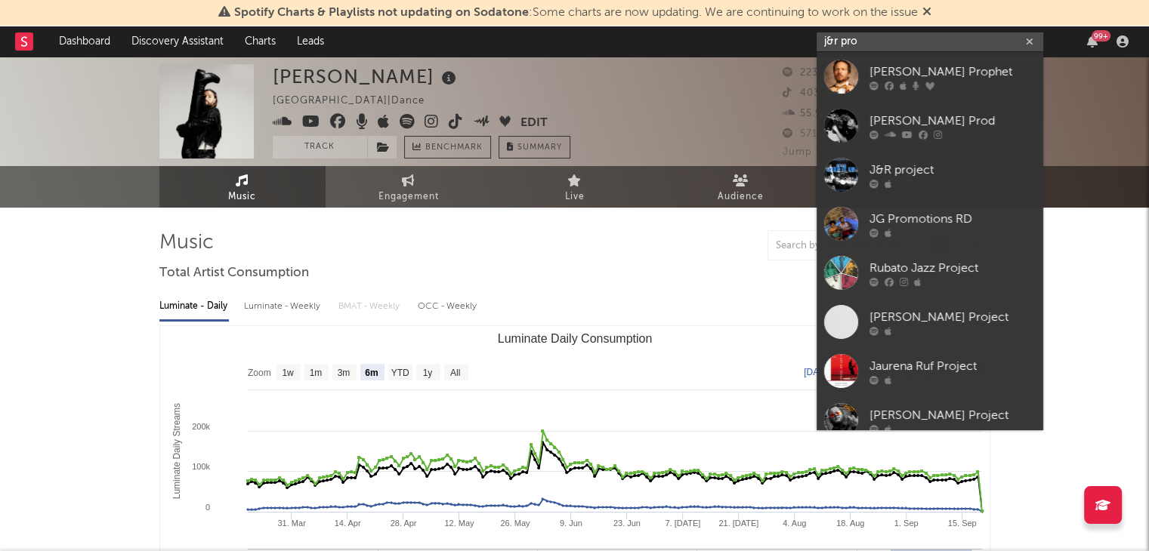
click at [890, 45] on input "j&r pro" at bounding box center [929, 41] width 227 height 19
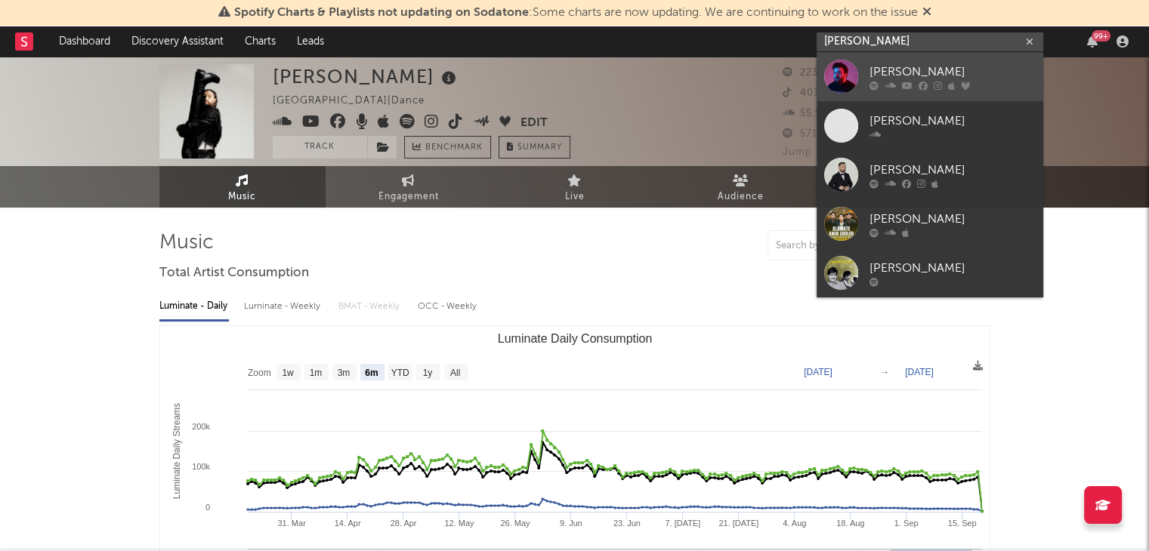
type input "[PERSON_NAME]"
click at [930, 75] on div "[PERSON_NAME]" at bounding box center [952, 72] width 166 height 18
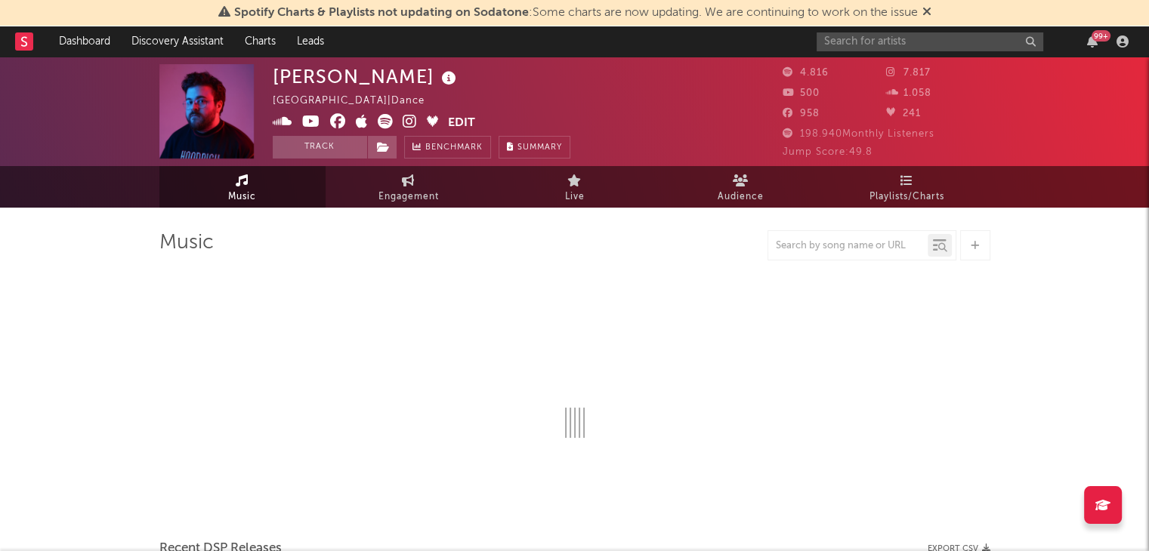
select select "6m"
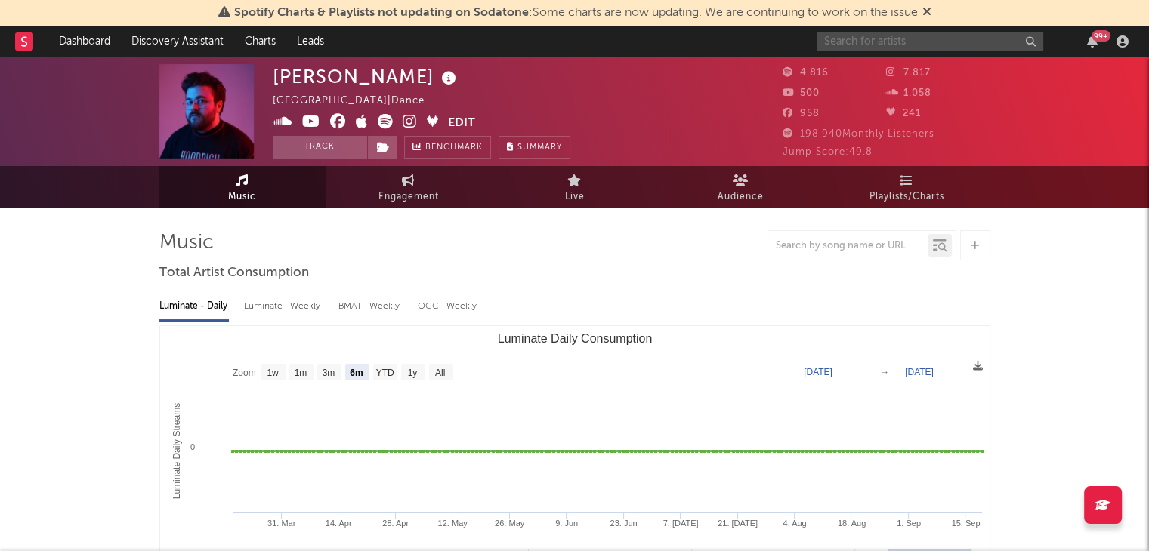
click at [947, 40] on input "text" at bounding box center [929, 41] width 227 height 19
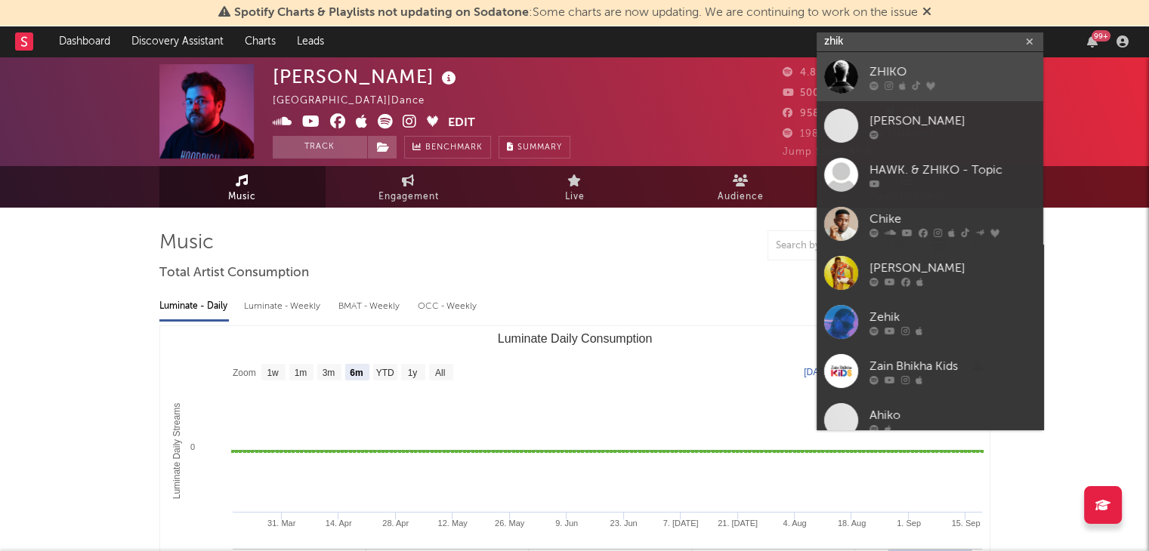
type input "zhik"
click at [908, 60] on link "ZHIKO" at bounding box center [929, 76] width 227 height 49
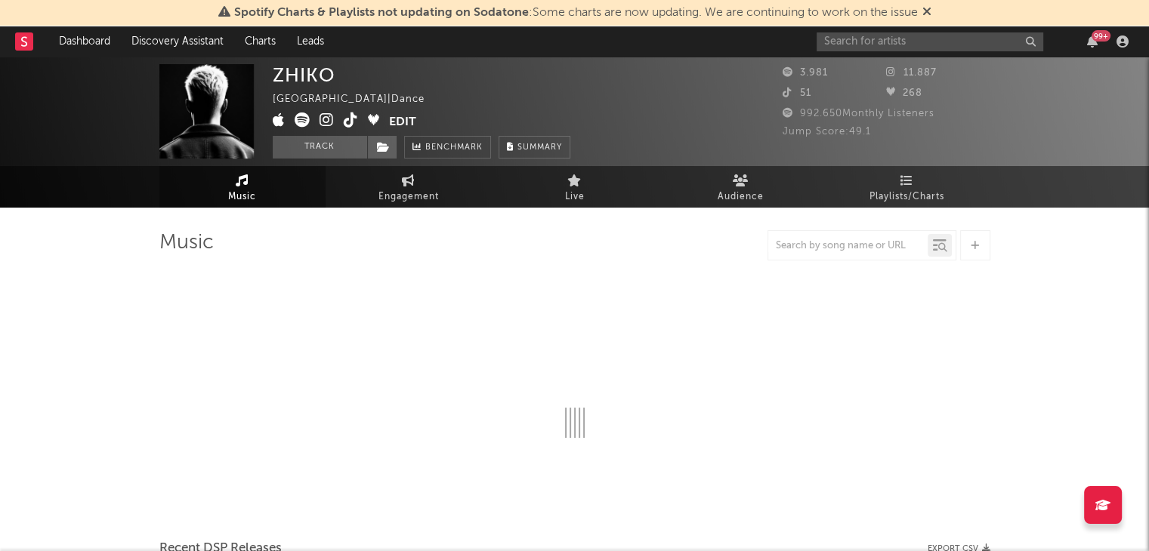
select select "6m"
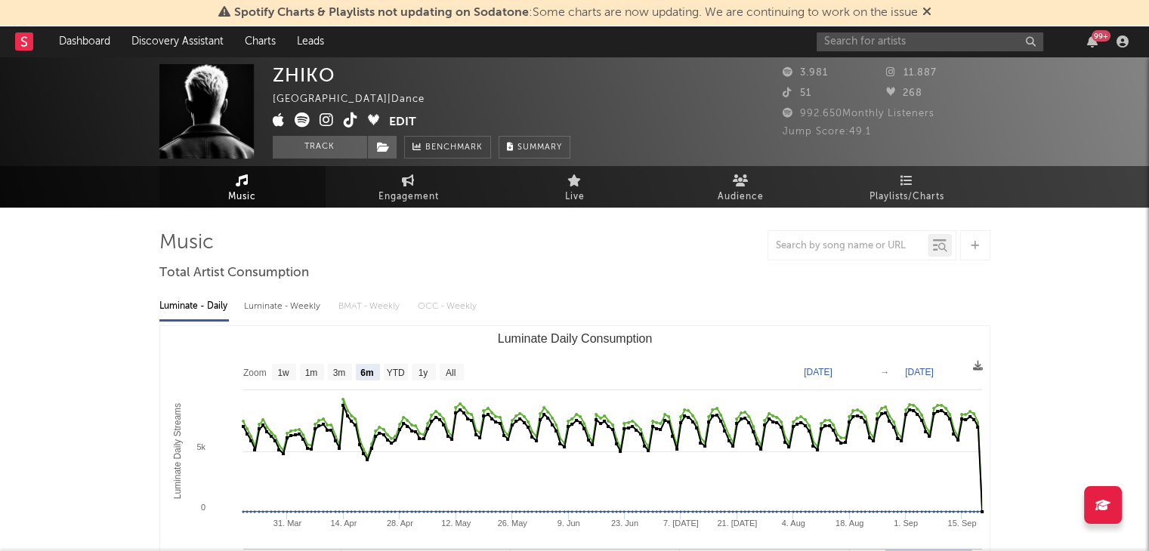
click at [873, 52] on div "99 +" at bounding box center [974, 41] width 317 height 30
click at [876, 43] on input "text" at bounding box center [929, 41] width 227 height 19
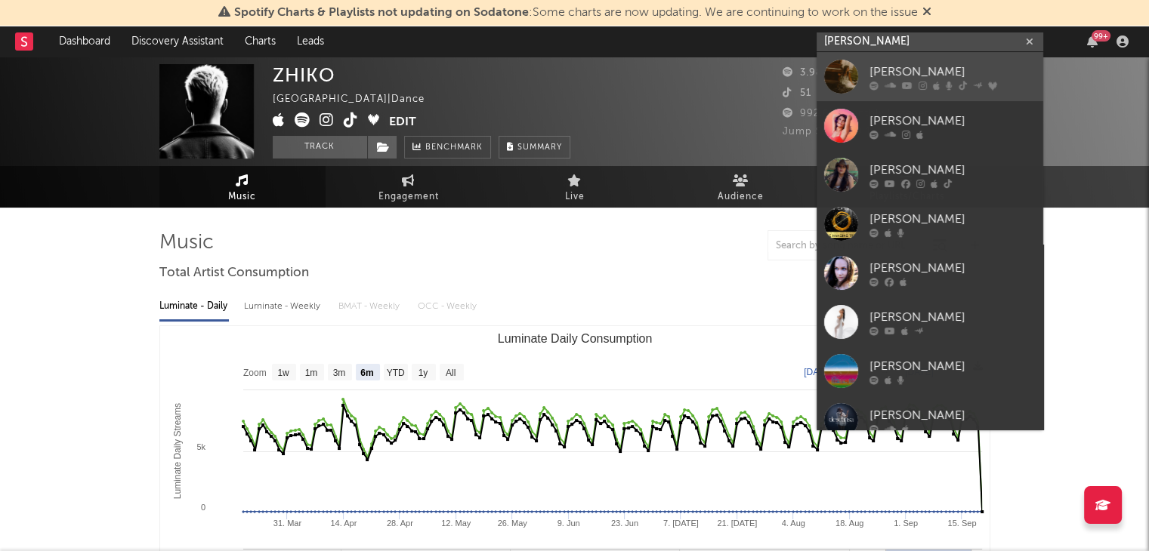
type input "[PERSON_NAME]"
click at [897, 73] on div "[PERSON_NAME]" at bounding box center [952, 72] width 166 height 18
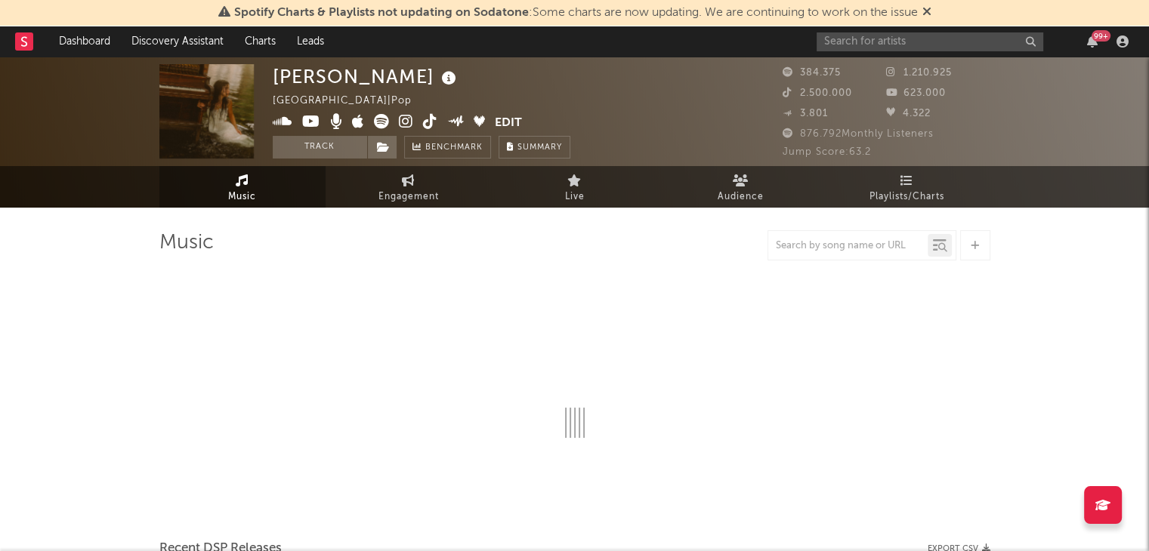
select select "6m"
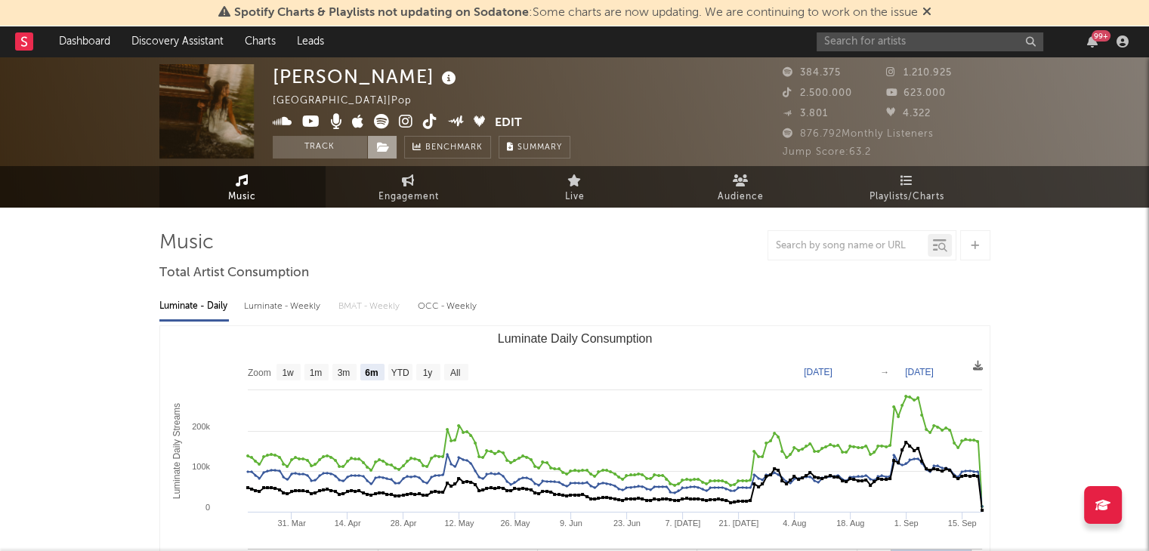
click at [389, 151] on span at bounding box center [382, 147] width 30 height 23
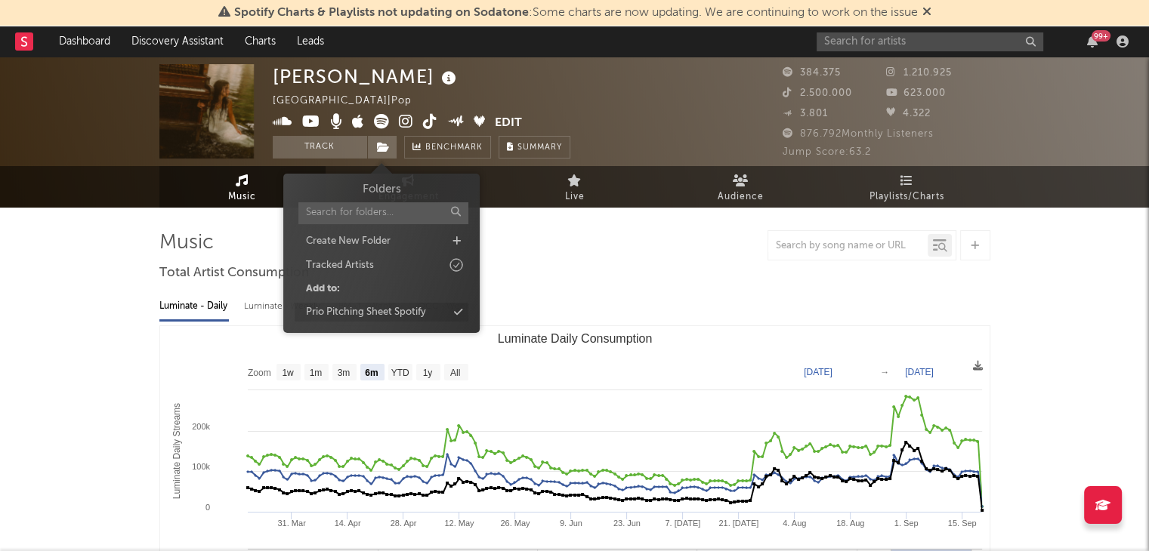
click at [428, 312] on div "Prio Pitching Sheet Spotify" at bounding box center [382, 313] width 174 height 20
click at [882, 45] on input "text" at bounding box center [929, 41] width 227 height 19
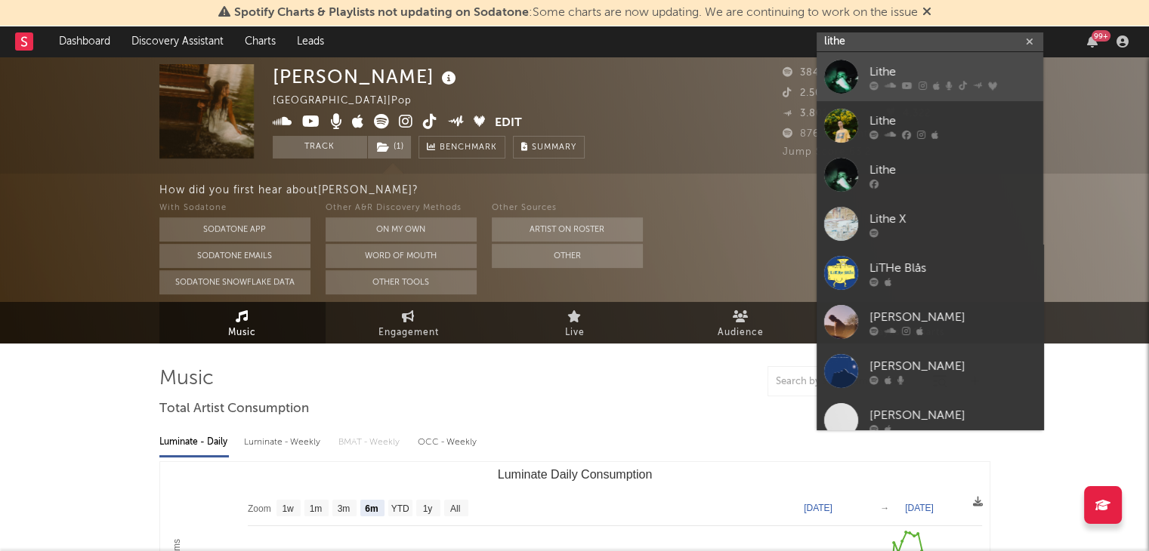
type input "lithe"
click at [881, 73] on div "Lithe" at bounding box center [952, 72] width 166 height 18
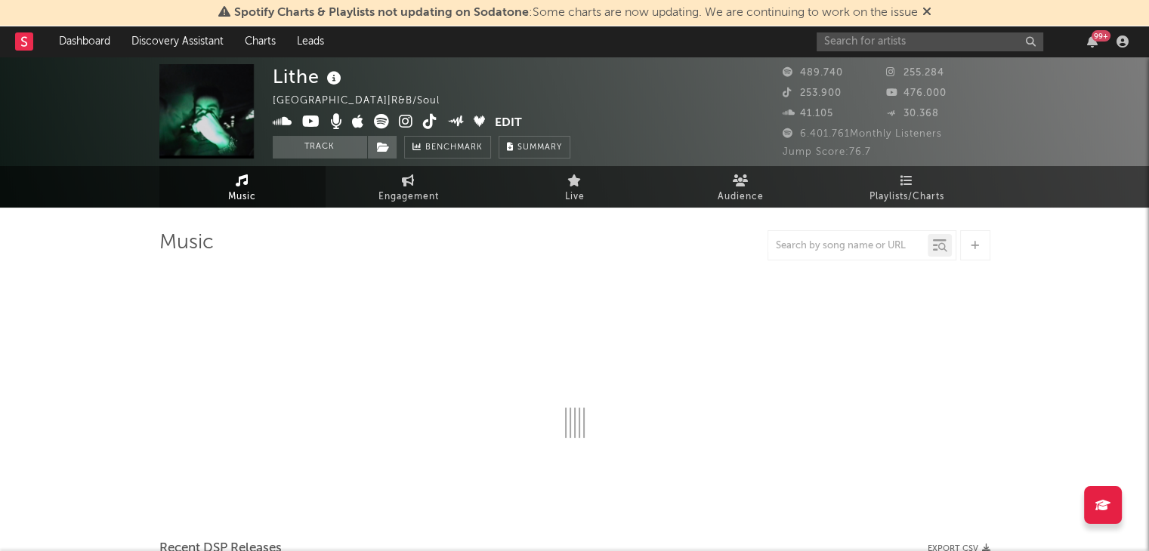
click at [870, 31] on div "99 +" at bounding box center [974, 41] width 317 height 30
select select "6m"
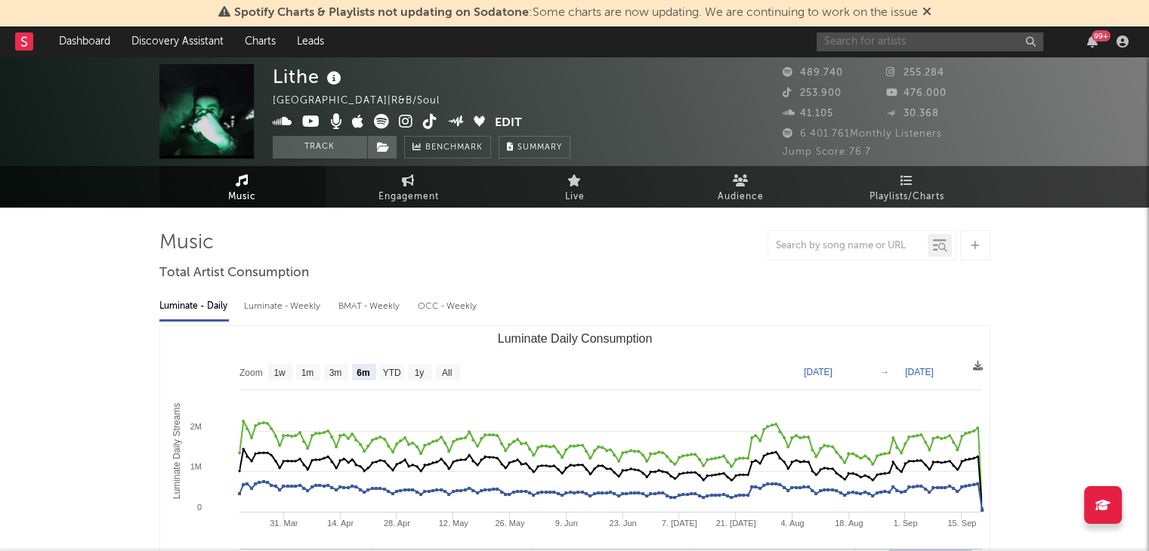
click at [883, 42] on input "text" at bounding box center [929, 41] width 227 height 19
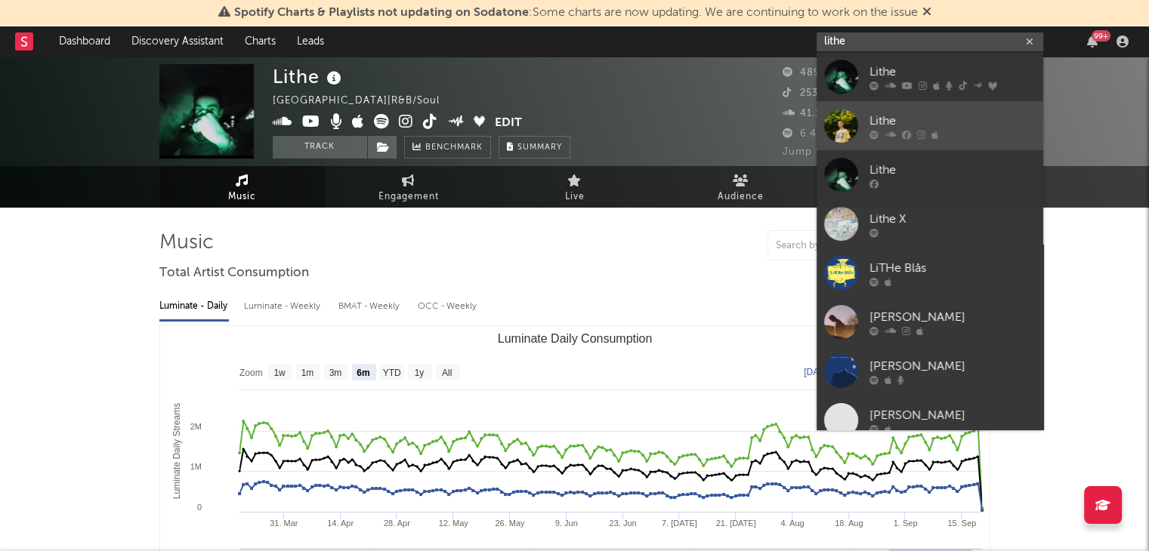
type input "lithe"
click at [896, 106] on link "Lithe" at bounding box center [929, 125] width 227 height 49
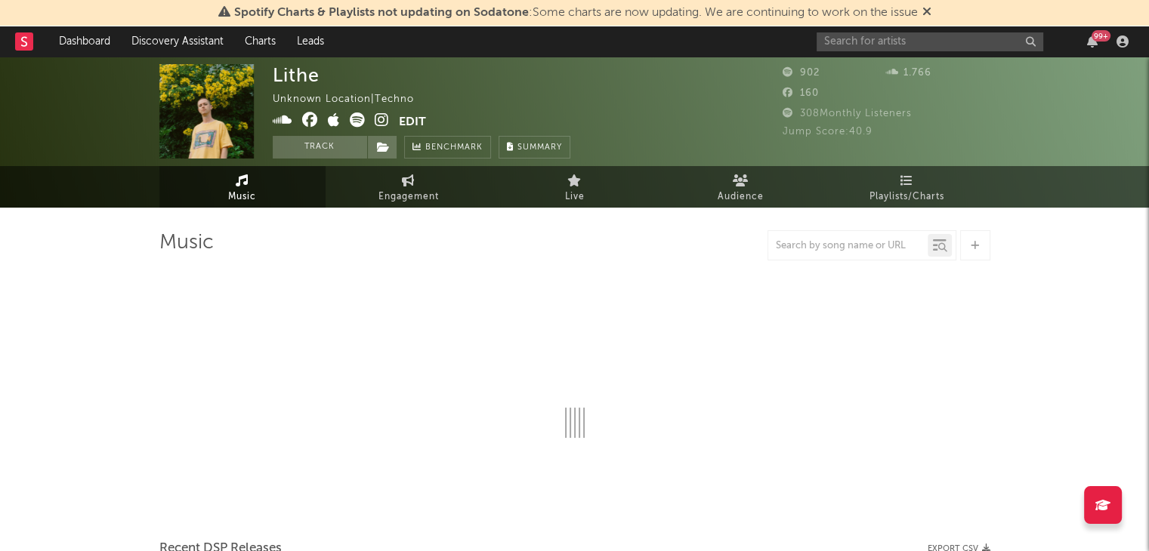
select select "1w"
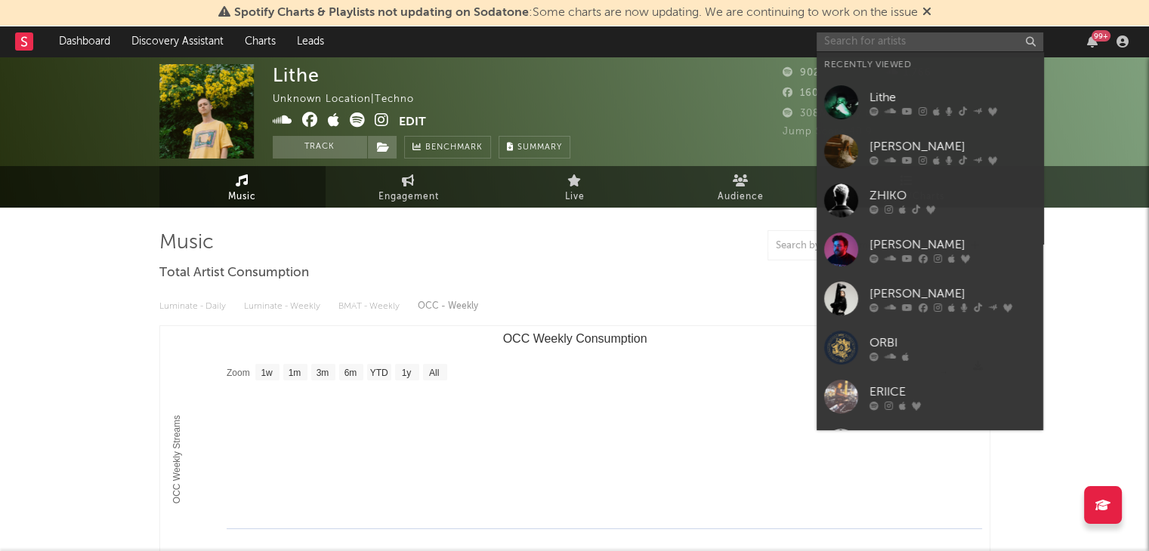
click at [979, 47] on input "text" at bounding box center [929, 41] width 227 height 19
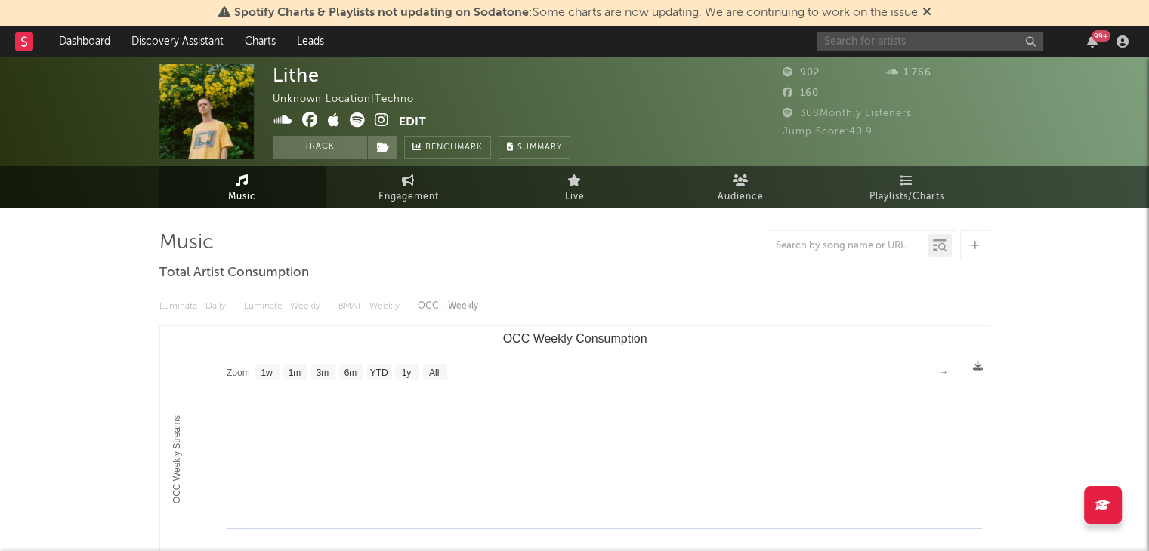
click at [924, 45] on input "text" at bounding box center [929, 41] width 227 height 19
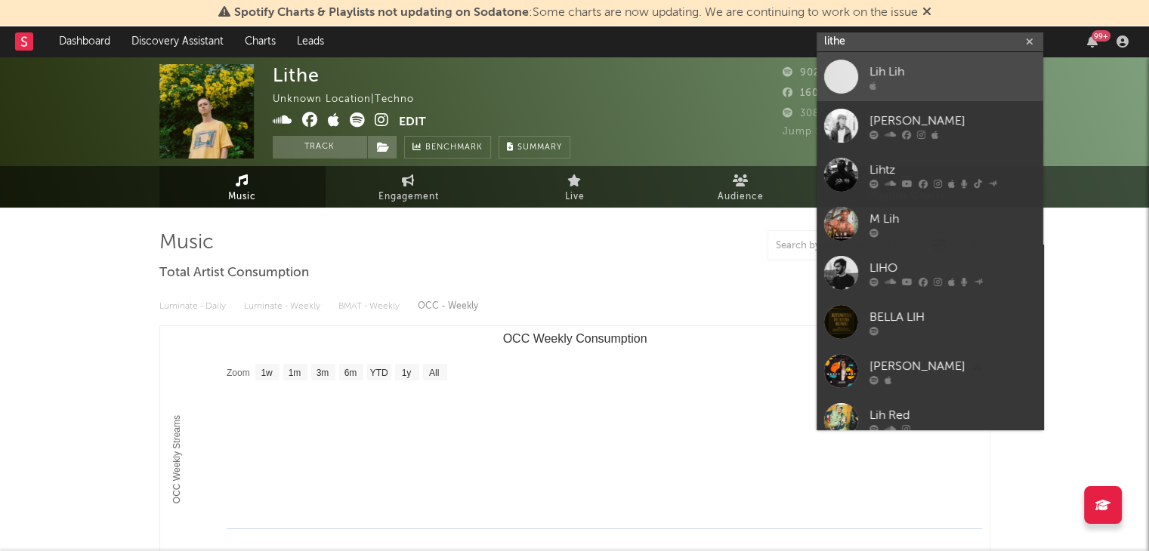
type input "lithe"
click at [896, 63] on div "Lih Lih" at bounding box center [952, 72] width 166 height 18
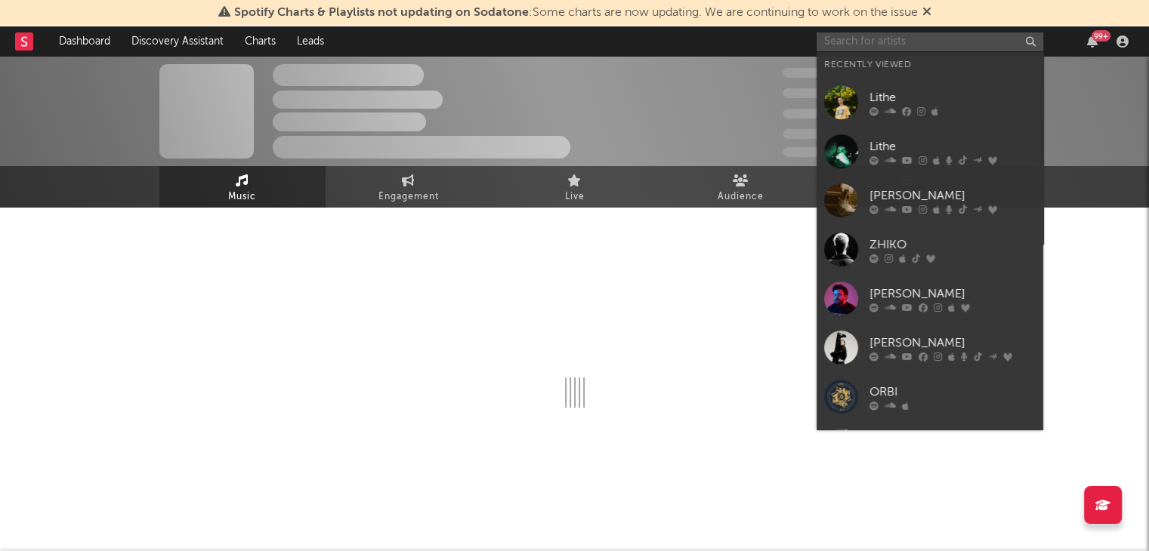
click at [882, 42] on input "text" at bounding box center [929, 41] width 227 height 19
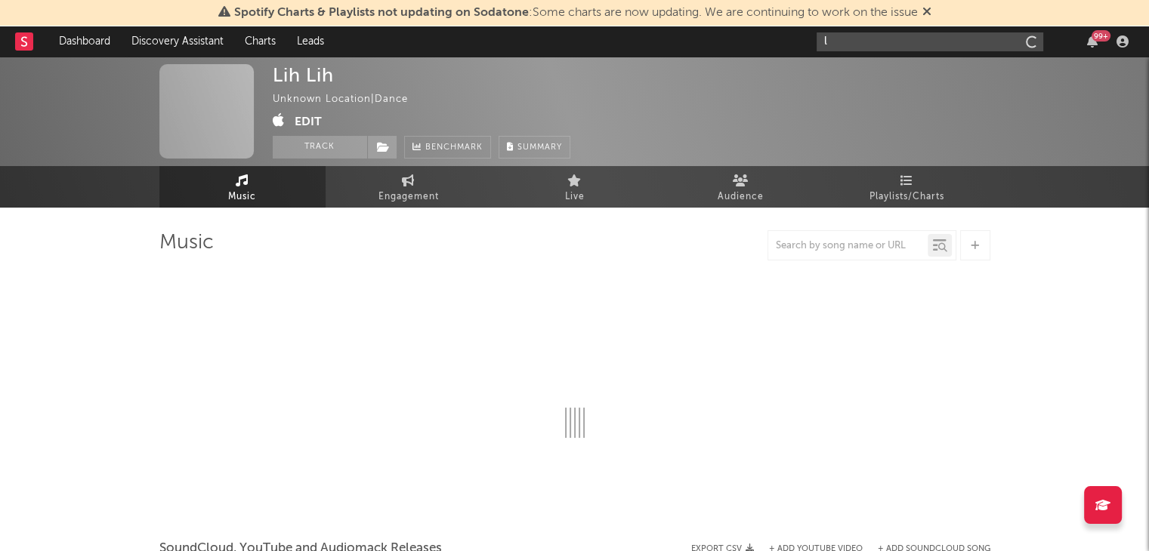
type input "li"
select select "1w"
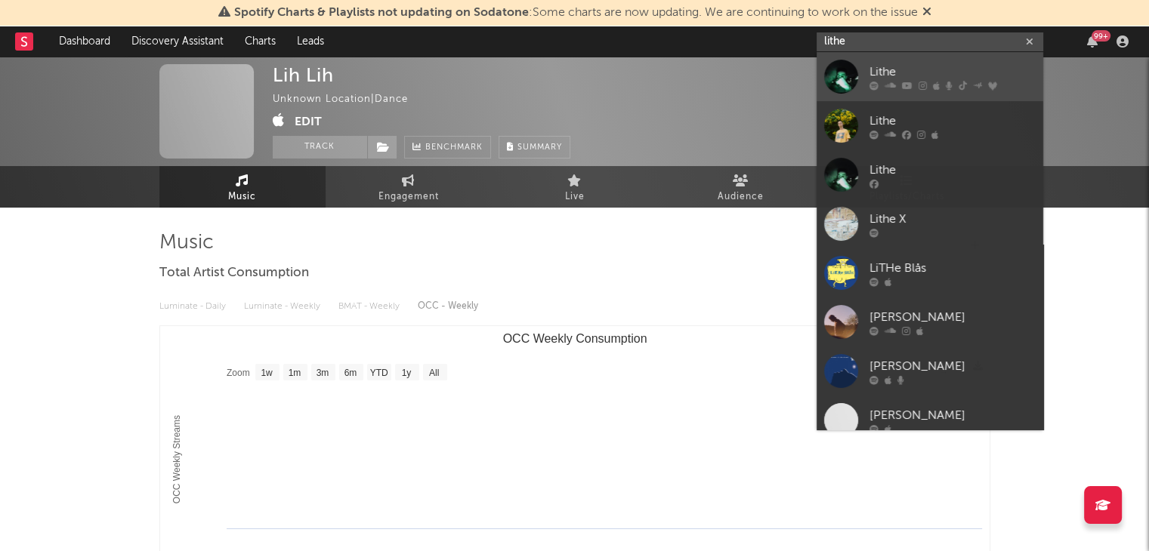
type input "lithe"
click at [892, 67] on div "Lithe" at bounding box center [952, 72] width 166 height 18
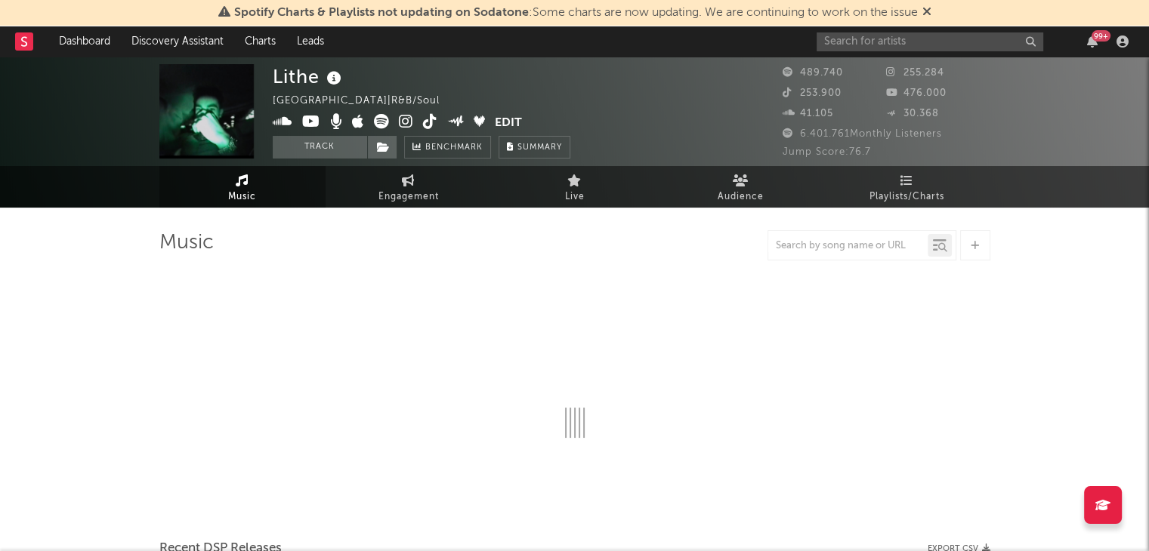
select select "6m"
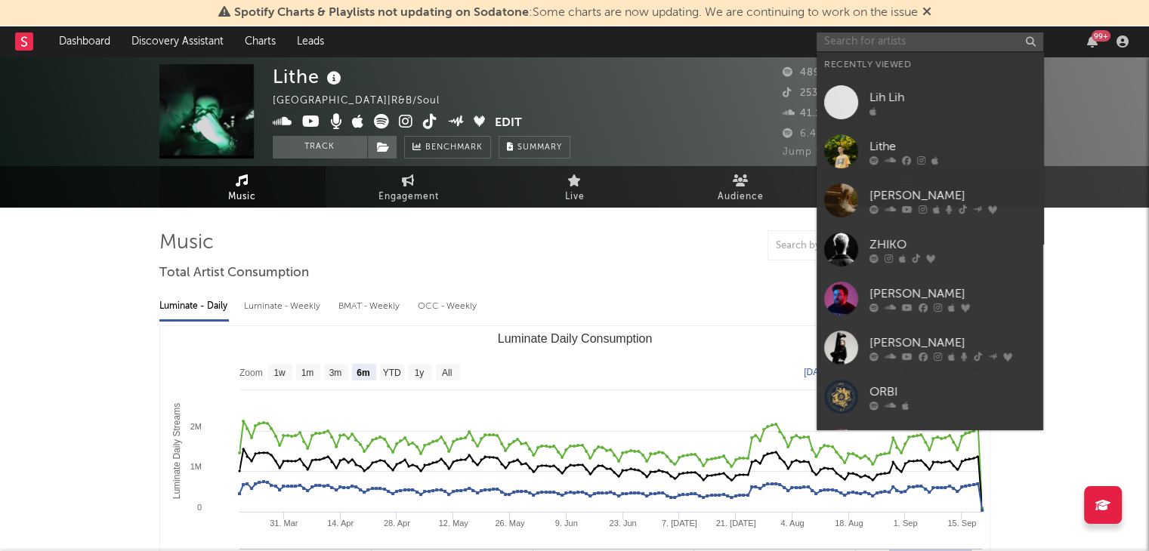
click at [916, 32] on input "text" at bounding box center [929, 41] width 227 height 19
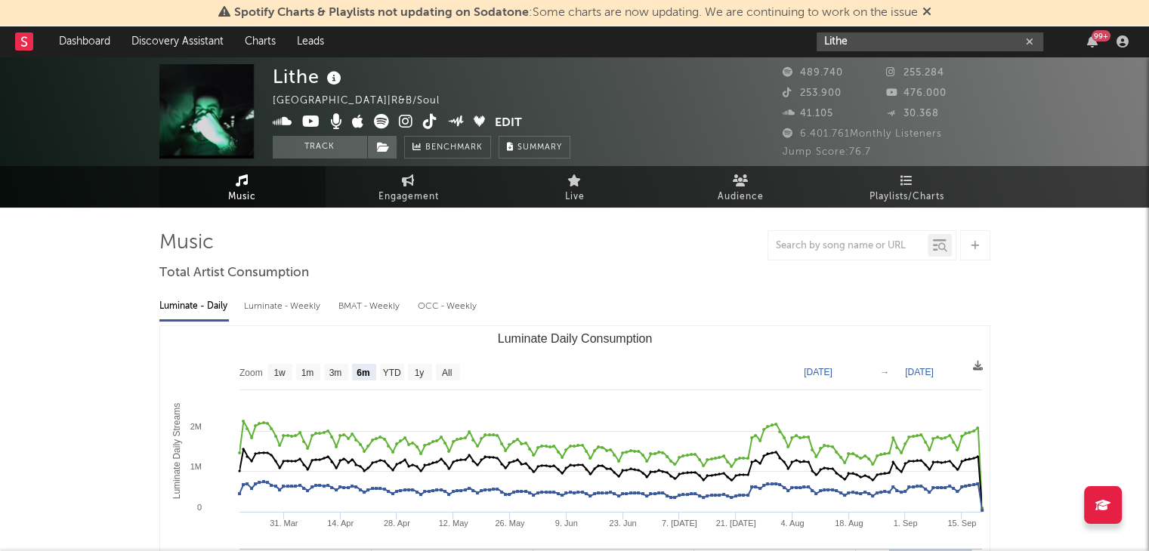
click at [921, 40] on input "Lithe" at bounding box center [929, 41] width 227 height 19
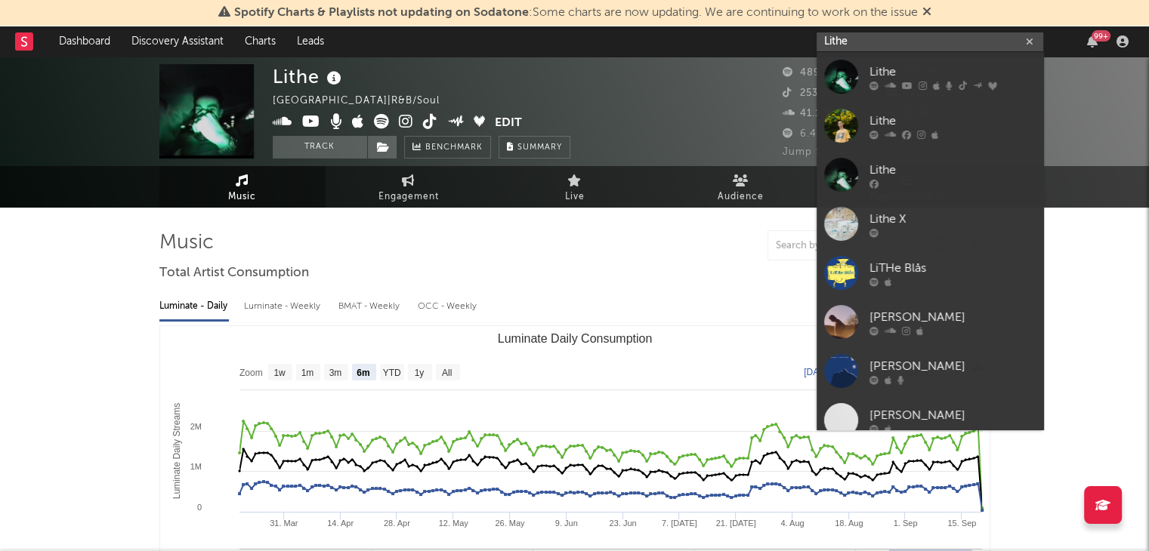
drag, startPoint x: 921, startPoint y: 40, endPoint x: 805, endPoint y: 49, distance: 116.7
click at [805, 49] on nav "Dashboard Discovery Assistant Charts Leads Lithe 99 +" at bounding box center [574, 41] width 1149 height 30
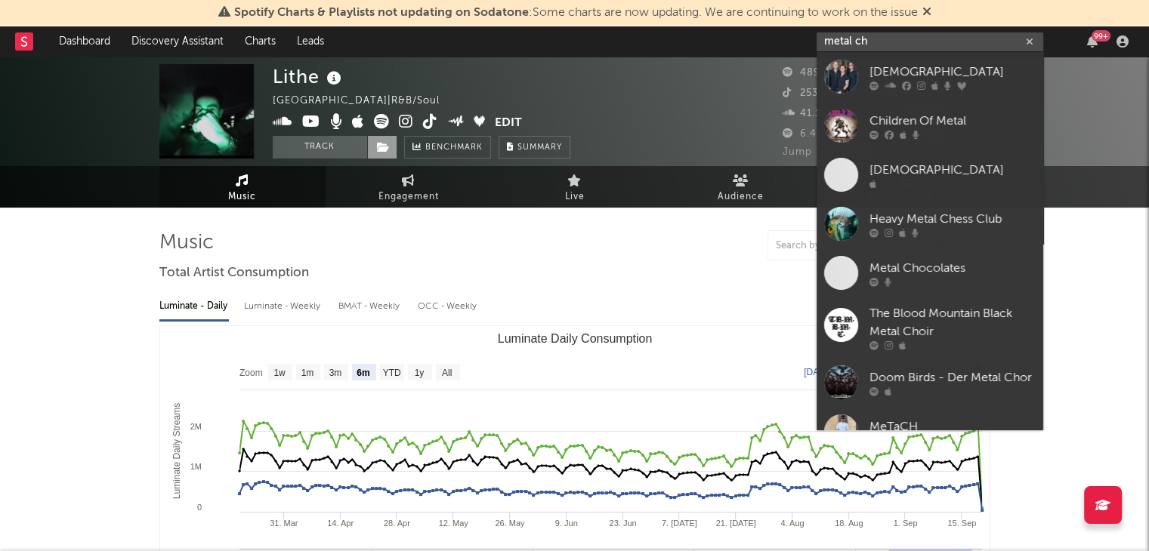
type input "metal ch"
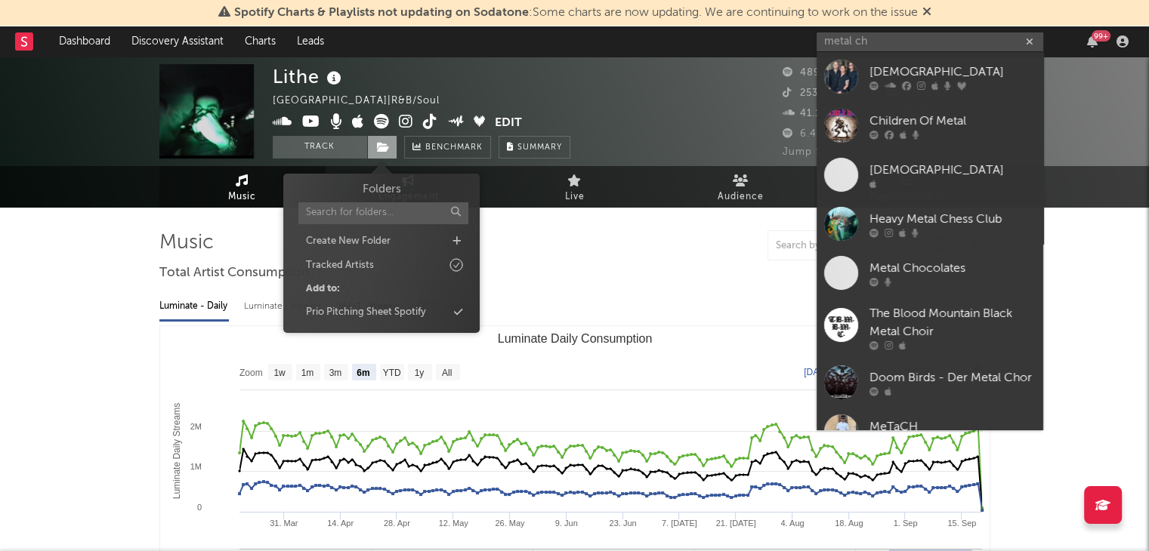
click at [387, 143] on span at bounding box center [382, 147] width 30 height 23
click at [438, 313] on div "Prio Pitching Sheet Spotify" at bounding box center [382, 313] width 174 height 20
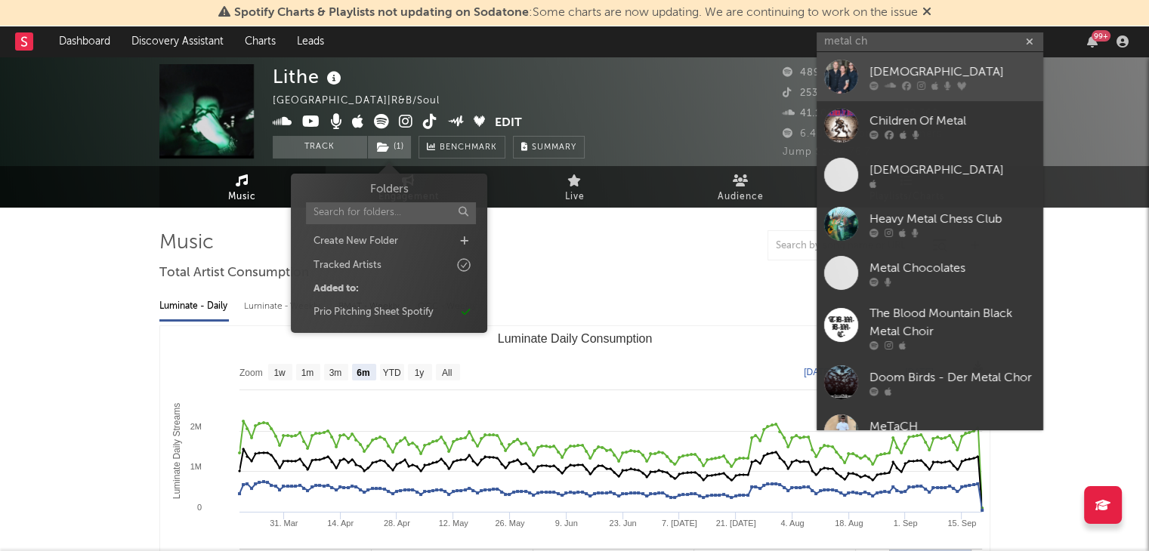
click at [870, 64] on div "[DEMOGRAPHIC_DATA]" at bounding box center [952, 72] width 166 height 18
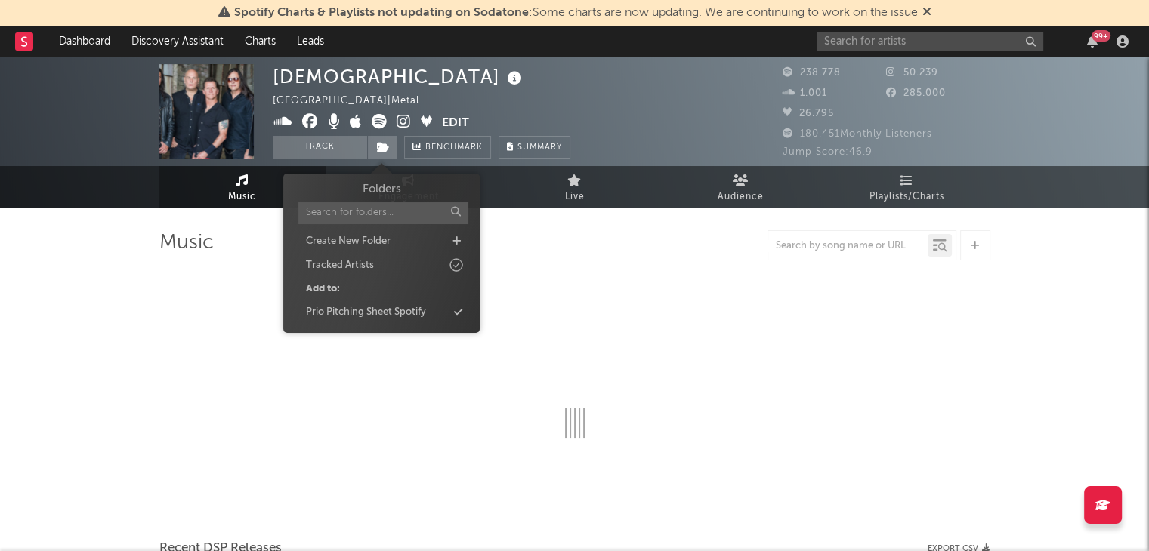
select select "6m"
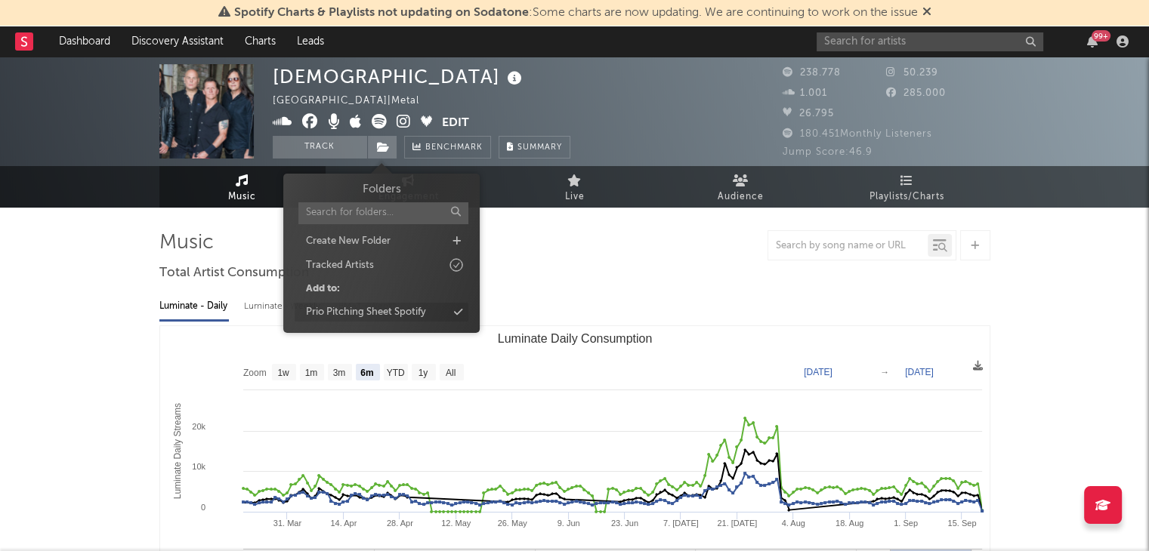
click at [455, 310] on icon at bounding box center [458, 312] width 8 height 10
click at [893, 46] on input "text" at bounding box center [929, 41] width 227 height 19
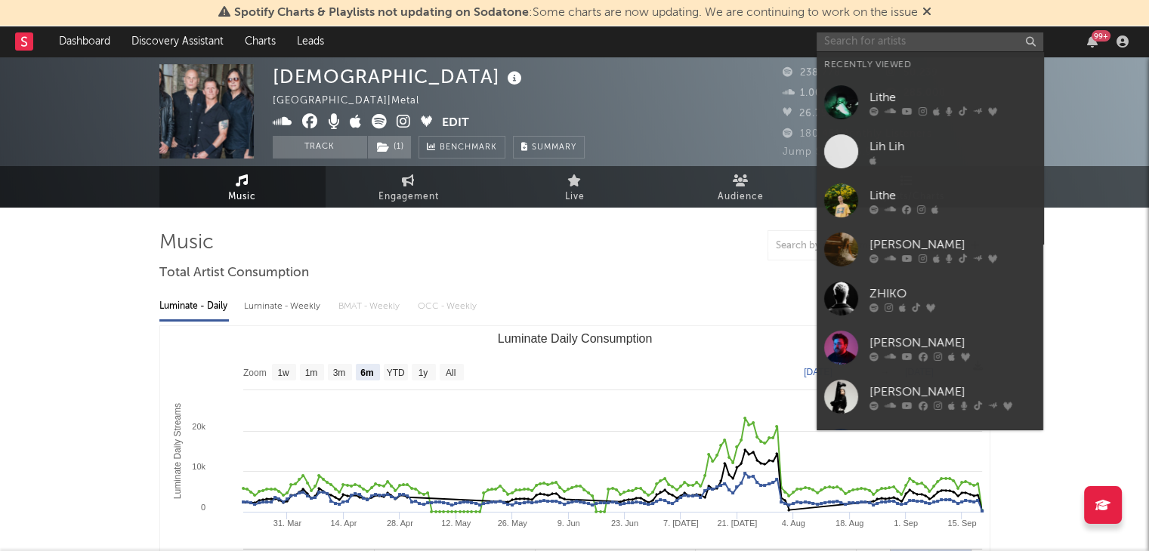
click at [893, 46] on input "text" at bounding box center [929, 41] width 227 height 19
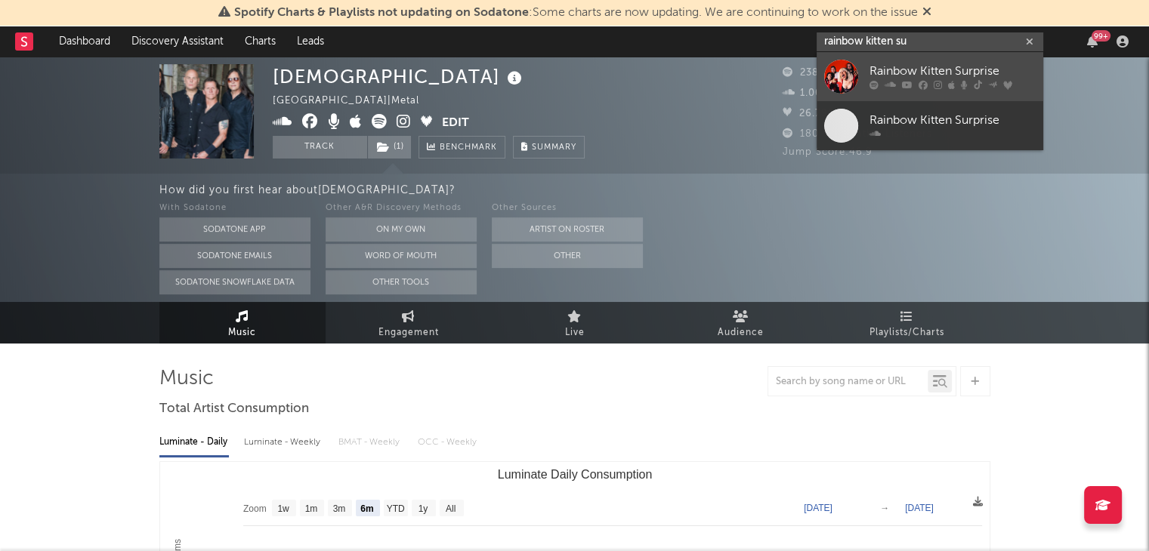
type input "rainbow kitten su"
click at [916, 70] on div "Rainbow Kitten Surprise" at bounding box center [952, 72] width 166 height 18
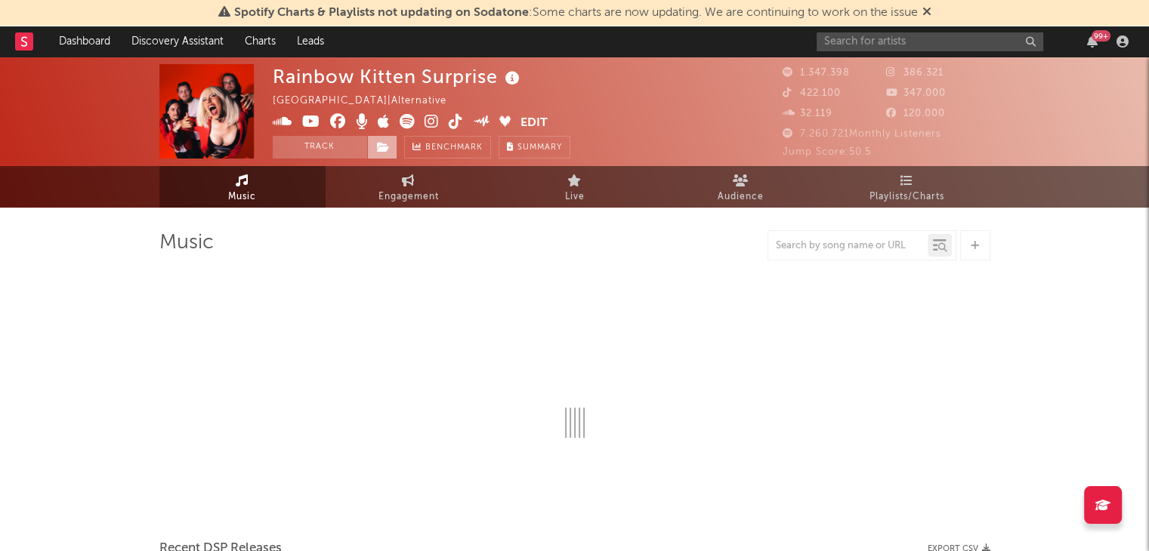
click at [385, 151] on icon at bounding box center [383, 147] width 13 height 11
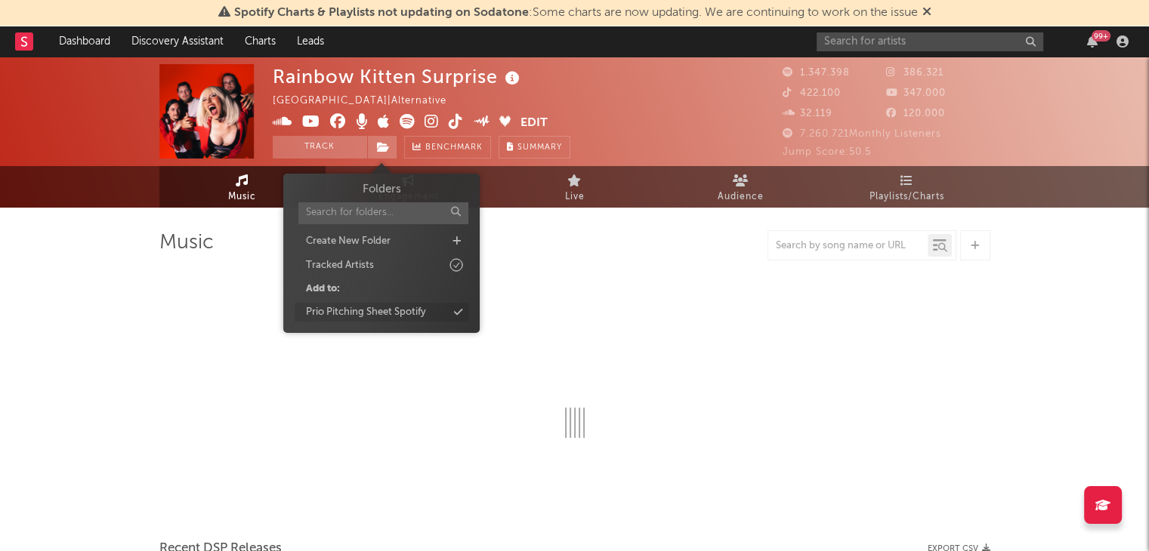
click at [418, 315] on div "Prio Pitching Sheet Spotify" at bounding box center [366, 312] width 120 height 15
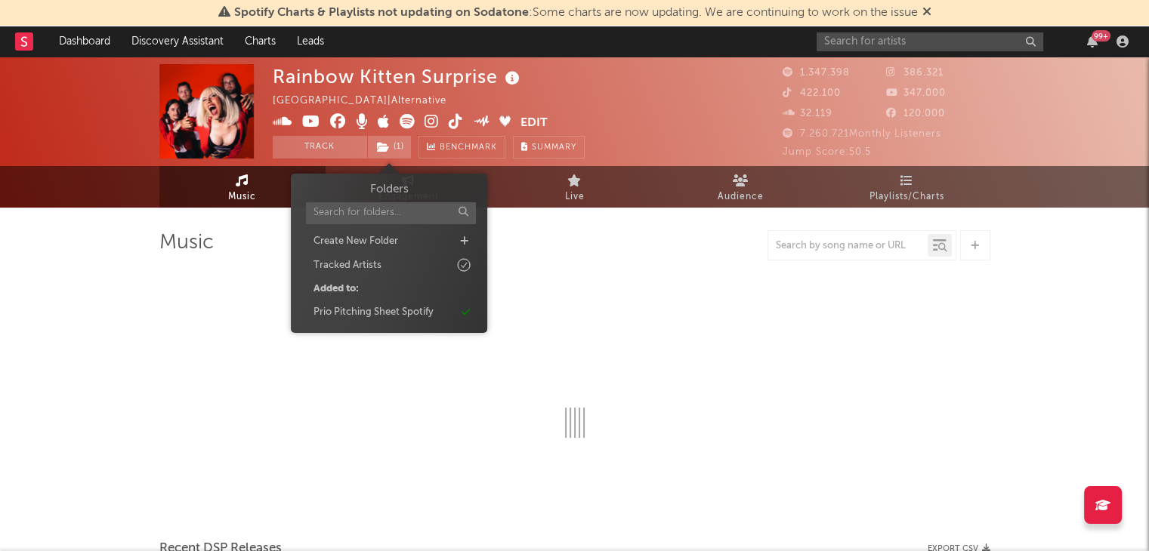
select select "6m"
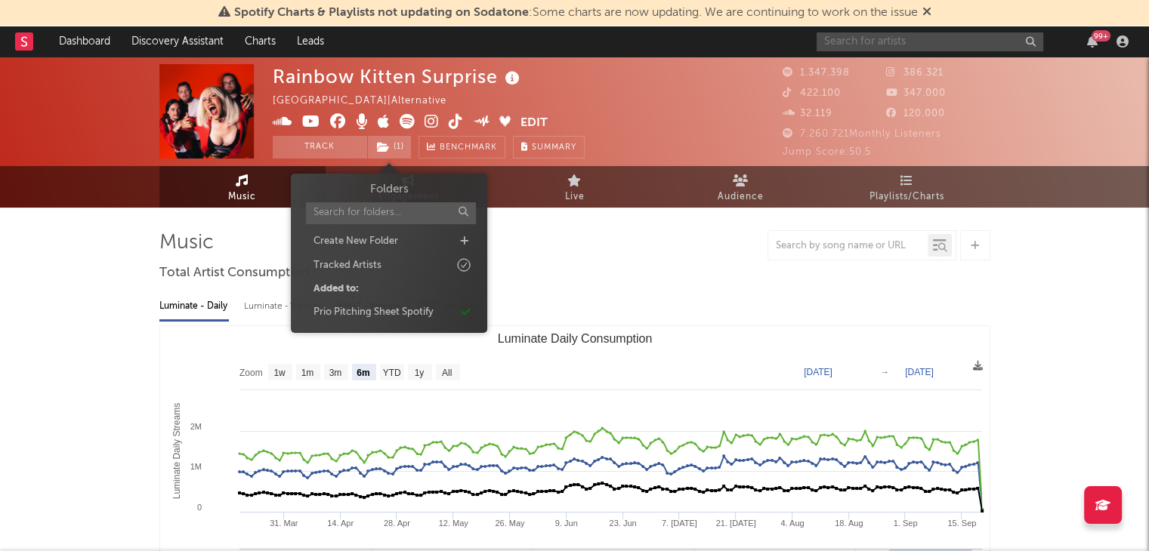
click at [846, 42] on input "text" at bounding box center [929, 41] width 227 height 19
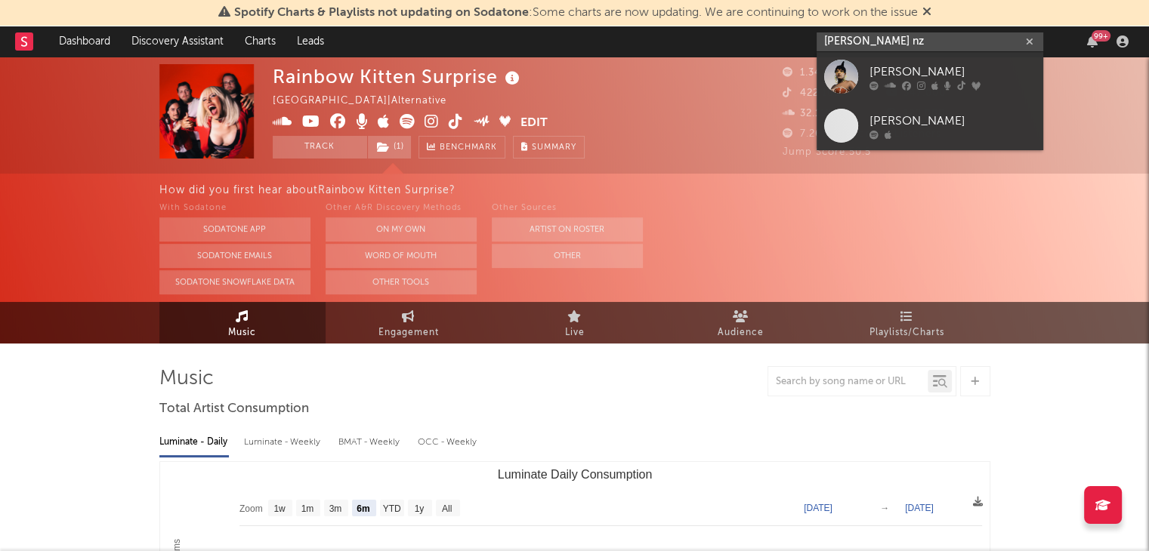
type input "[PERSON_NAME] nz"
click at [872, 72] on div "[PERSON_NAME]" at bounding box center [952, 72] width 166 height 18
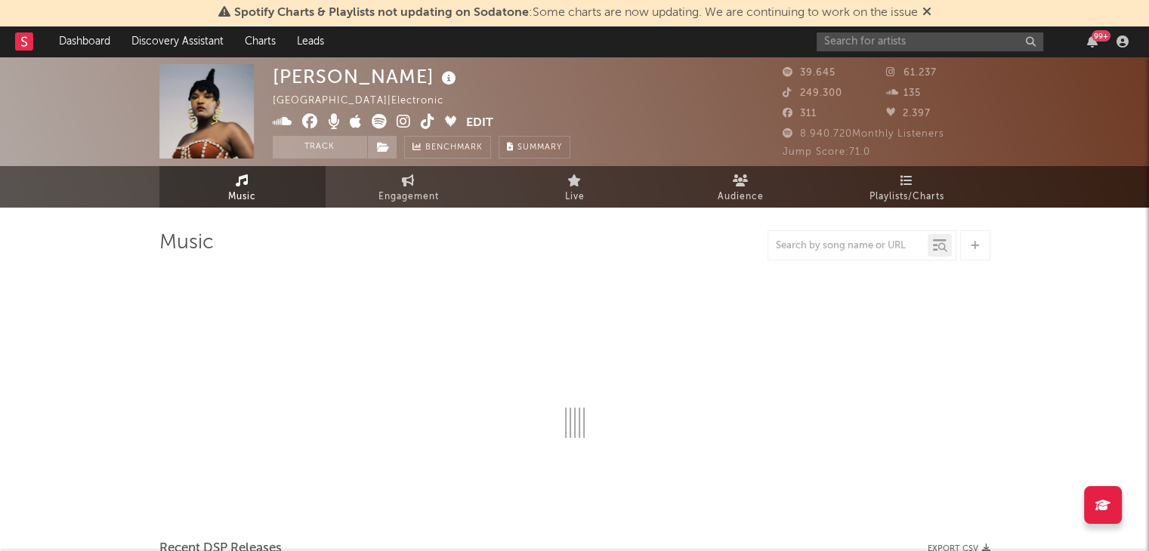
select select "6m"
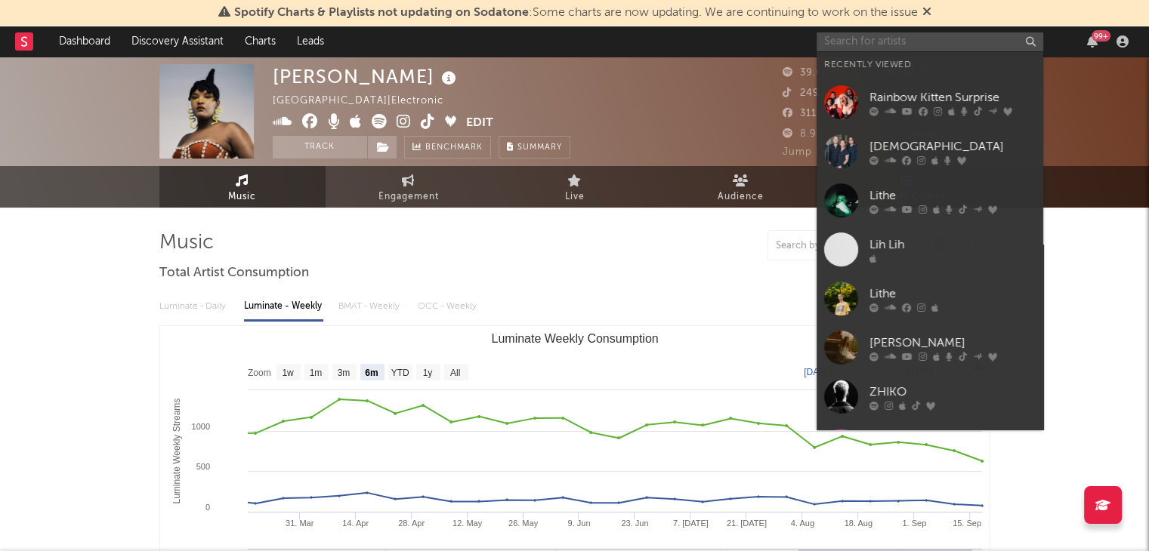
click at [850, 45] on input "text" at bounding box center [929, 41] width 227 height 19
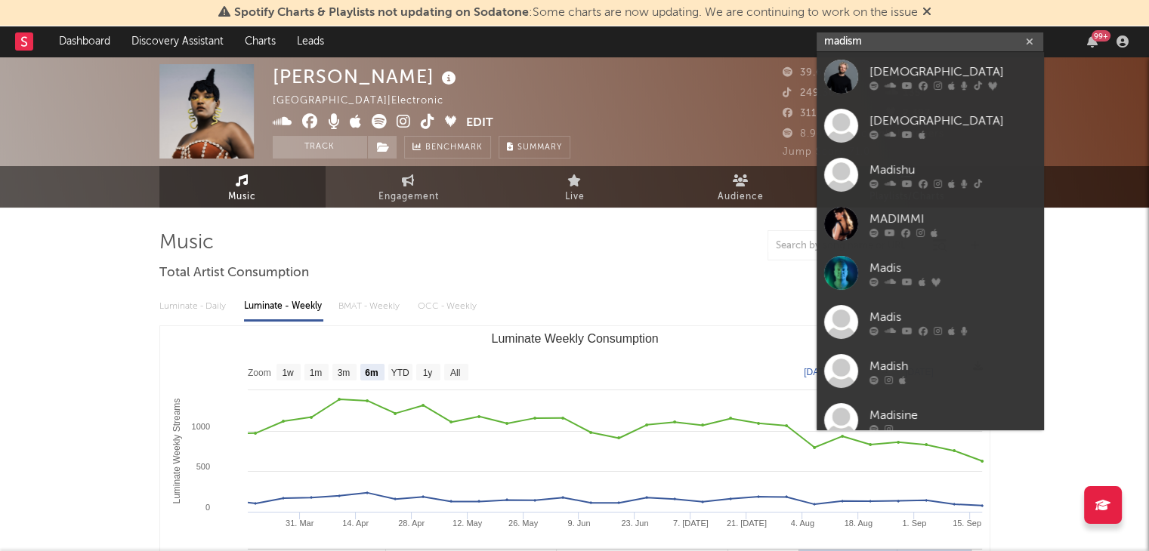
type input "madism"
click at [864, 79] on link "[DEMOGRAPHIC_DATA]" at bounding box center [929, 76] width 227 height 49
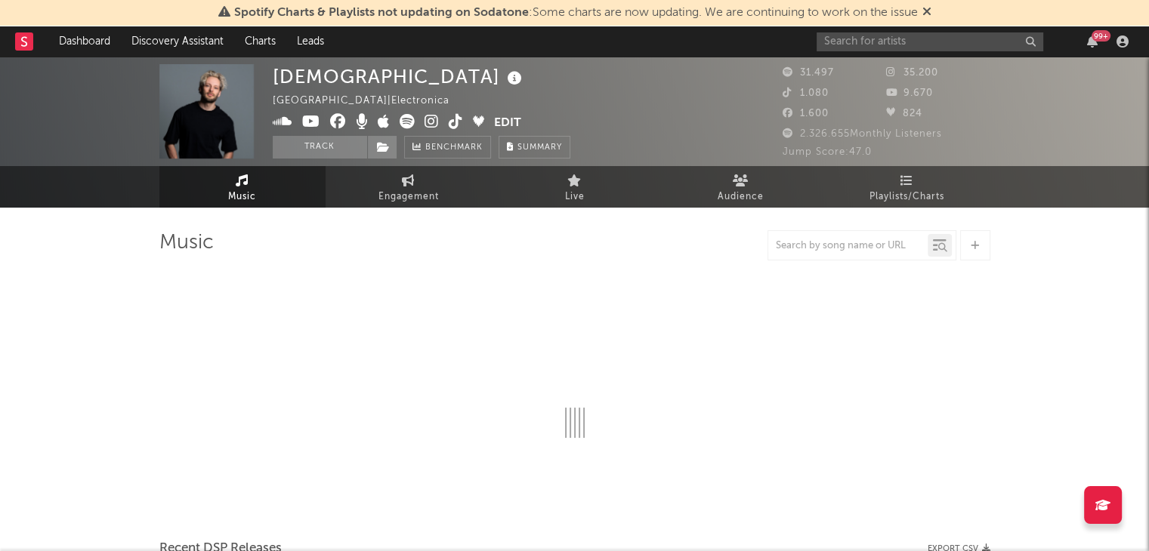
select select "6m"
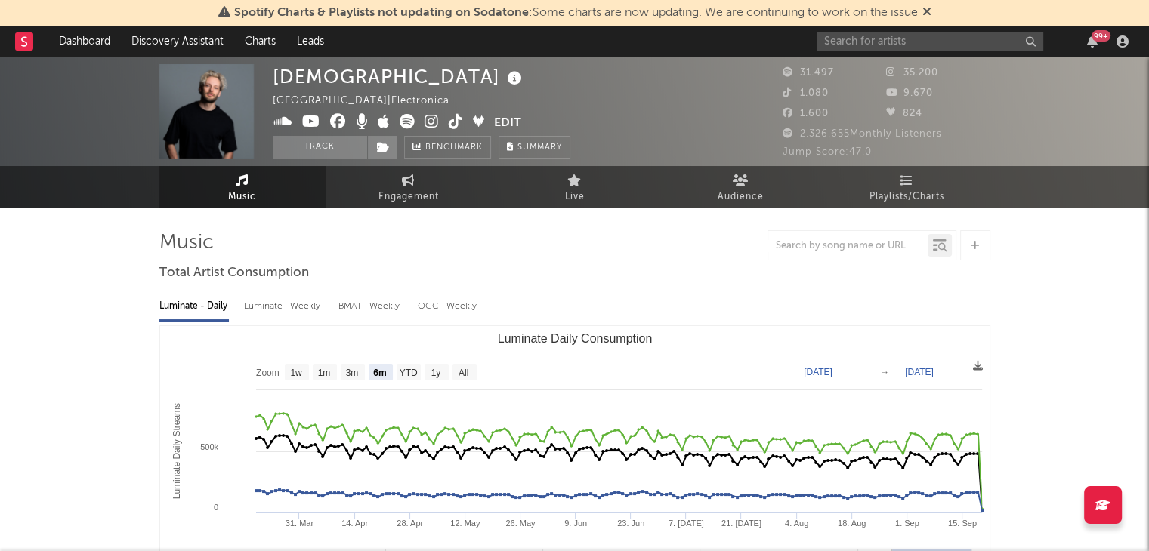
click at [861, 54] on div "99 +" at bounding box center [974, 41] width 317 height 30
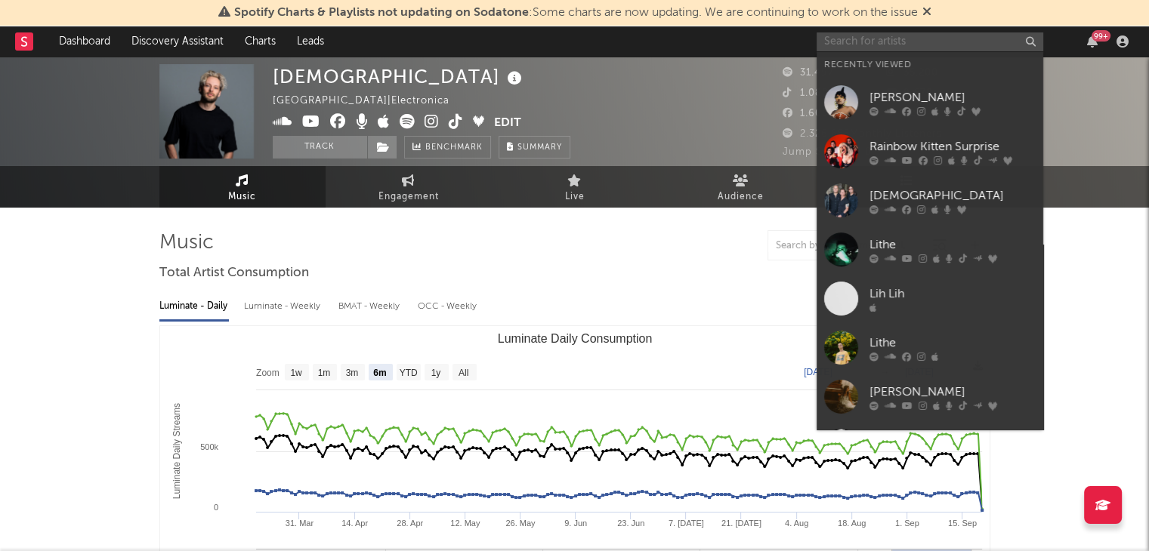
click at [865, 50] on input "text" at bounding box center [929, 41] width 227 height 19
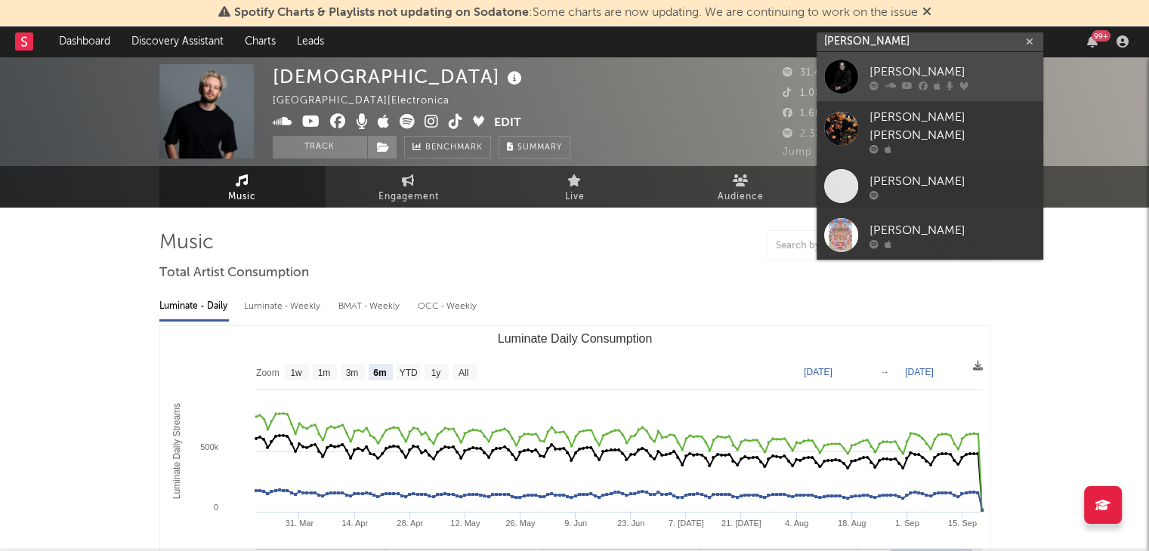
type input "[PERSON_NAME]"
click at [921, 63] on div "[PERSON_NAME]" at bounding box center [952, 72] width 166 height 18
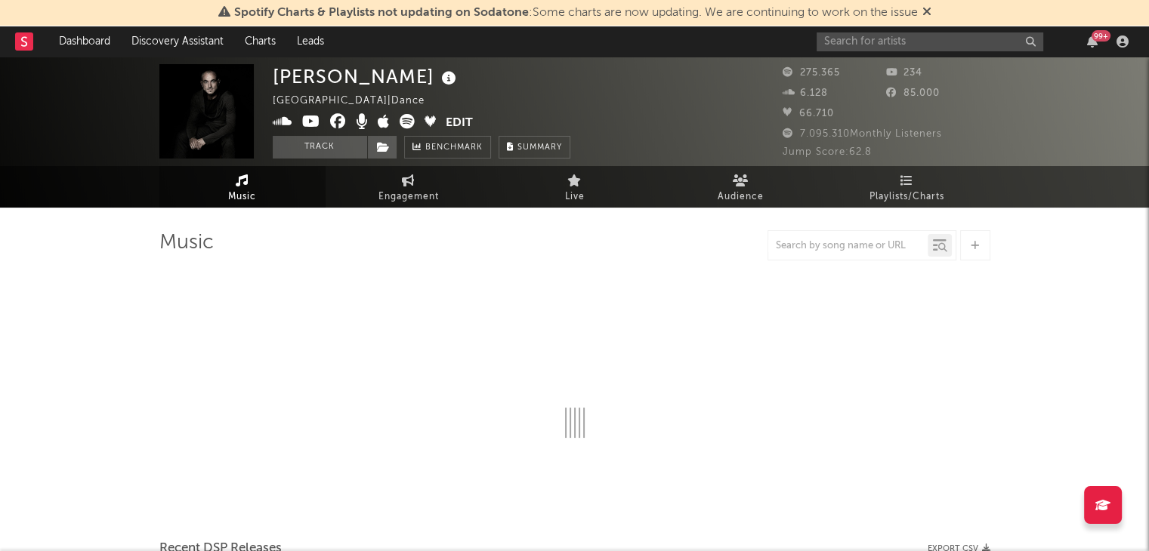
select select "6m"
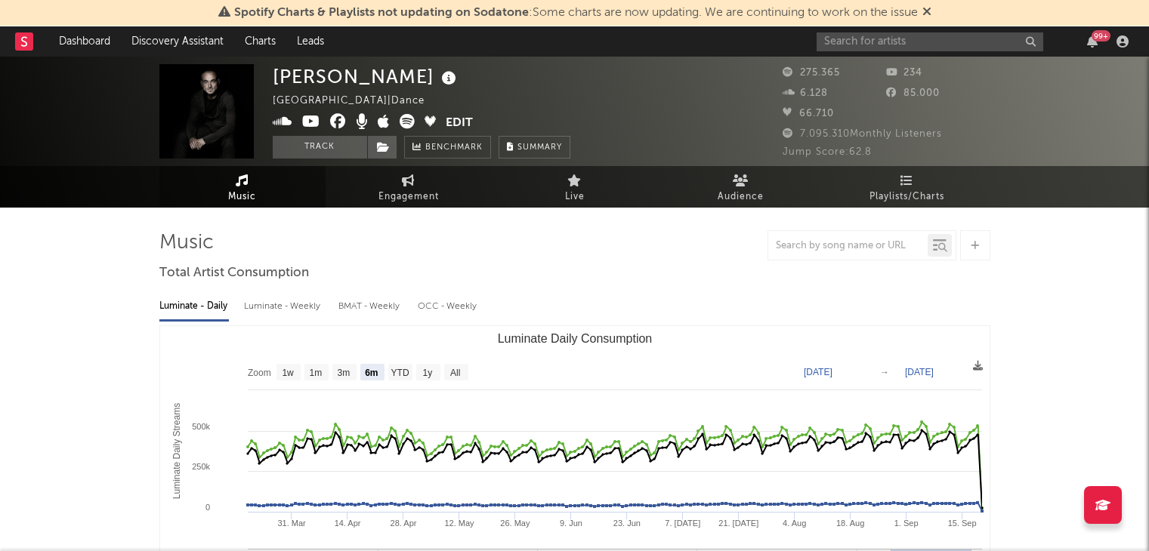
select select "6m"
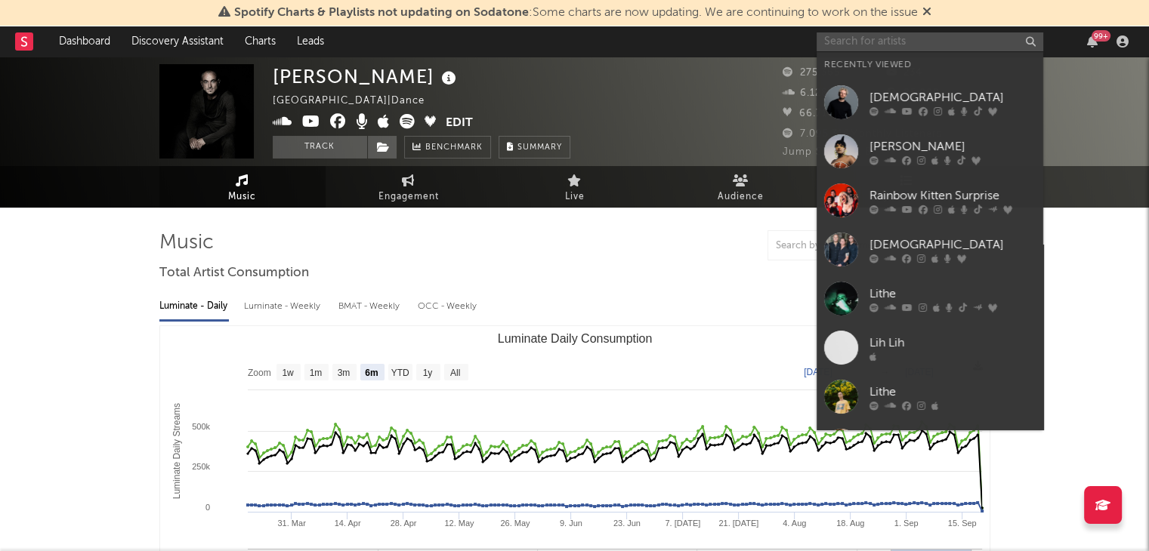
click at [918, 43] on input "text" at bounding box center [929, 41] width 227 height 19
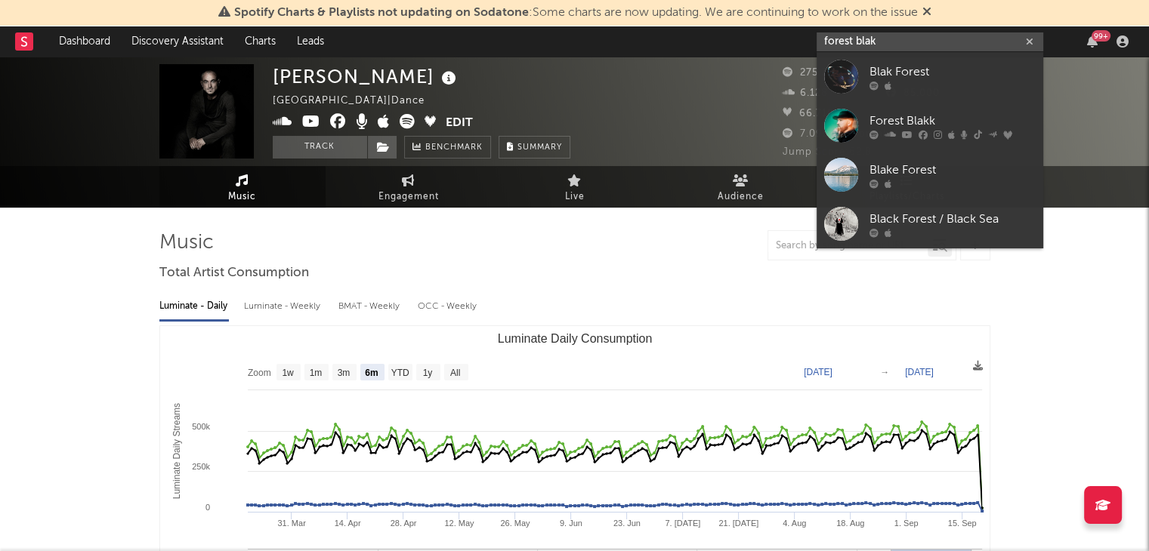
type input "forest blak"
click at [897, 110] on link "Forest Blakk" at bounding box center [929, 125] width 227 height 49
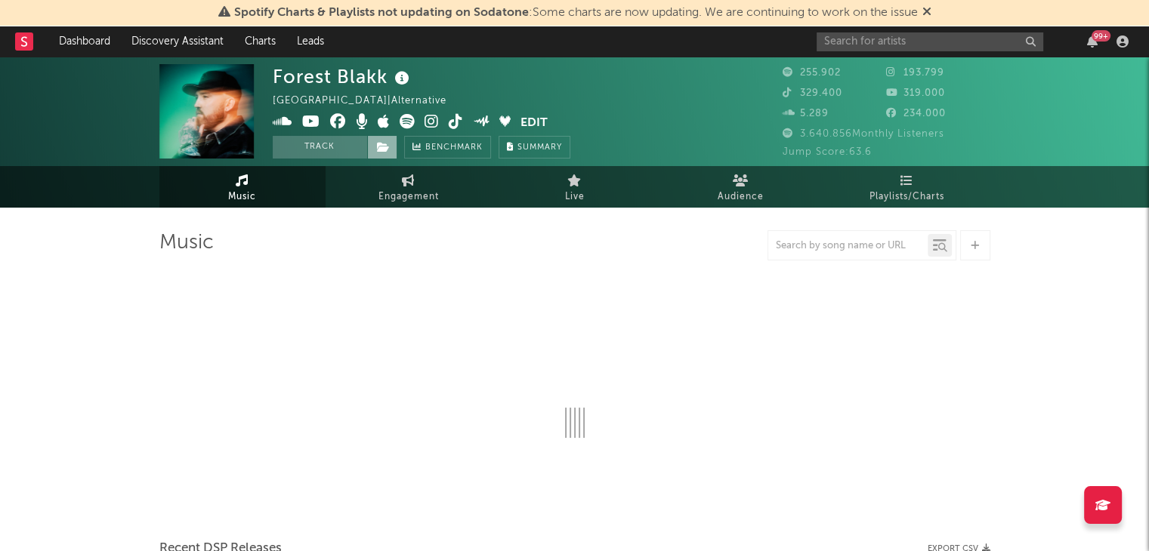
click at [390, 145] on span at bounding box center [382, 147] width 30 height 23
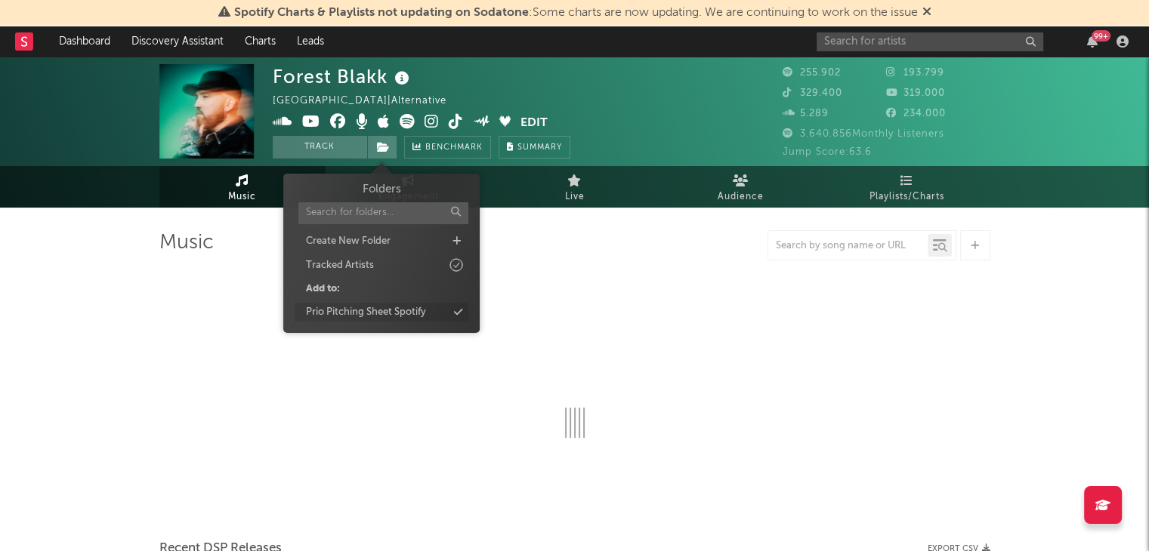
click at [448, 312] on div "Prio Pitching Sheet Spotify" at bounding box center [382, 313] width 174 height 20
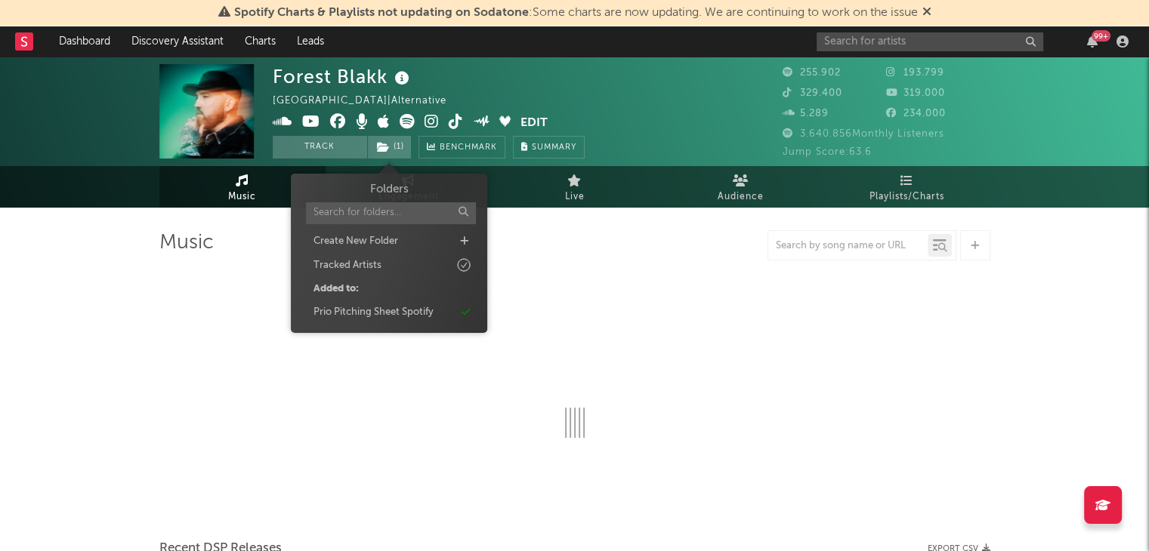
select select "6m"
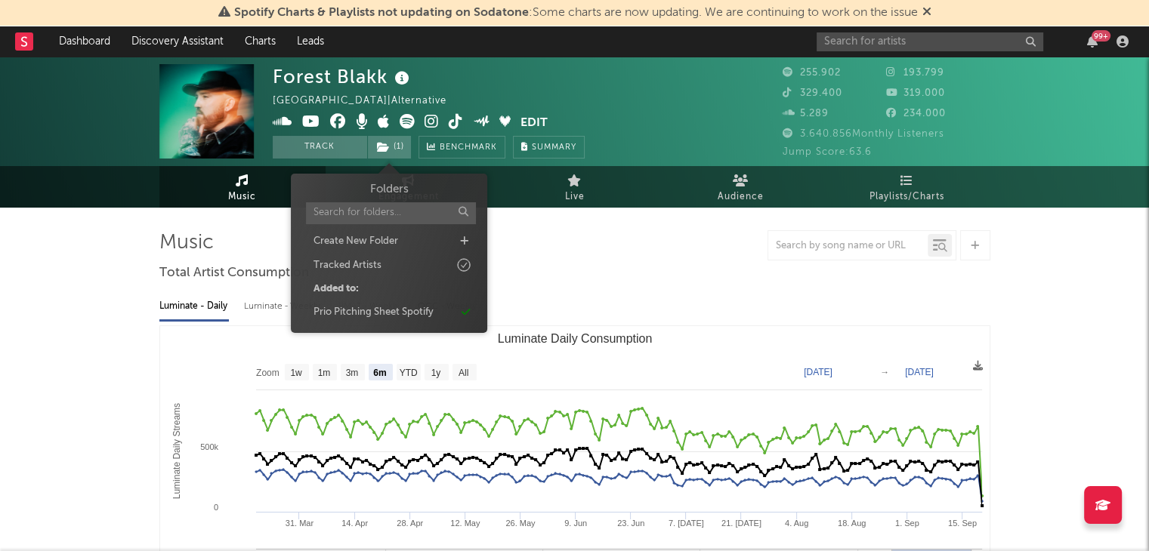
click at [875, 29] on div "99 +" at bounding box center [974, 41] width 317 height 30
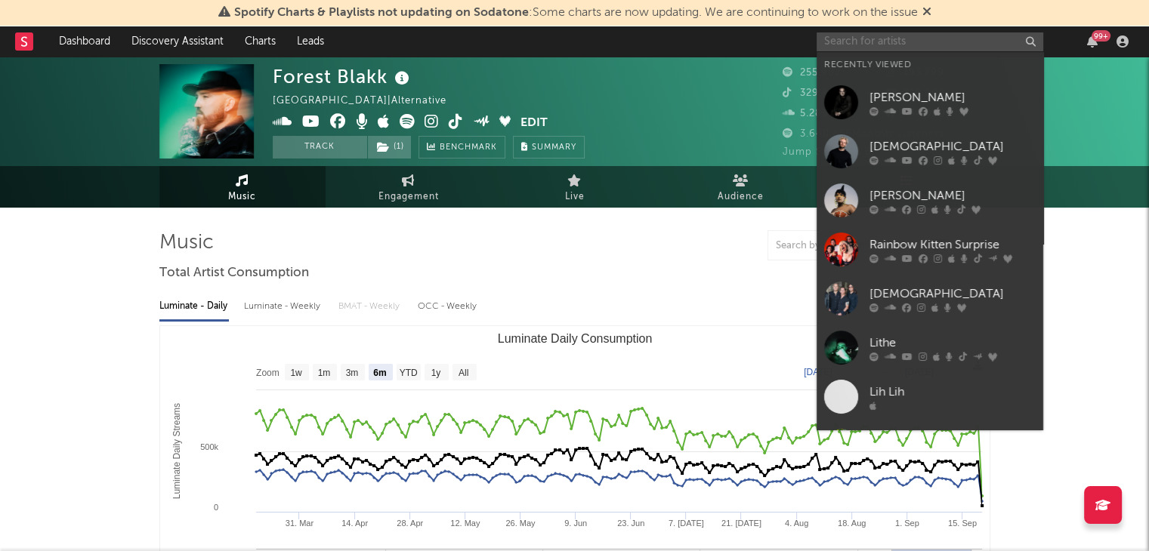
click at [867, 33] on input "text" at bounding box center [929, 41] width 227 height 19
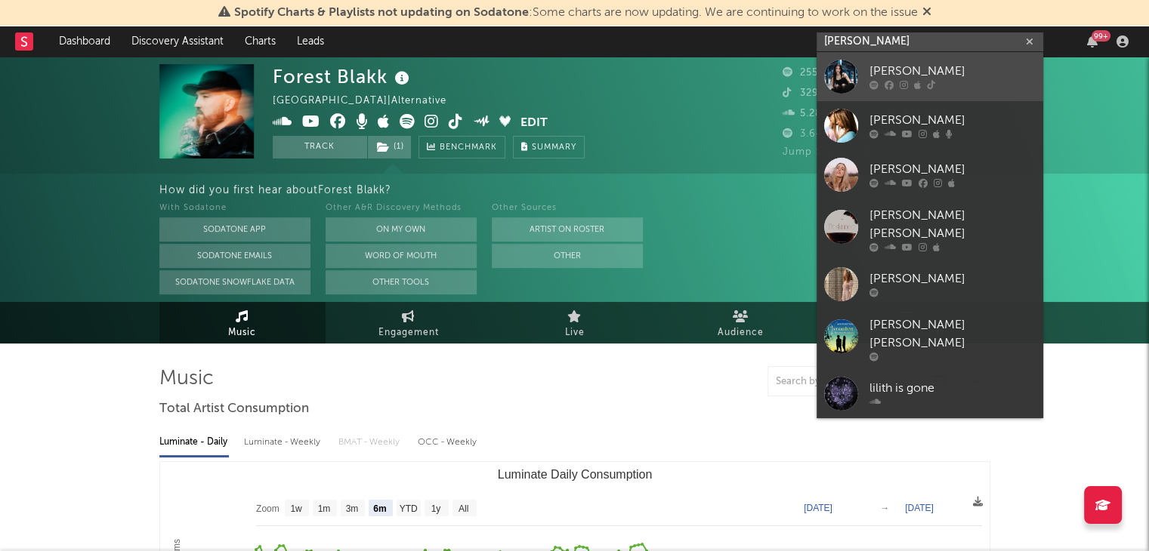
type input "anna-soph"
click at [914, 61] on link "Anna-Sophie" at bounding box center [929, 76] width 227 height 49
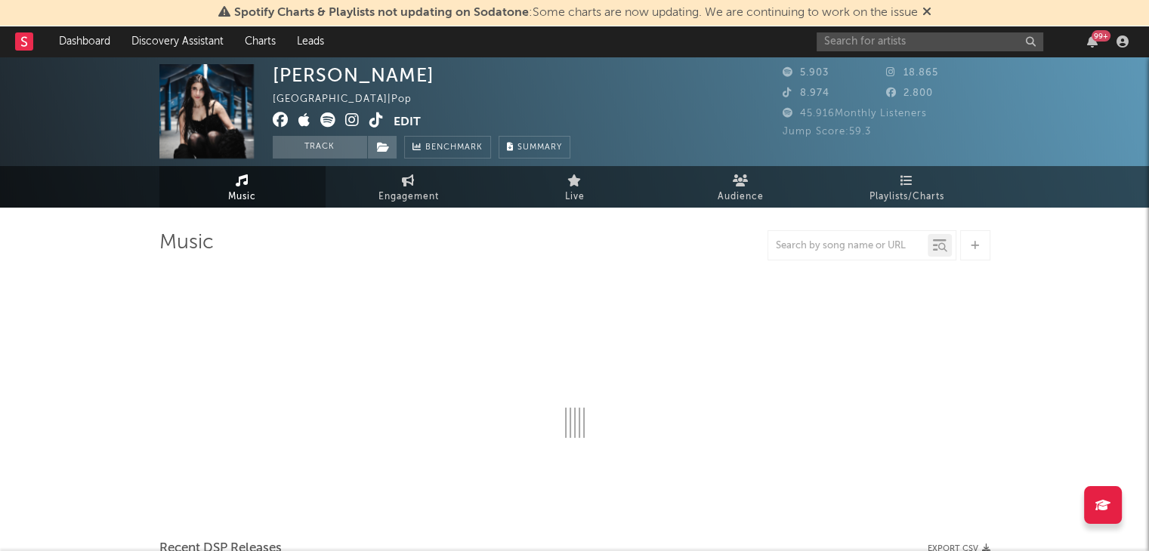
select select "6m"
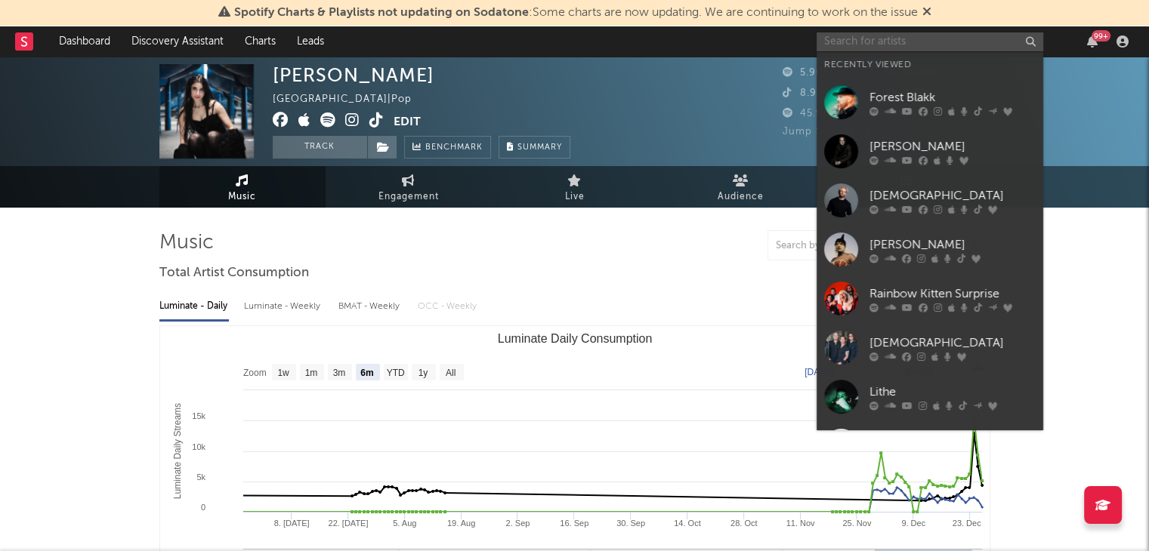
click at [849, 46] on input "text" at bounding box center [929, 41] width 227 height 19
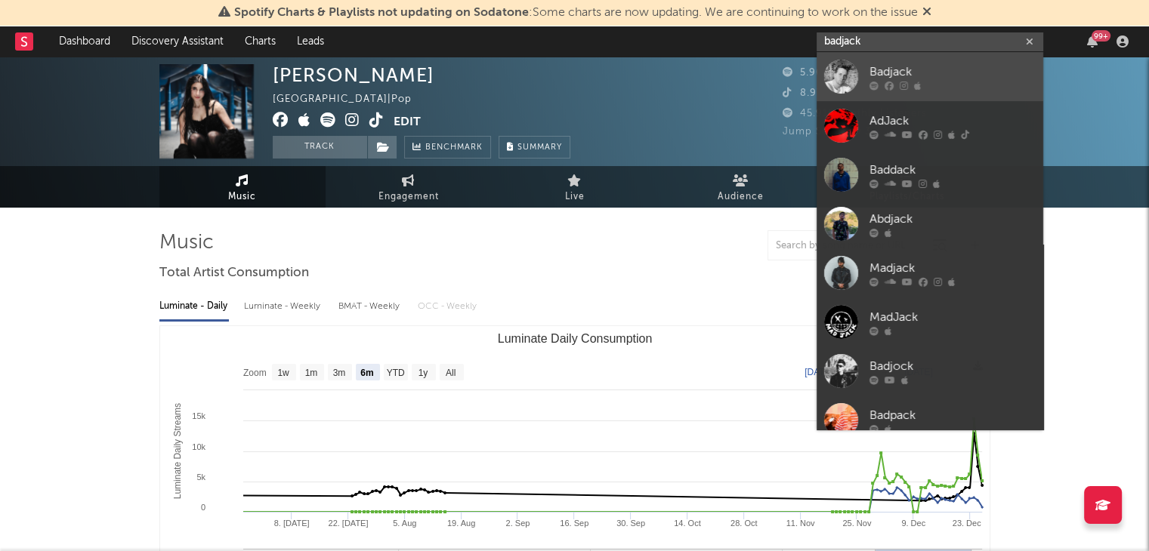
type input "badjack"
click at [900, 63] on div "Badjack" at bounding box center [952, 72] width 166 height 18
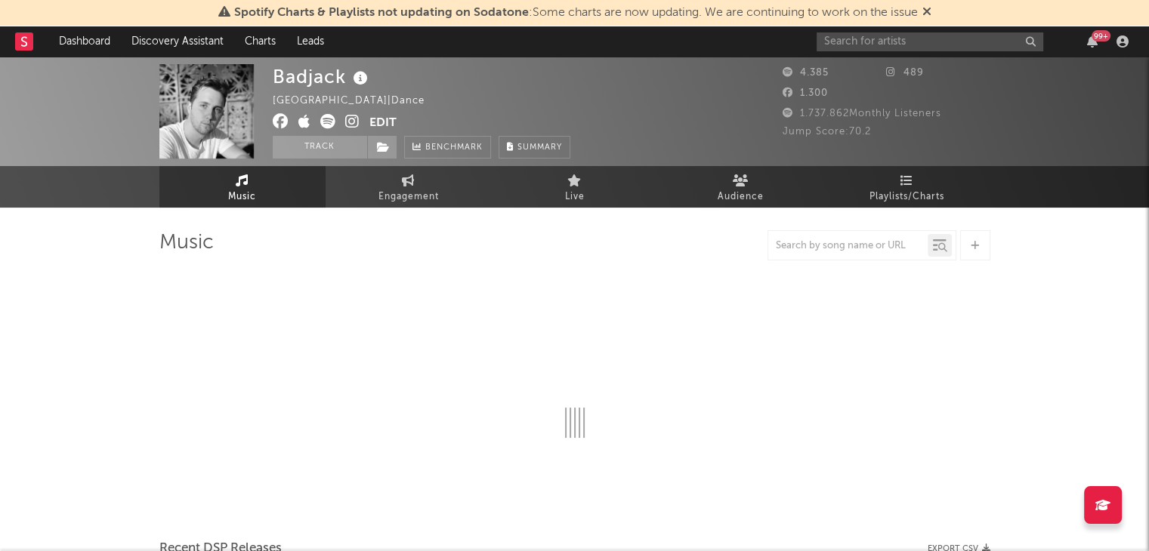
select select "6m"
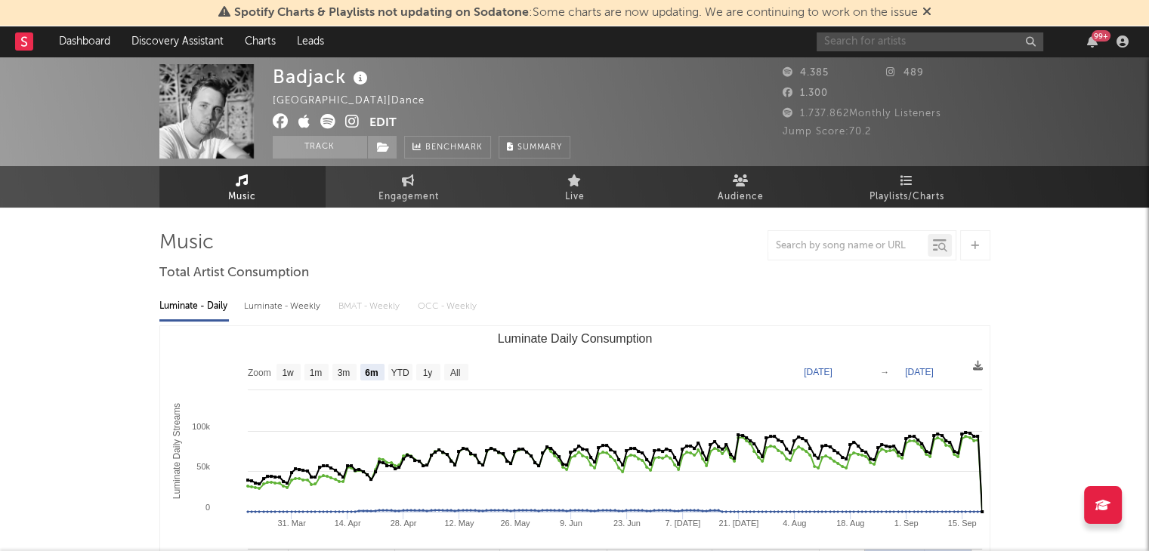
click at [981, 32] on input "text" at bounding box center [929, 41] width 227 height 19
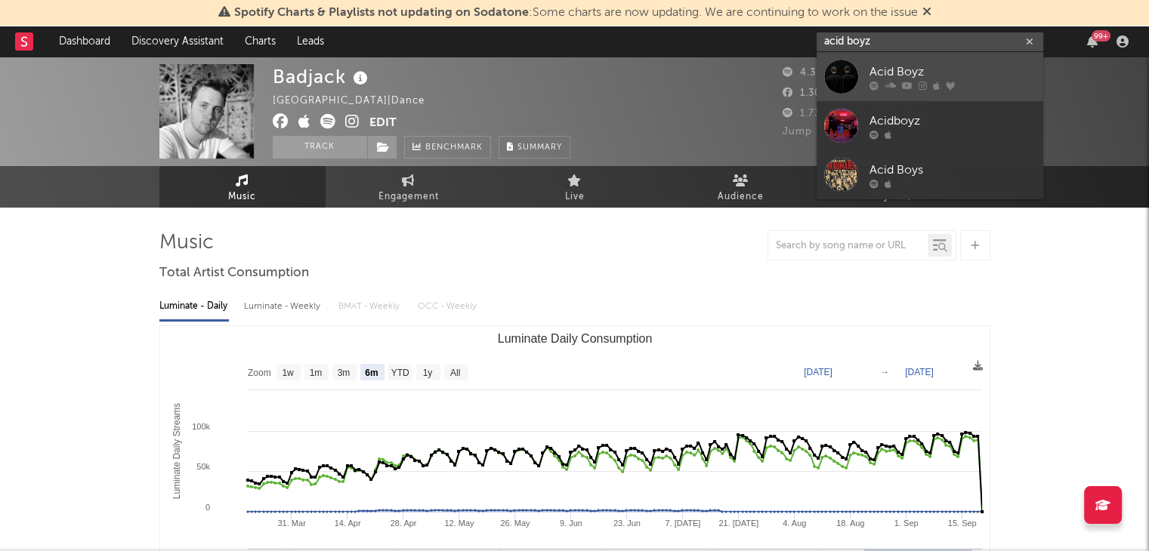
type input "acid boyz"
click at [878, 64] on div "Acid Boyz" at bounding box center [952, 72] width 166 height 18
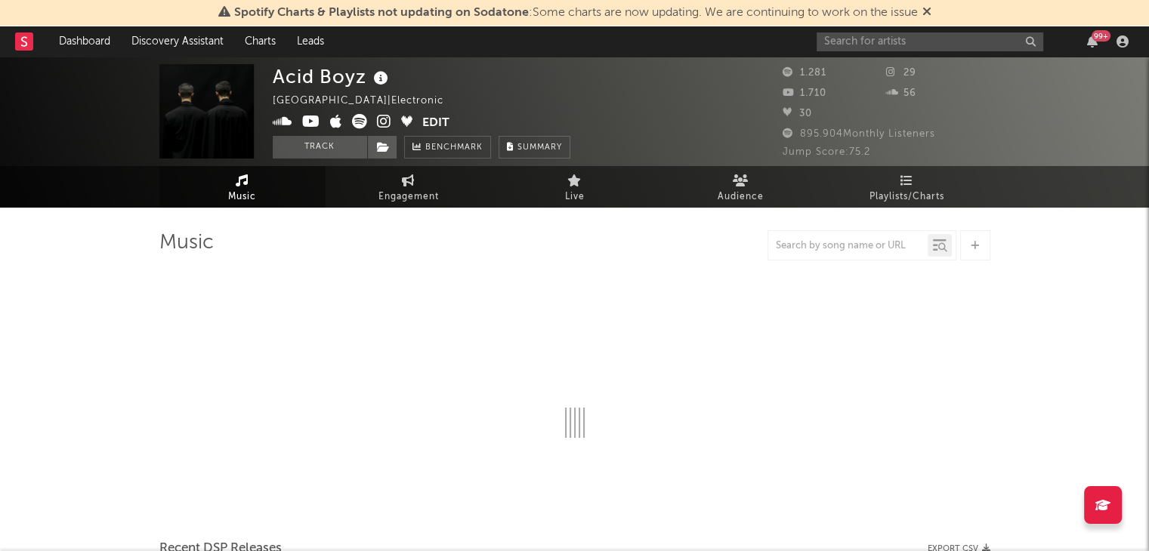
select select "6m"
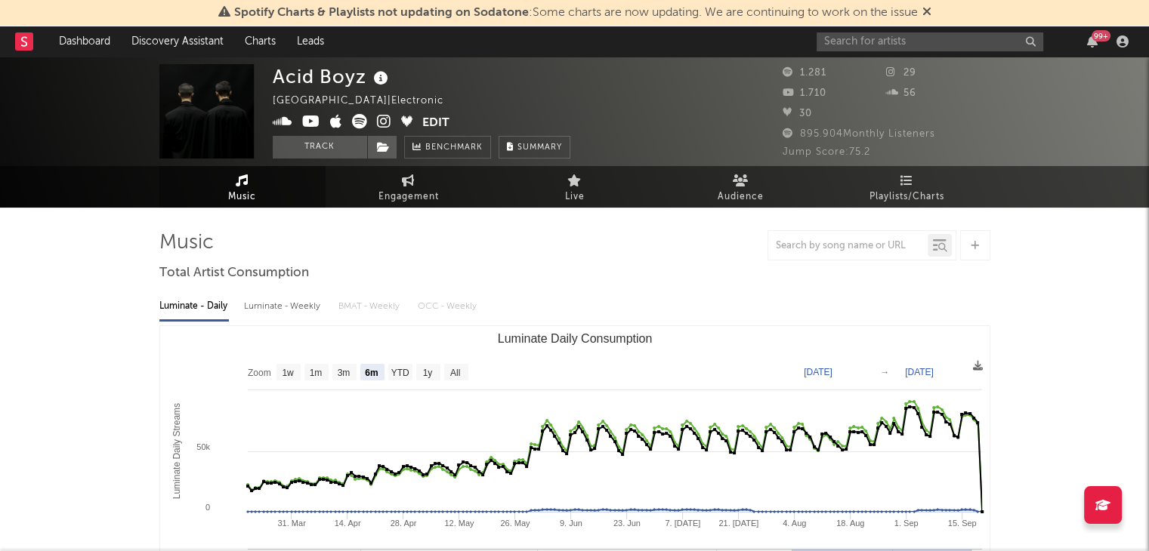
click at [970, 35] on div "99 +" at bounding box center [974, 41] width 317 height 30
click at [976, 43] on input "text" at bounding box center [929, 41] width 227 height 19
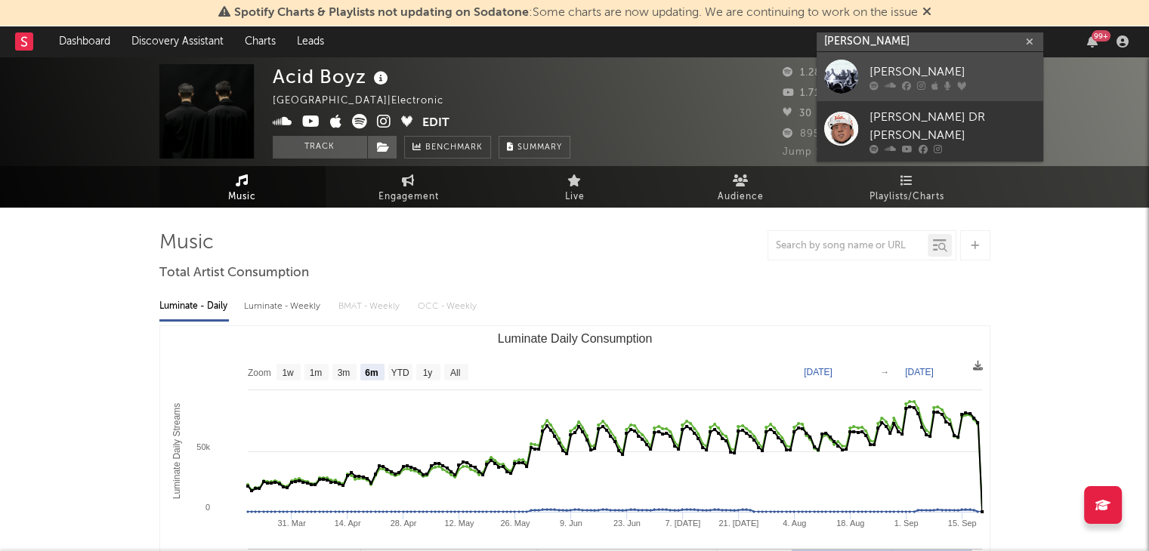
type input "alex d'ross"
click at [953, 76] on div "Alex D'Rosso" at bounding box center [952, 72] width 166 height 18
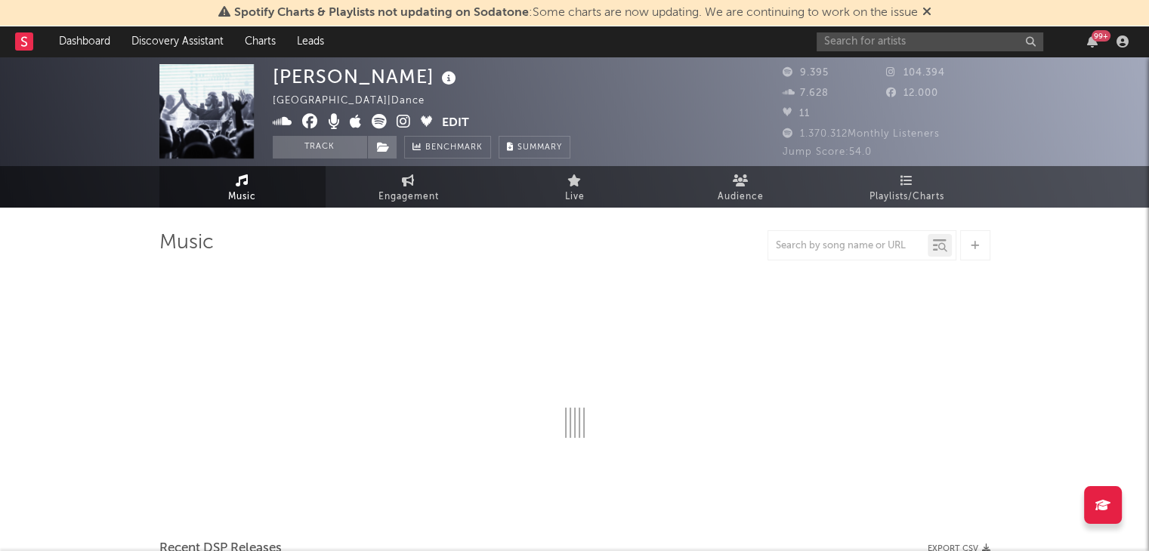
select select "6m"
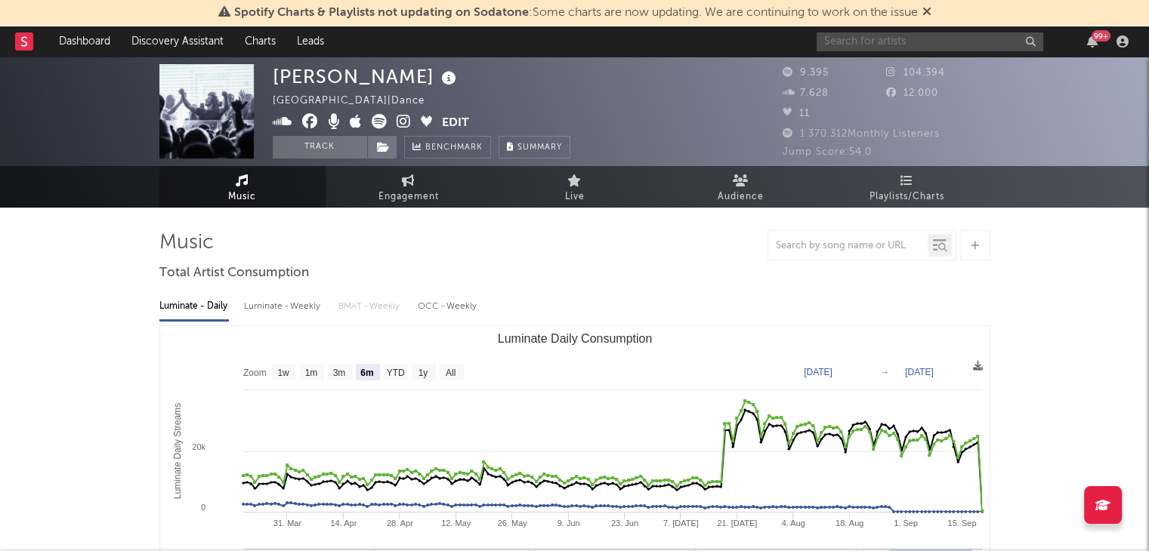
click at [852, 35] on input "text" at bounding box center [929, 41] width 227 height 19
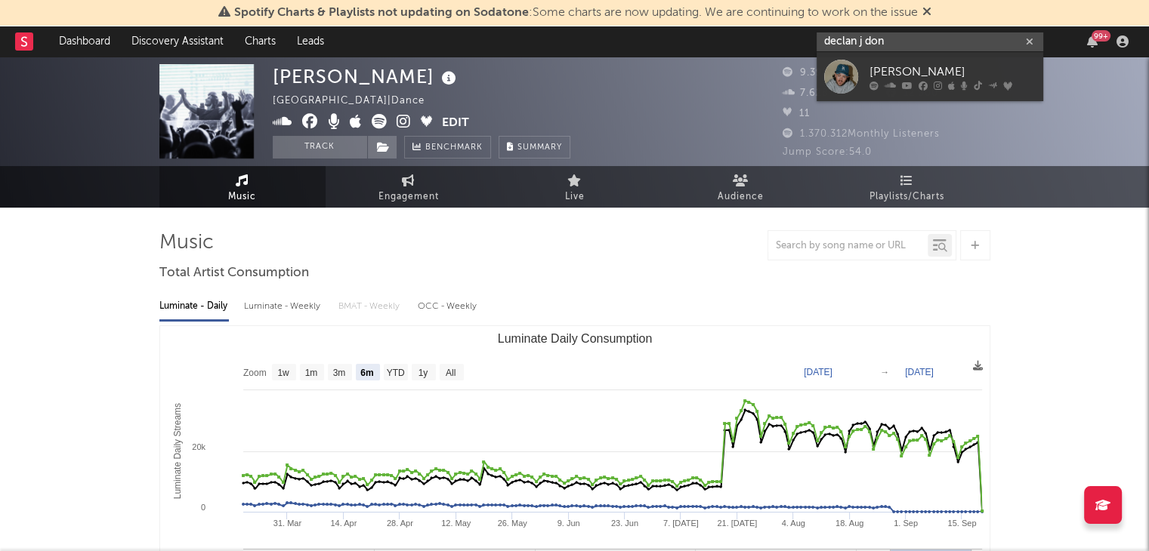
type input "declan j don"
click at [881, 81] on div at bounding box center [952, 85] width 166 height 9
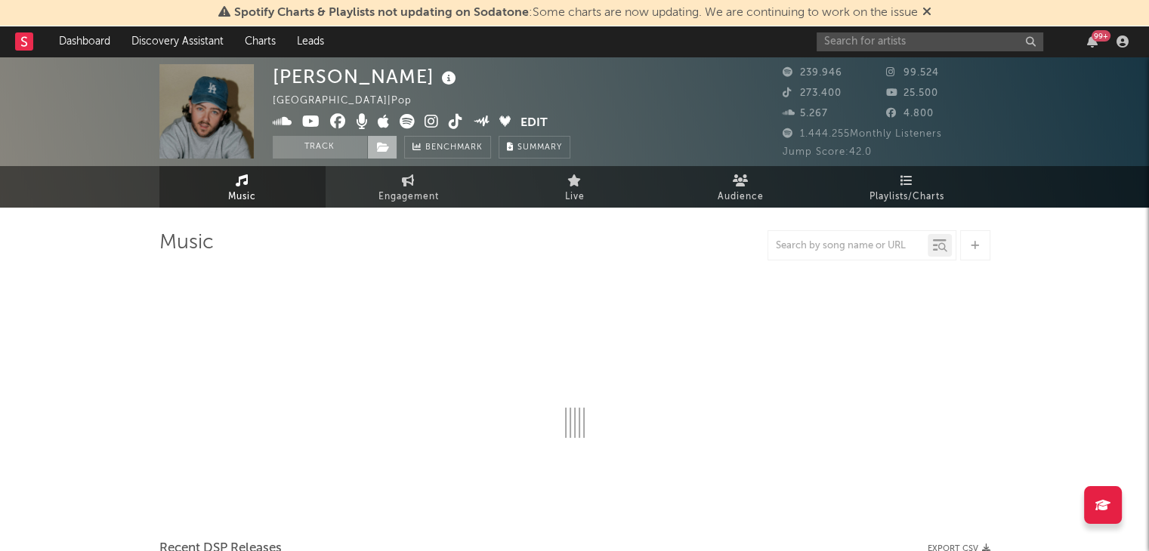
click at [381, 149] on icon at bounding box center [383, 147] width 13 height 11
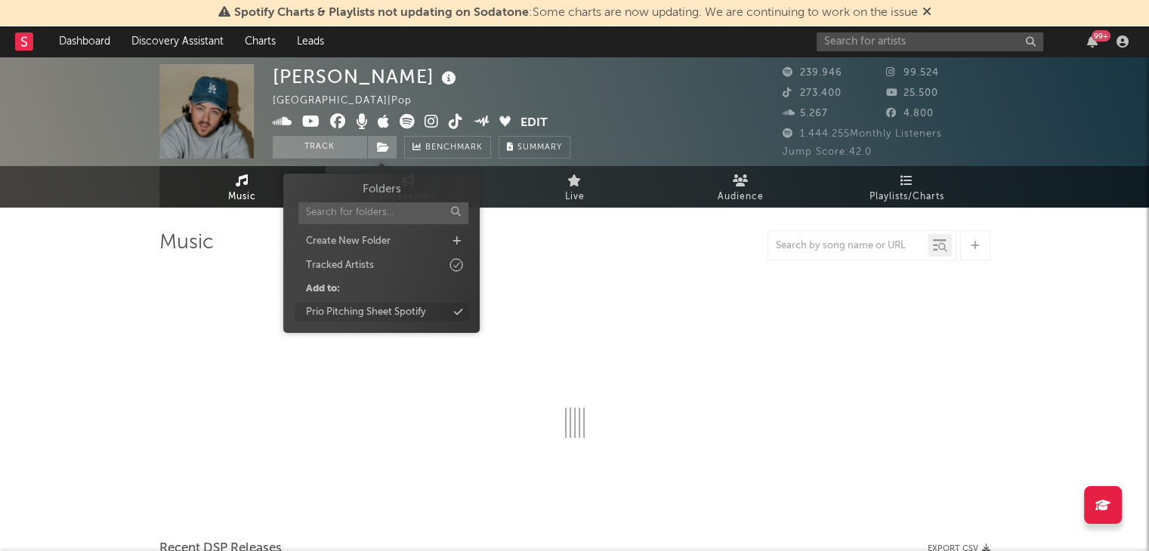
click at [426, 309] on div "Prio Pitching Sheet Spotify" at bounding box center [382, 313] width 174 height 20
select select "6m"
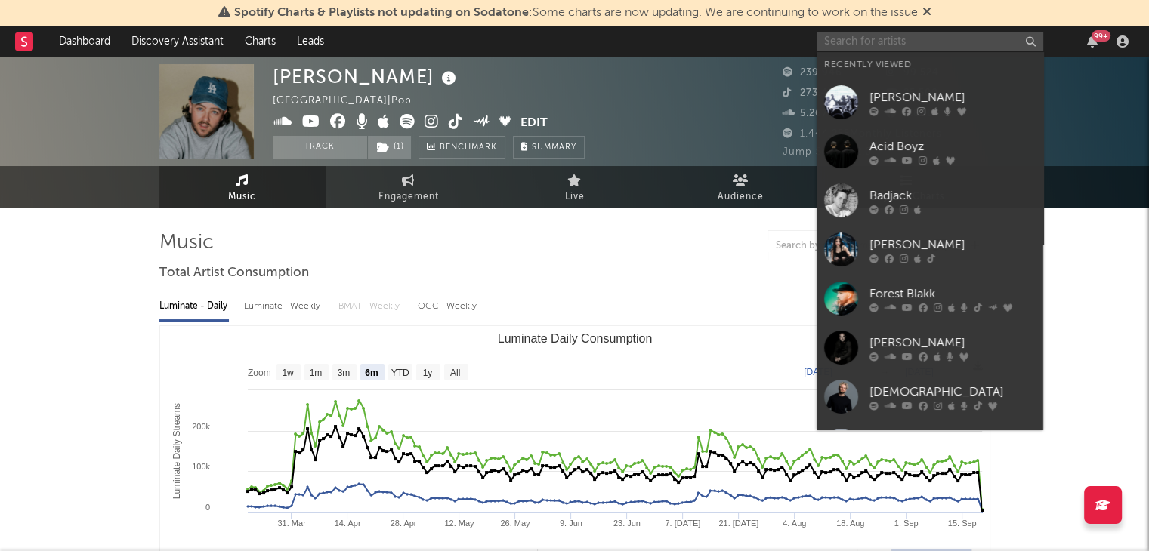
click at [851, 46] on input "text" at bounding box center [929, 41] width 227 height 19
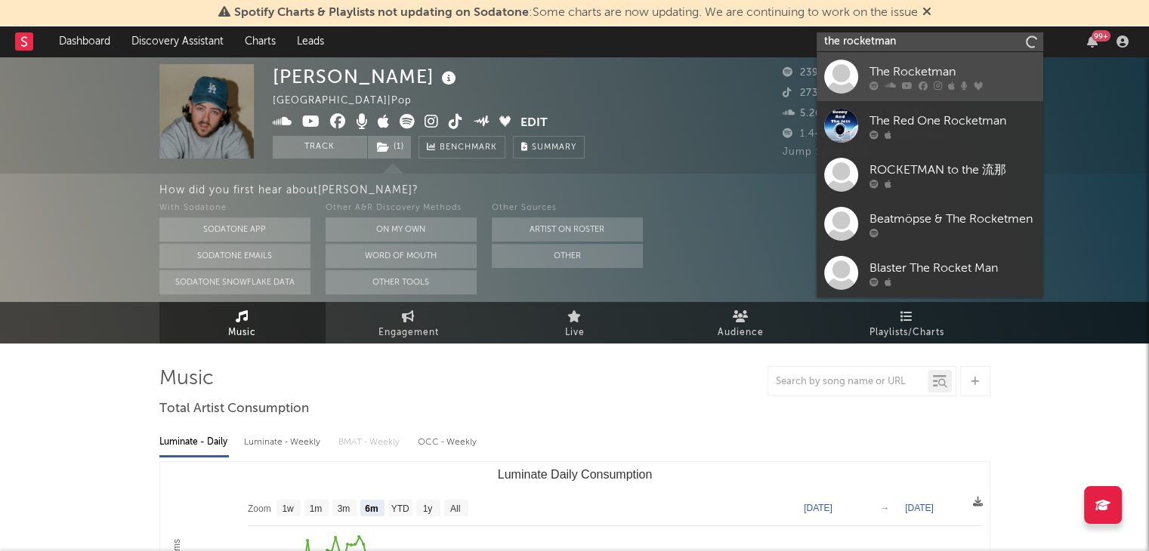
type input "the rocketman"
click at [904, 71] on div "The Rocketman" at bounding box center [952, 72] width 166 height 18
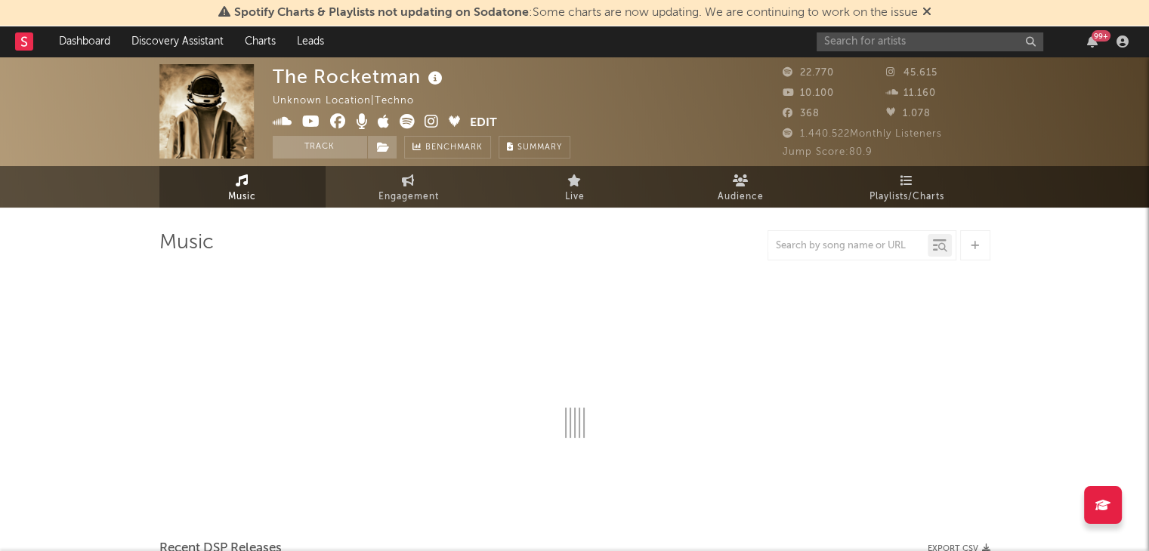
select select "6m"
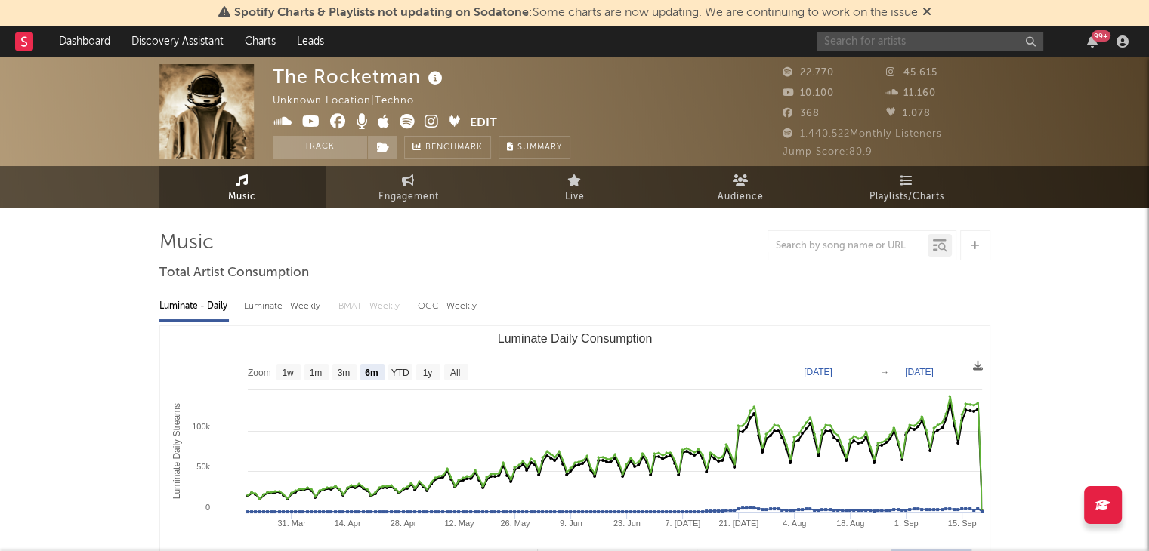
click at [931, 43] on input "text" at bounding box center [929, 41] width 227 height 19
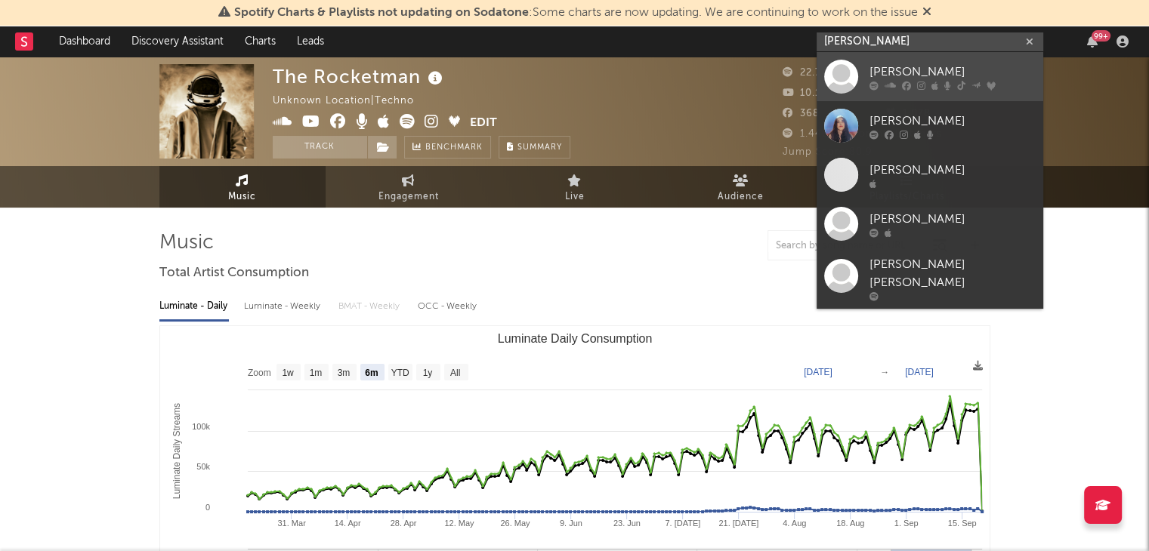
type input "hannah lain"
click at [879, 66] on div "Hannah Laing" at bounding box center [952, 72] width 166 height 18
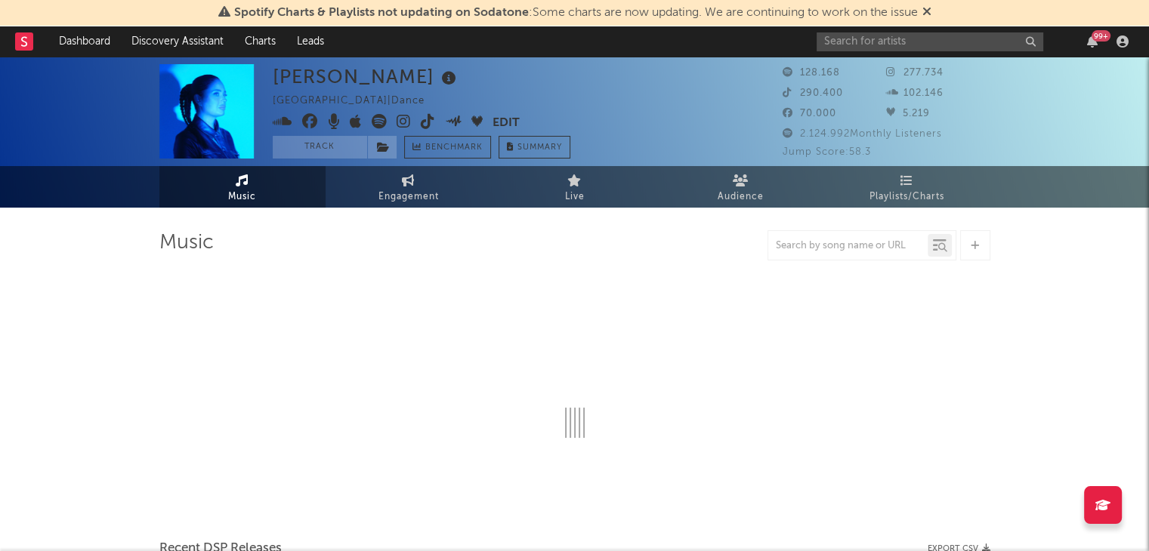
select select "6m"
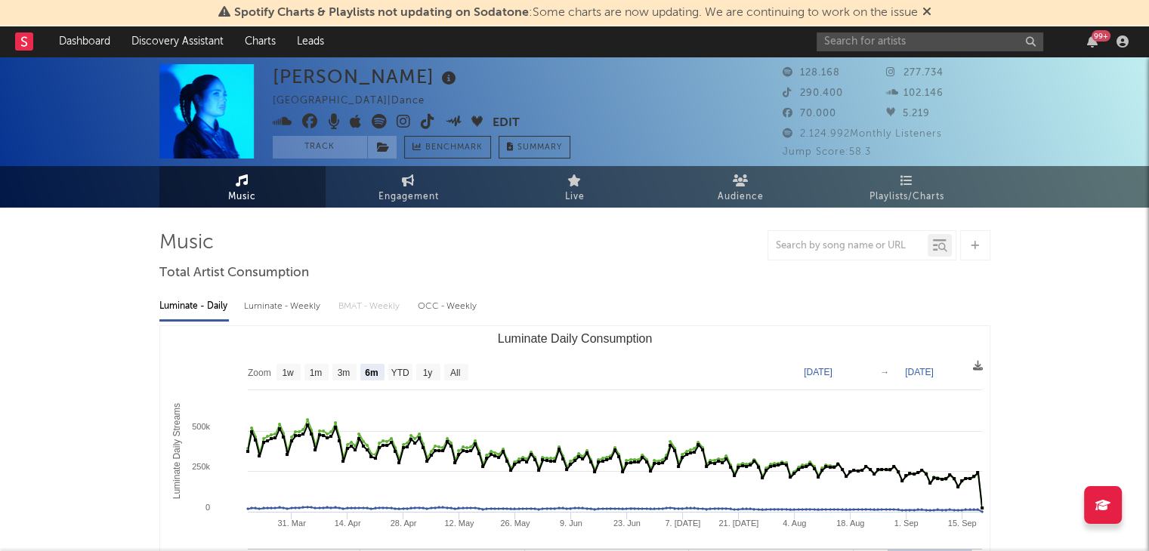
click at [946, 60] on div "Hannah Laing United Kingdom | Dance Edit Track Benchmark Summary 128.168 277.73…" at bounding box center [574, 112] width 1149 height 110
click at [930, 50] on input "text" at bounding box center [929, 41] width 227 height 19
click at [388, 155] on span at bounding box center [382, 147] width 30 height 23
click at [911, 53] on div "99 +" at bounding box center [974, 41] width 317 height 30
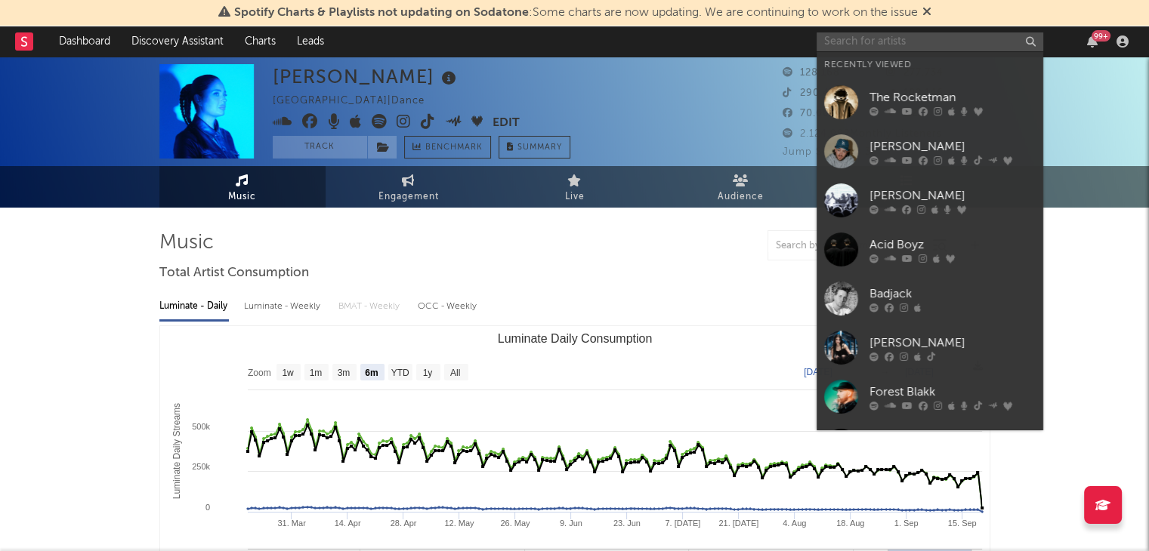
click at [906, 49] on input "text" at bounding box center [929, 41] width 227 height 19
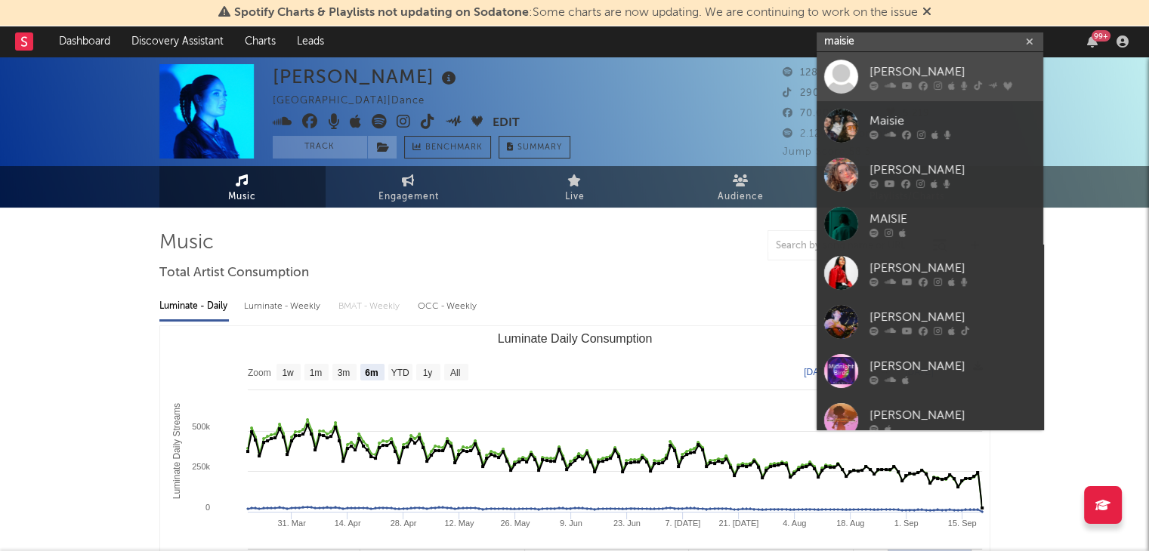
type input "maisie"
click at [882, 69] on div "Maisie Peters" at bounding box center [952, 72] width 166 height 18
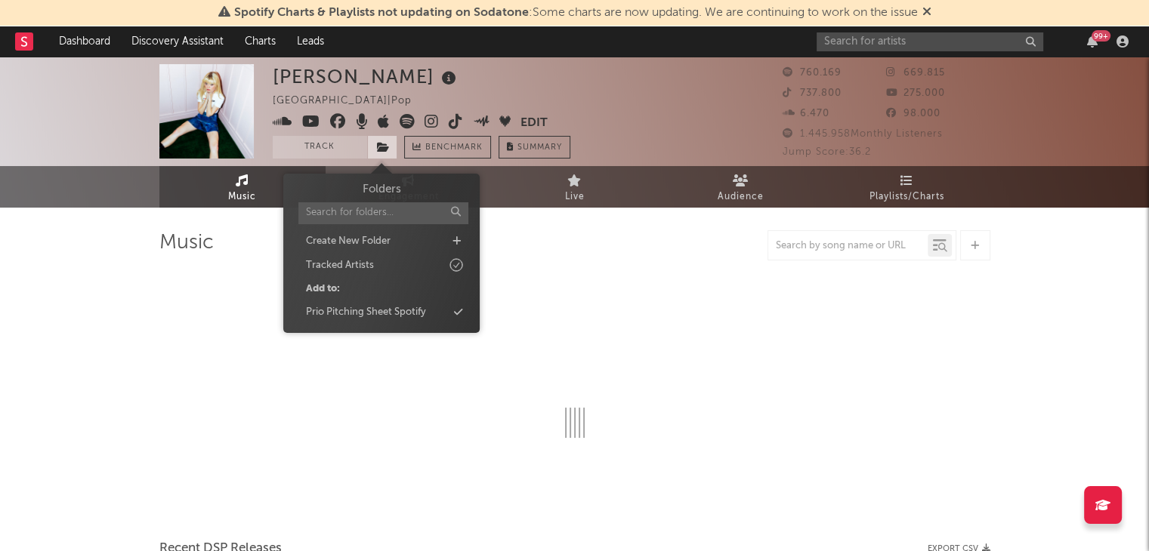
click at [393, 150] on span at bounding box center [382, 147] width 30 height 23
click at [431, 307] on div "Prio Pitching Sheet Spotify" at bounding box center [382, 313] width 174 height 20
select select "6m"
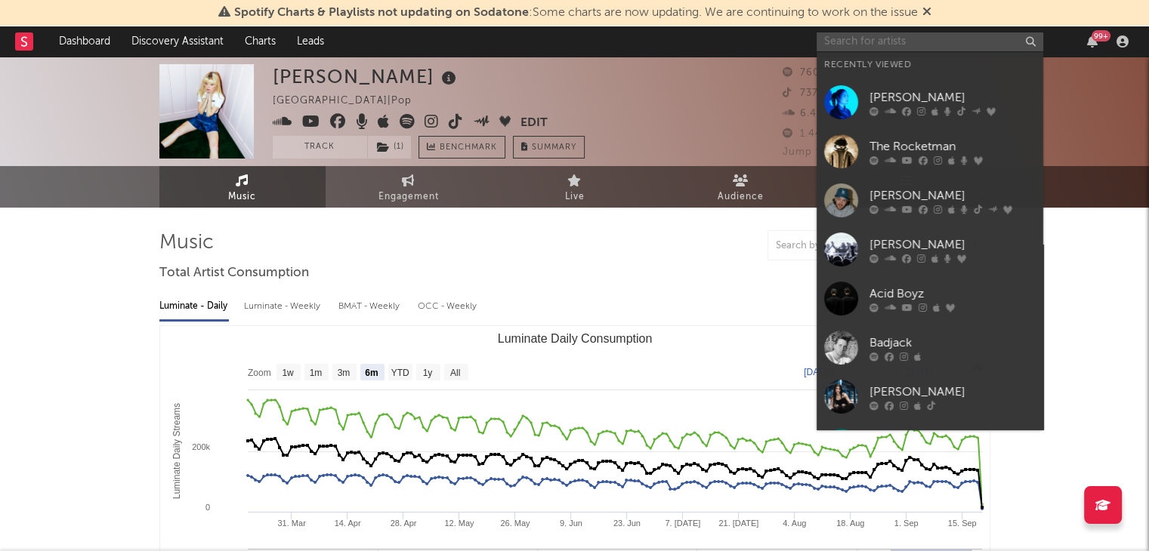
click at [842, 48] on input "text" at bounding box center [929, 41] width 227 height 19
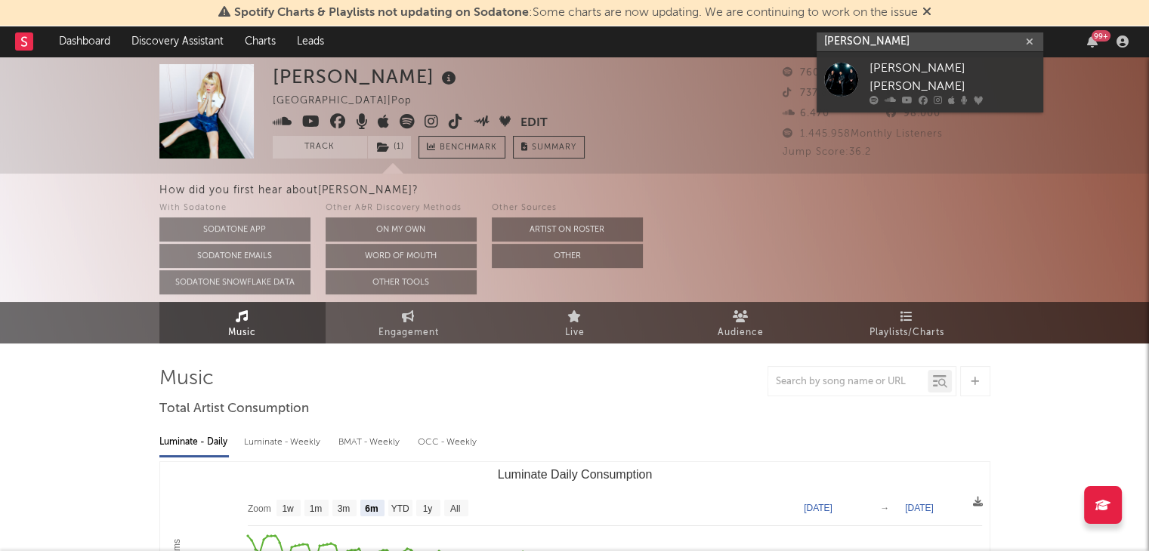
type input "danko jon"
click at [912, 66] on div "Danko Jones" at bounding box center [952, 78] width 166 height 36
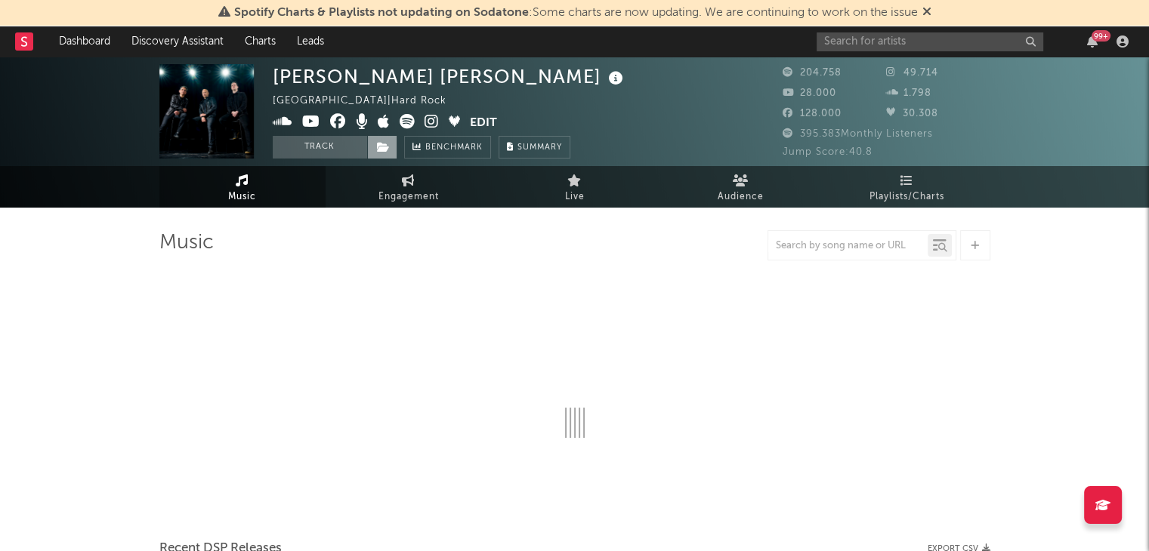
click at [381, 149] on icon at bounding box center [383, 147] width 13 height 11
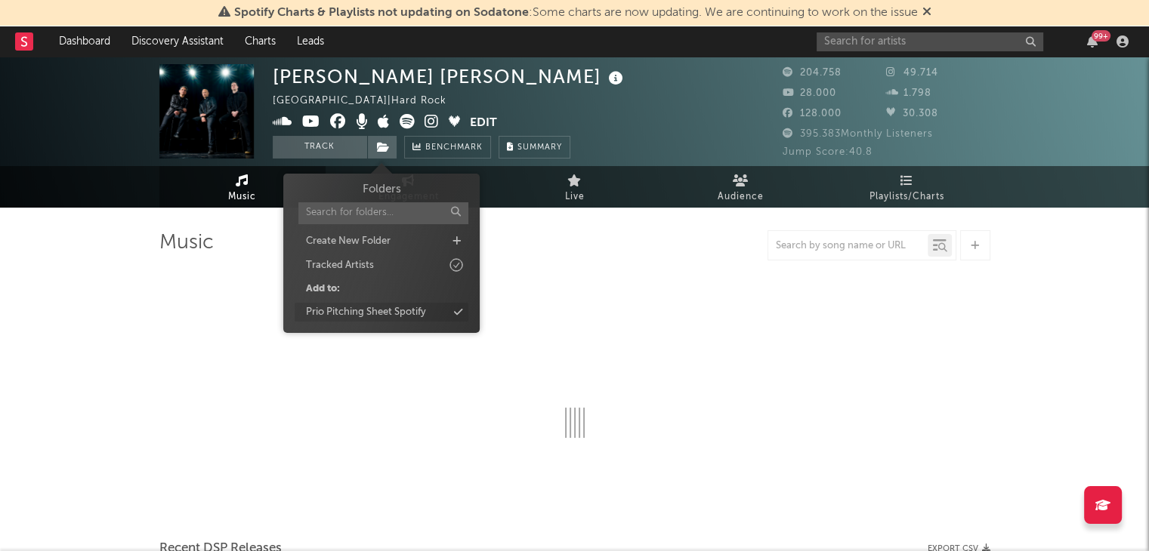
click at [443, 313] on div "Prio Pitching Sheet Spotify" at bounding box center [382, 313] width 174 height 20
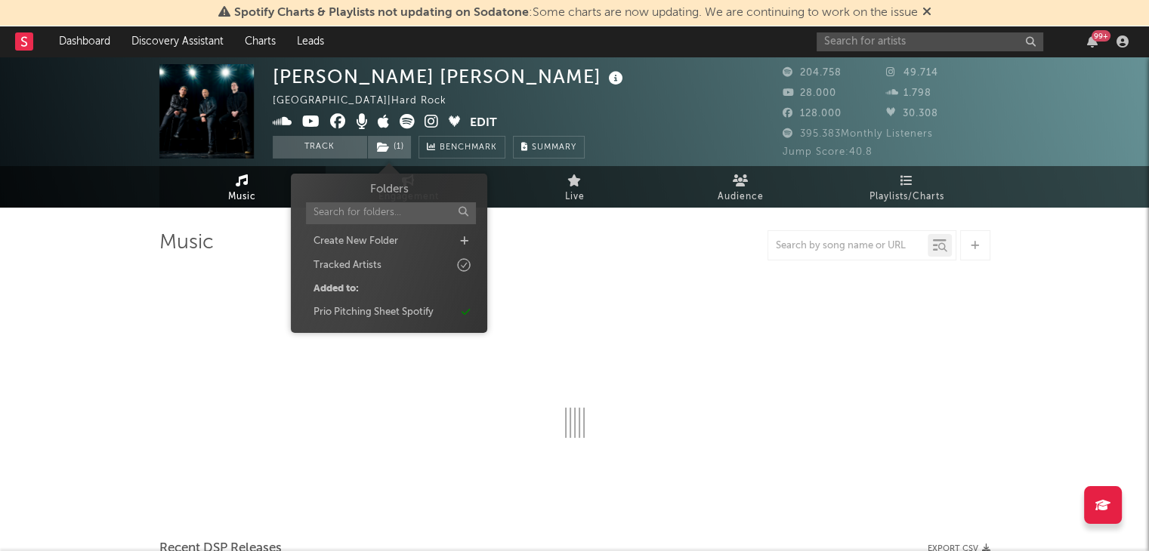
select select "6m"
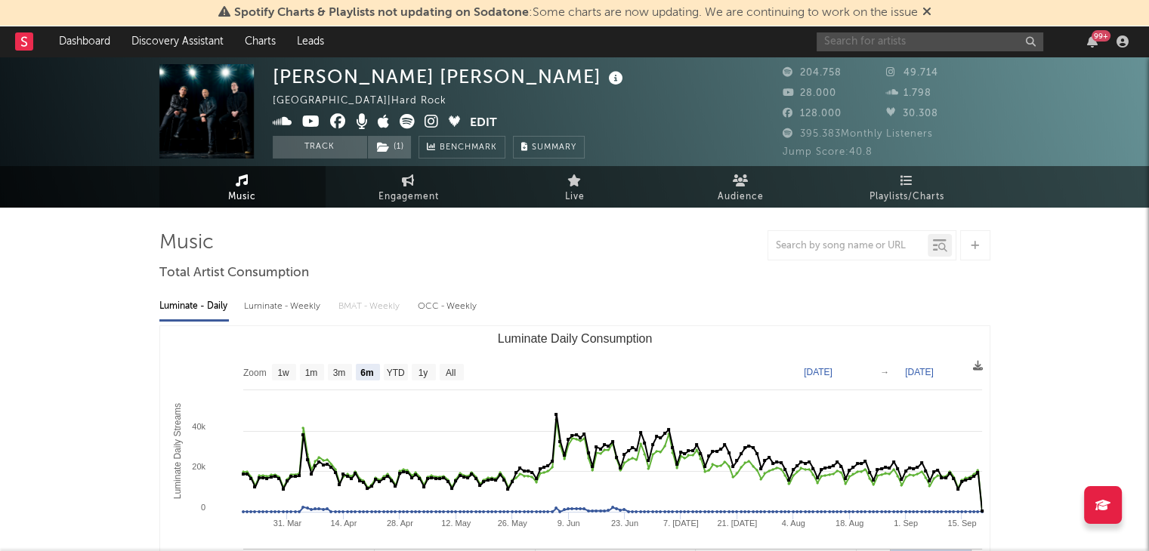
click at [893, 42] on input "text" at bounding box center [929, 41] width 227 height 19
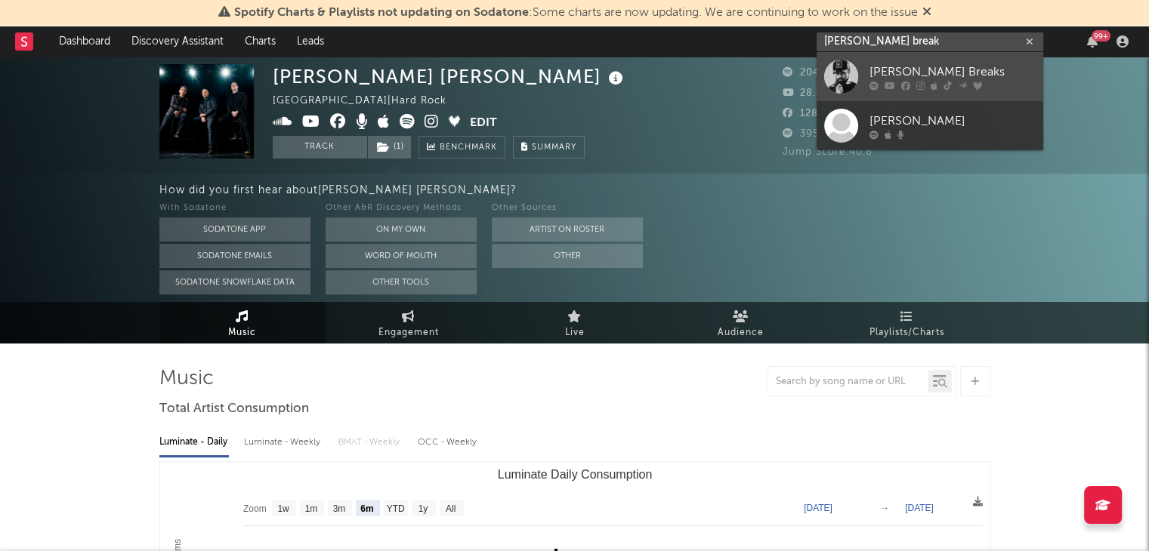
type input "josh break"
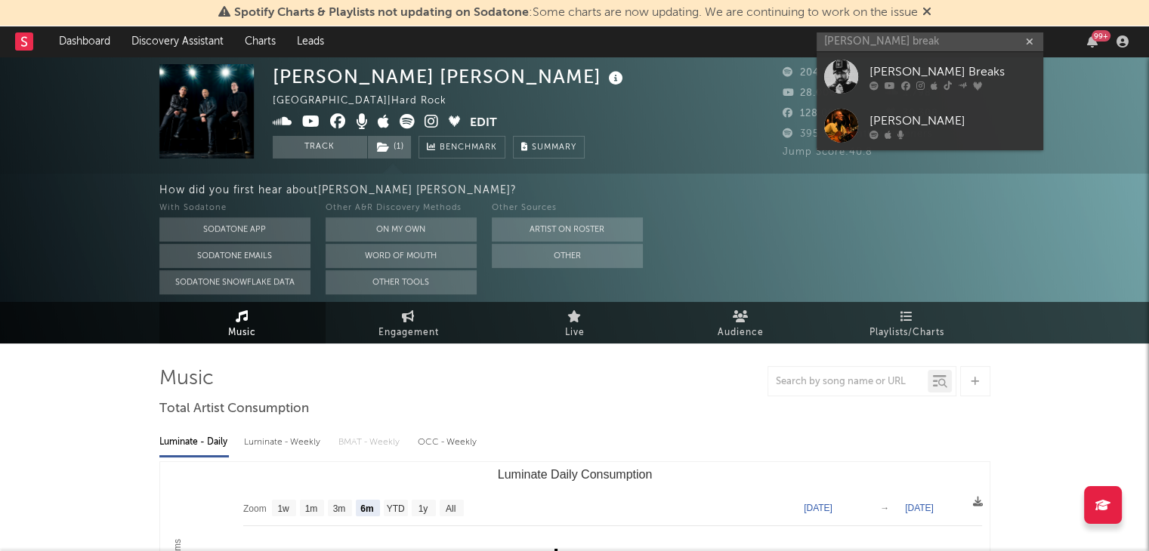
drag, startPoint x: 861, startPoint y: 69, endPoint x: 853, endPoint y: 77, distance: 11.7
click at [861, 69] on link "Josh Breaks" at bounding box center [929, 76] width 227 height 49
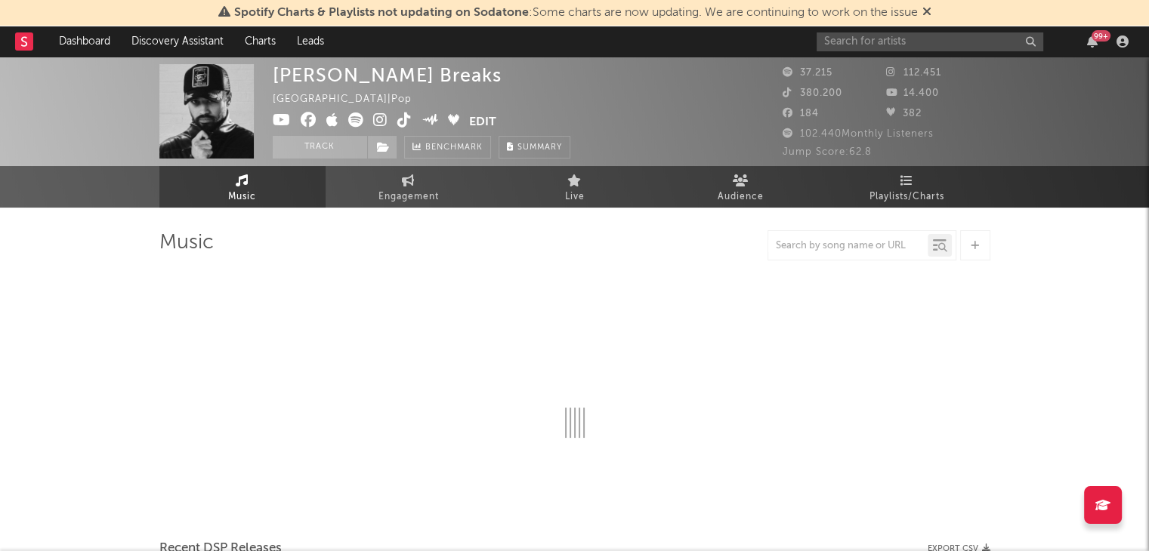
select select "6m"
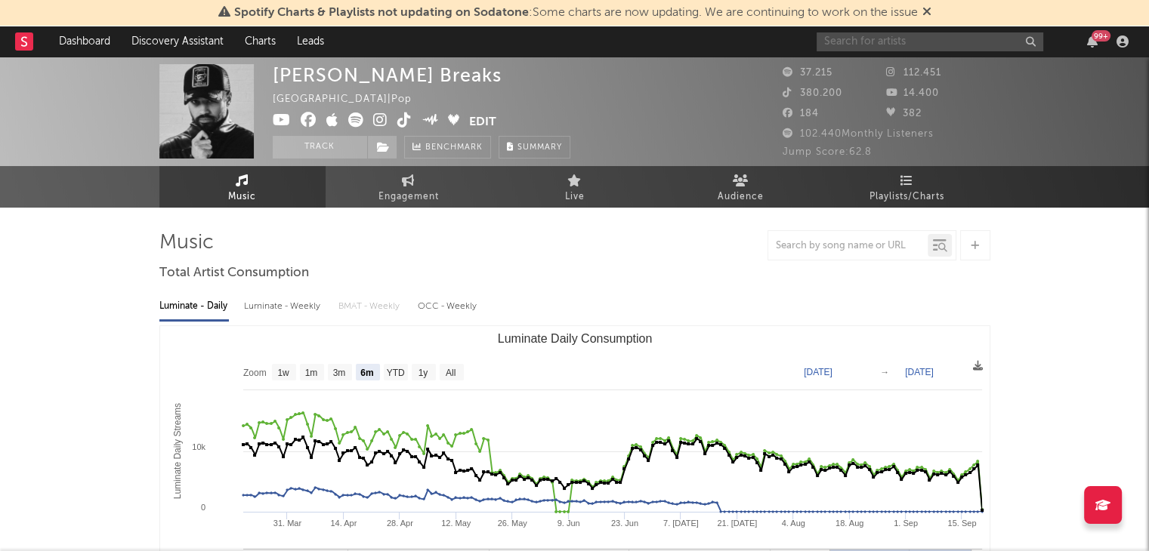
click at [961, 42] on input "text" at bounding box center [929, 41] width 227 height 19
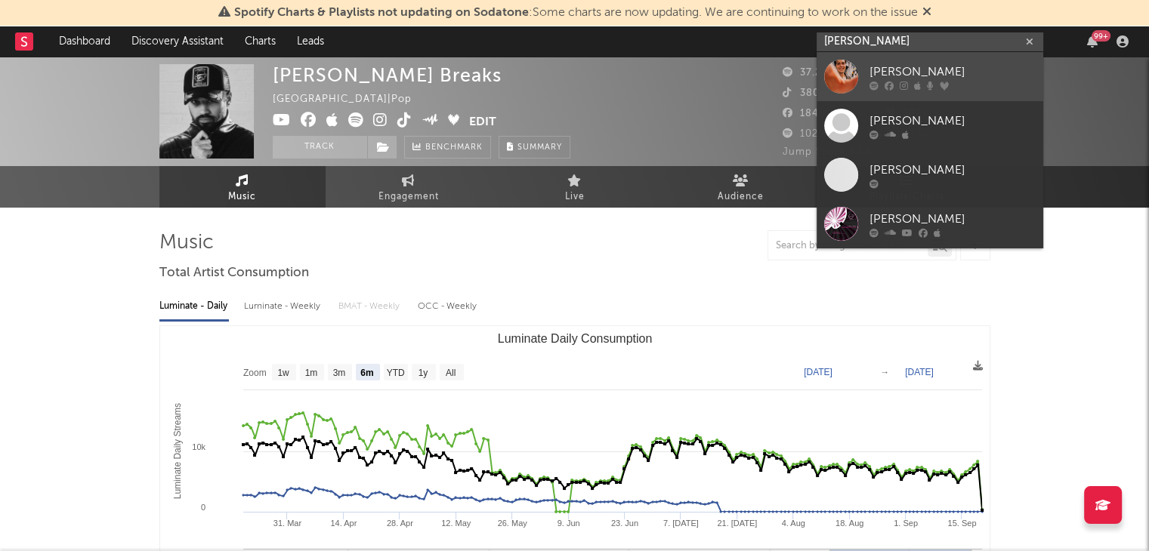
type input "luke noa"
click at [927, 79] on div "Luke Noa" at bounding box center [952, 72] width 166 height 18
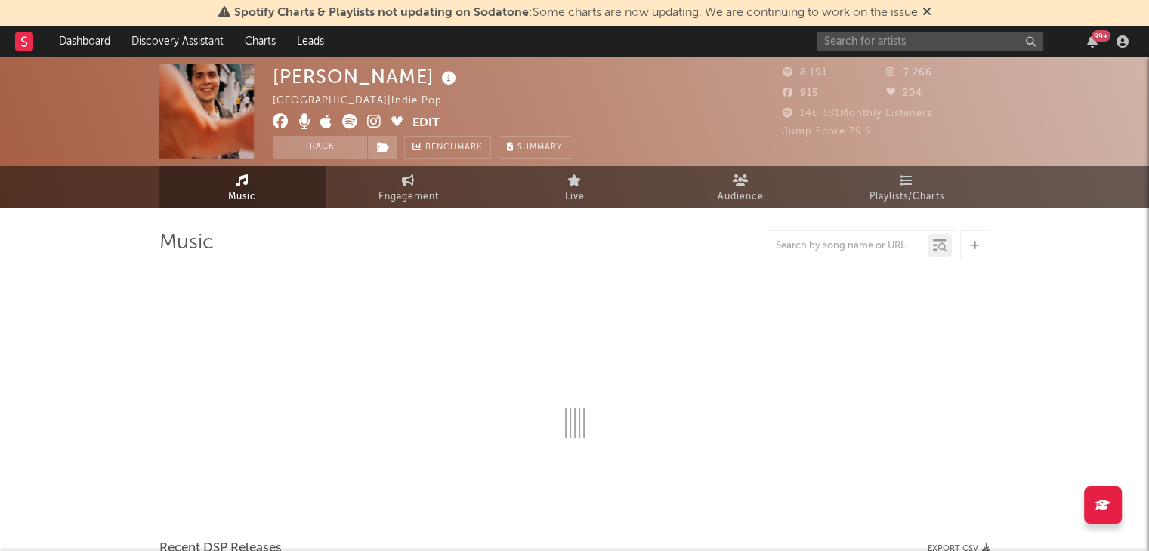
select select "6m"
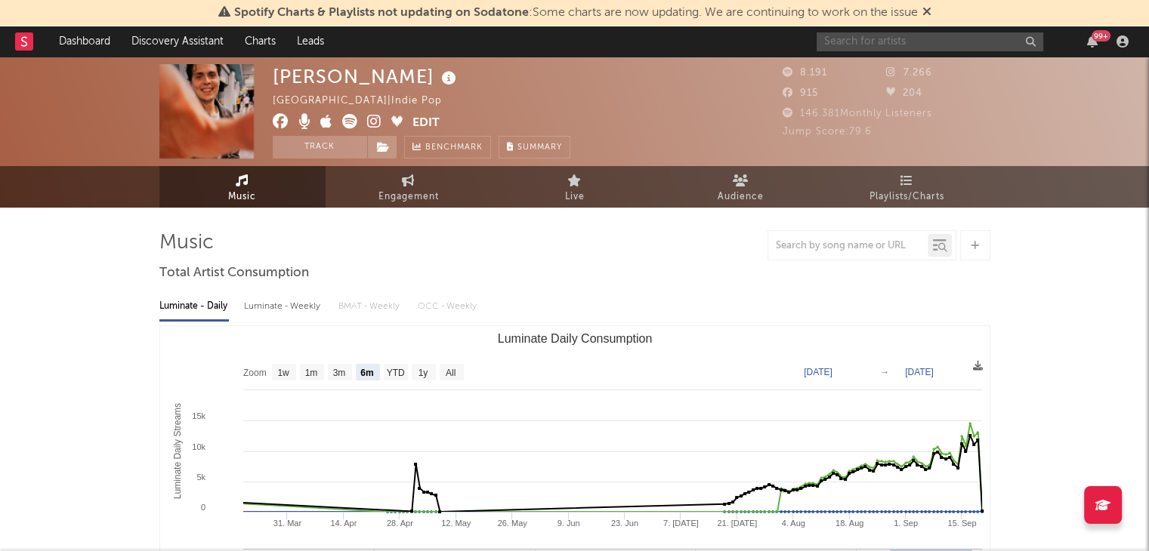
click at [877, 39] on input "text" at bounding box center [929, 41] width 227 height 19
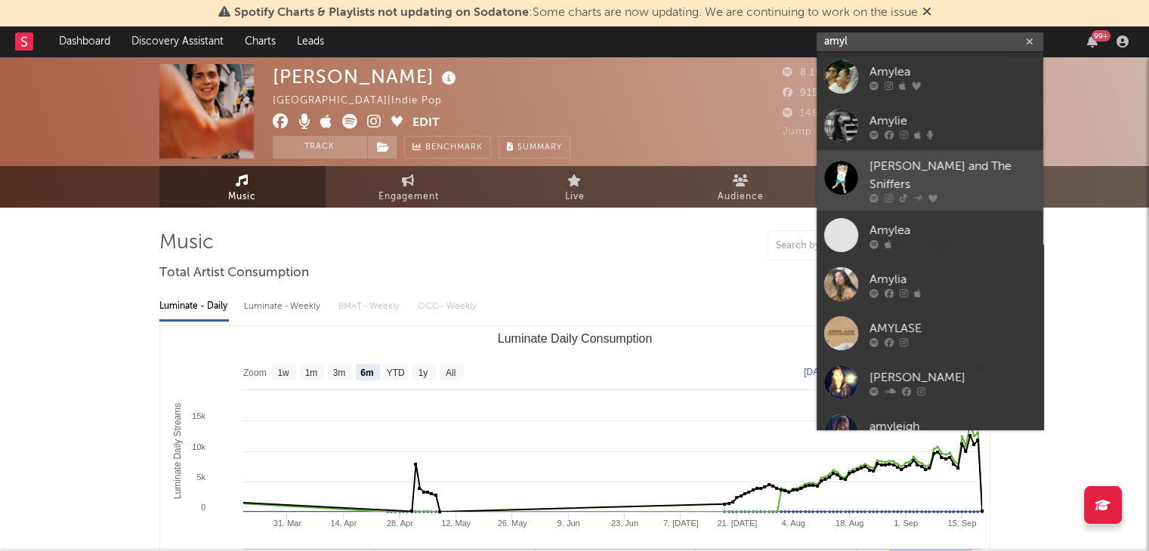
type input "amyl"
click at [946, 156] on link "Amyl and The Sniffers" at bounding box center [929, 180] width 227 height 60
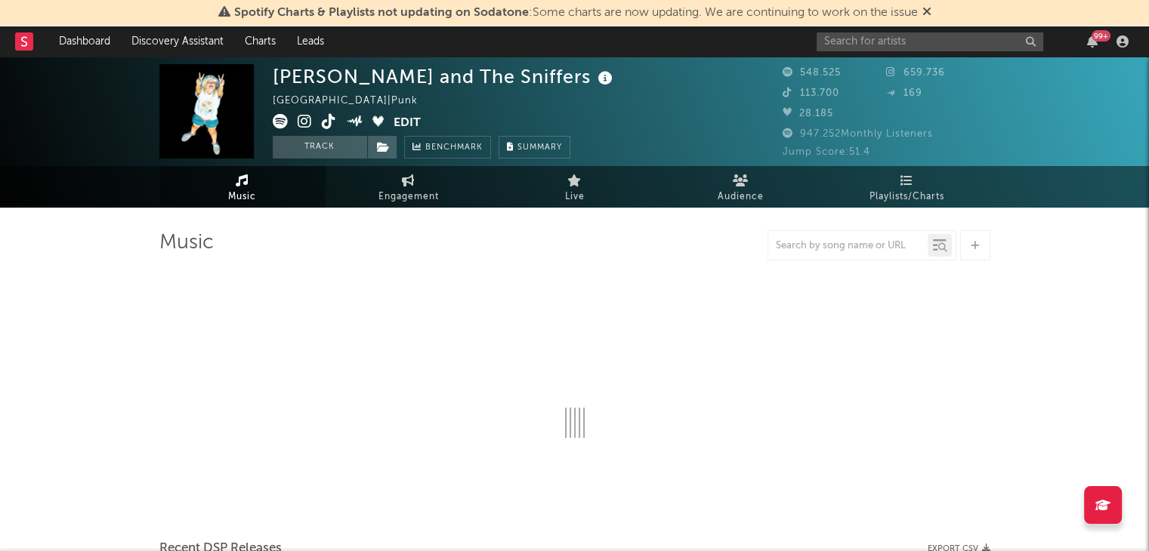
select select "6m"
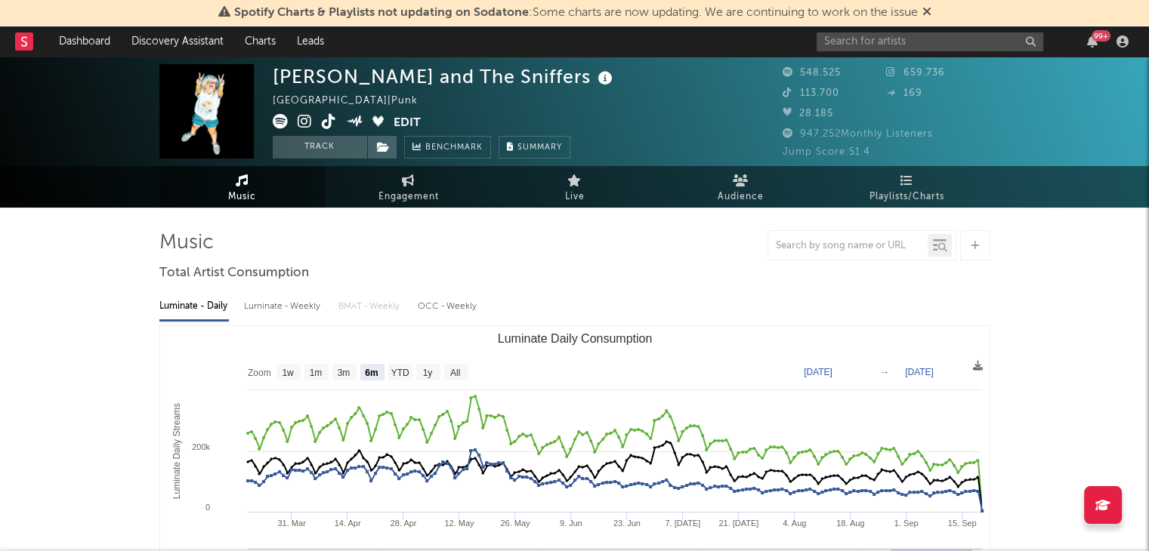
drag, startPoint x: 946, startPoint y: 58, endPoint x: 953, endPoint y: 55, distance: 8.1
click at [948, 58] on div "Amyl and The Sniffers Australia | Punk Edit Track Benchmark Summary 548.525 659…" at bounding box center [574, 112] width 1149 height 110
click at [971, 38] on input "text" at bounding box center [929, 41] width 227 height 19
drag, startPoint x: 967, startPoint y: 38, endPoint x: 671, endPoint y: 19, distance: 296.6
click at [781, 35] on nav "Dashboard Discovery Assistant Charts Leads dj mista 99 +" at bounding box center [574, 41] width 1149 height 30
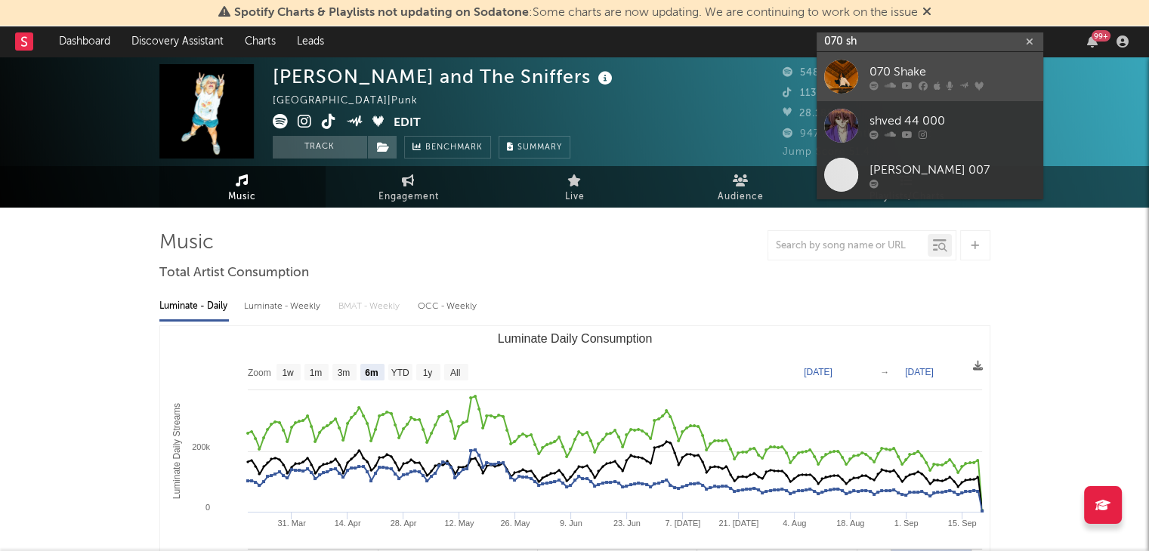
type input "070 sh"
click at [856, 57] on link "070 Shake" at bounding box center [929, 76] width 227 height 49
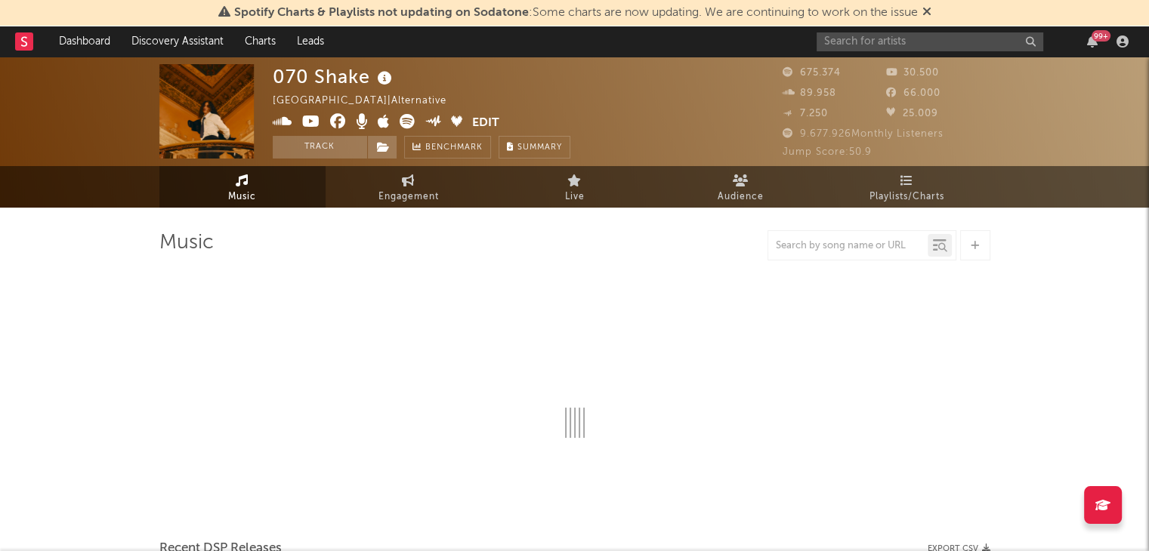
select select "6m"
